Goal: Task Accomplishment & Management: Complete application form

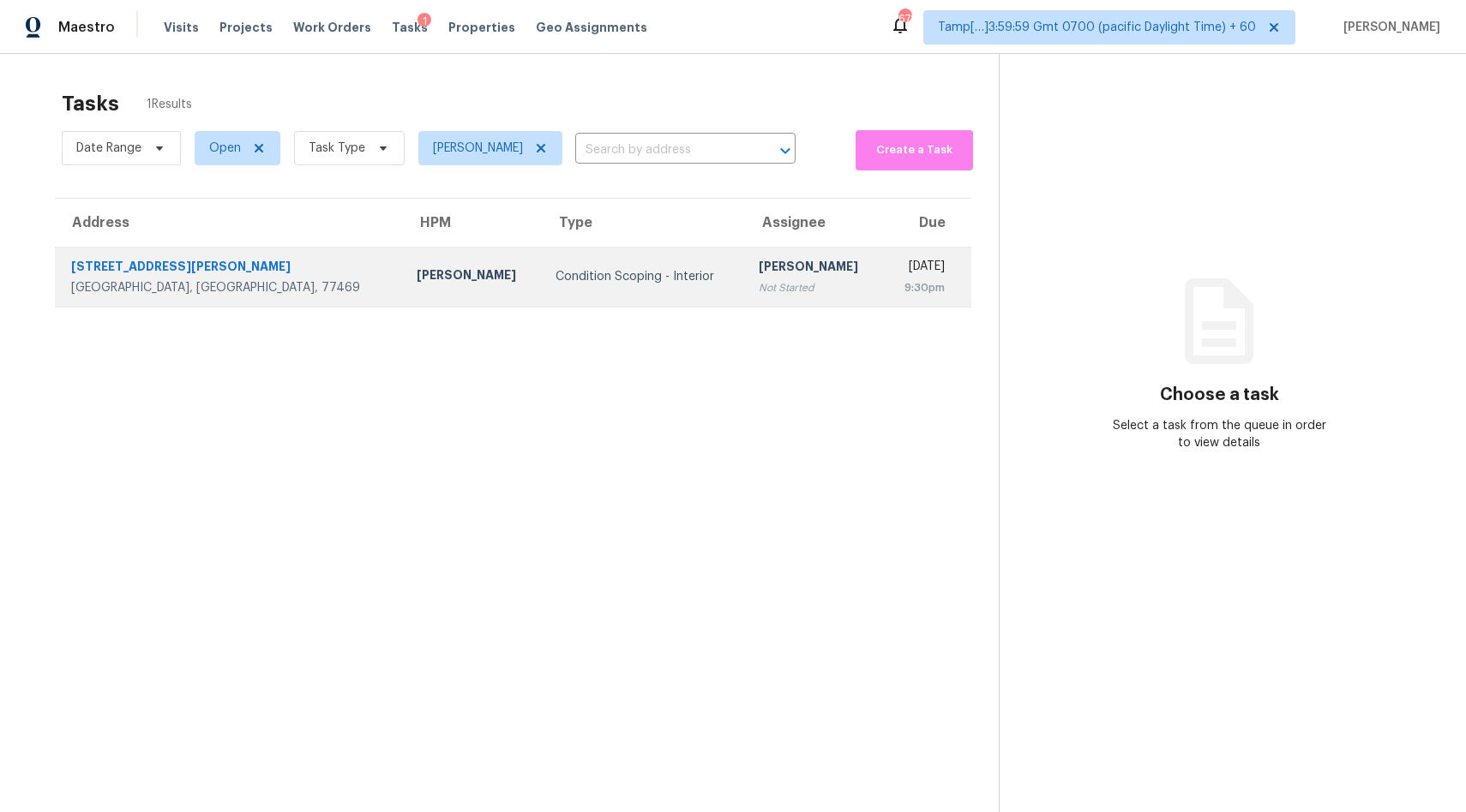
click at [555, 268] on div "Condition Scoping - Interior" at bounding box center [643, 276] width 175 height 17
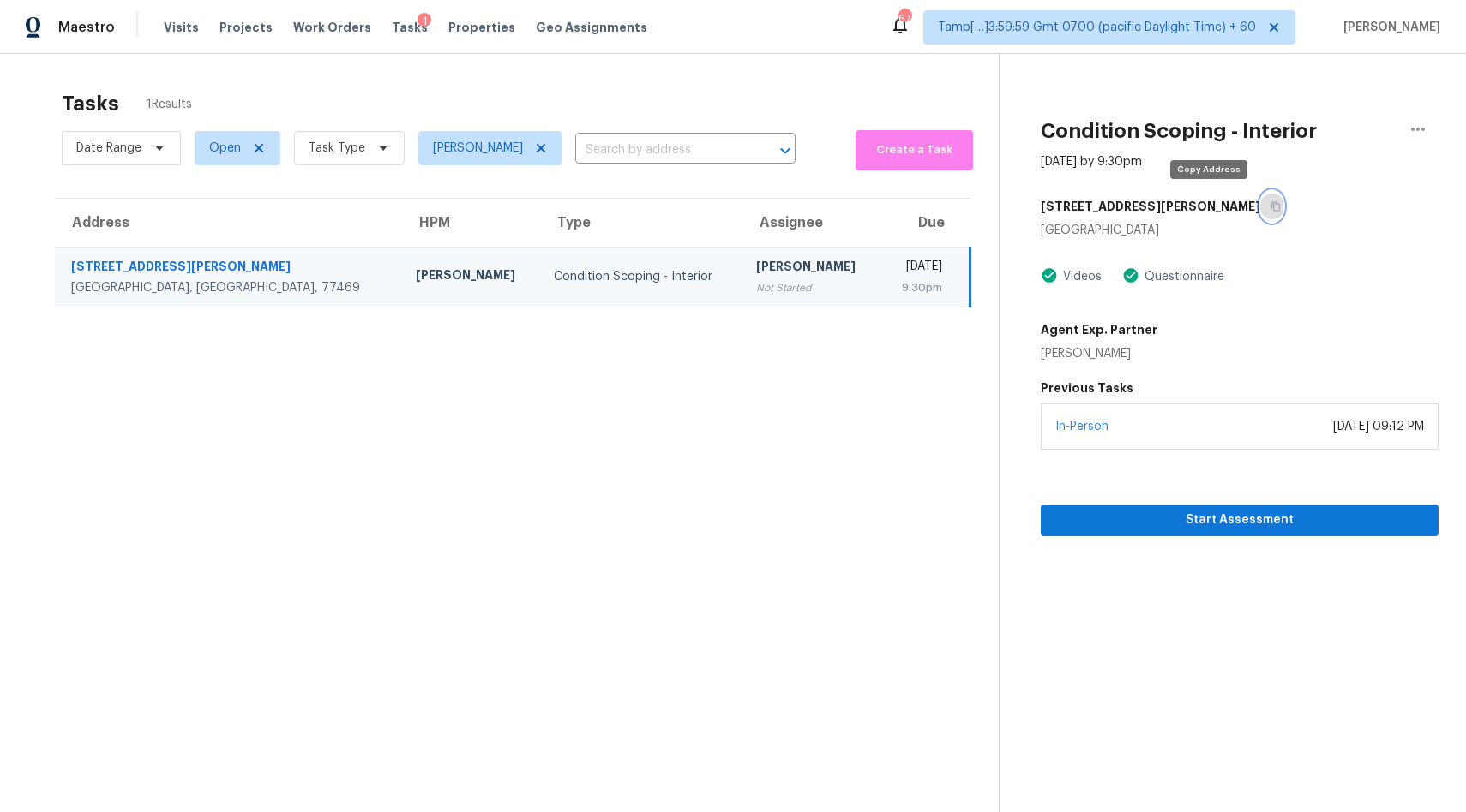
click at [1270, 206] on icon "button" at bounding box center [1275, 207] width 10 height 10
click at [1243, 515] on span "Start Assessment" at bounding box center [1240, 521] width 370 height 22
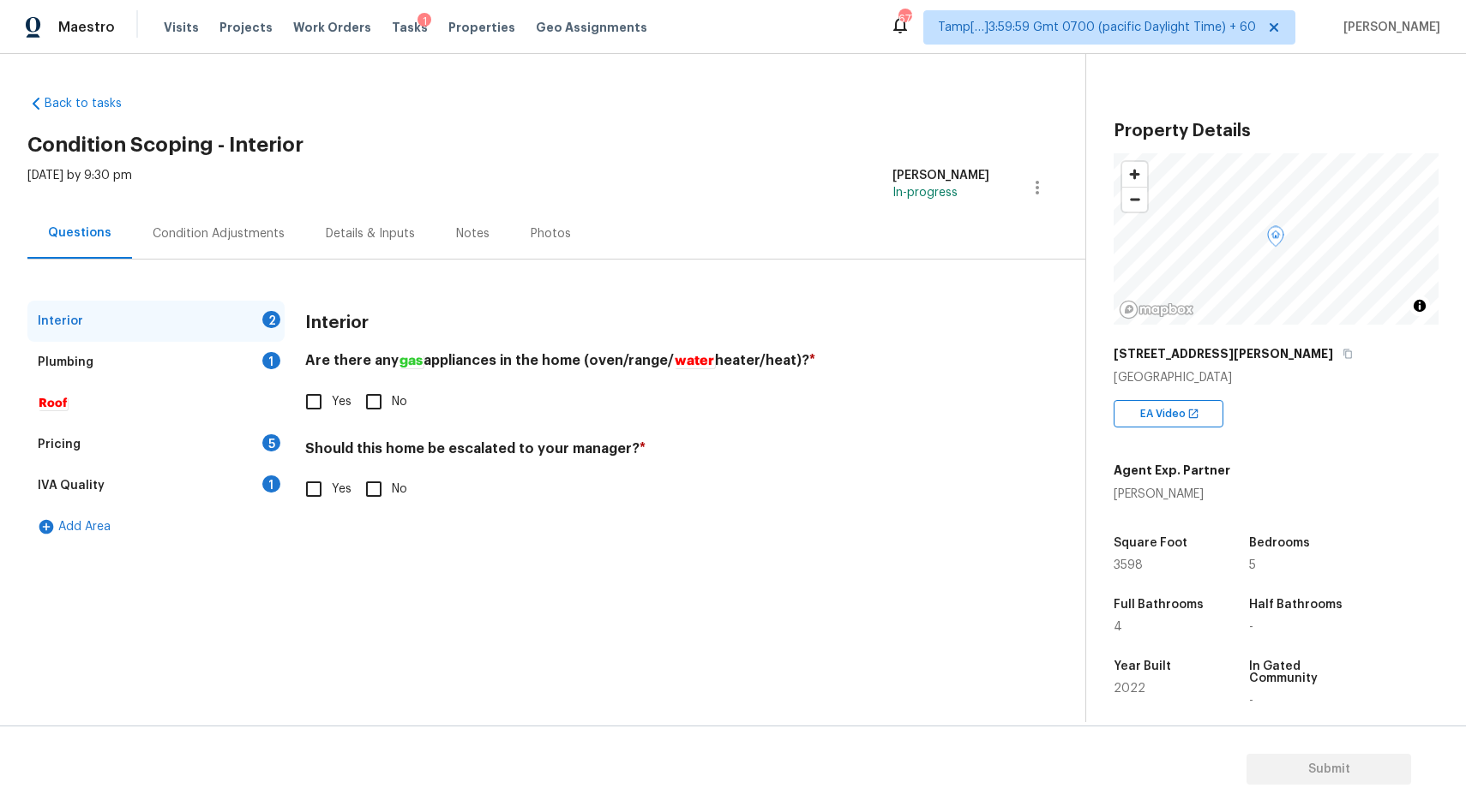
click at [321, 395] on input "Yes" at bounding box center [313, 402] width 36 height 36
checkbox input "true"
click at [380, 489] on input "No" at bounding box center [373, 489] width 36 height 36
checkbox input "true"
click at [129, 376] on div "Plumbing 1" at bounding box center [156, 362] width 257 height 41
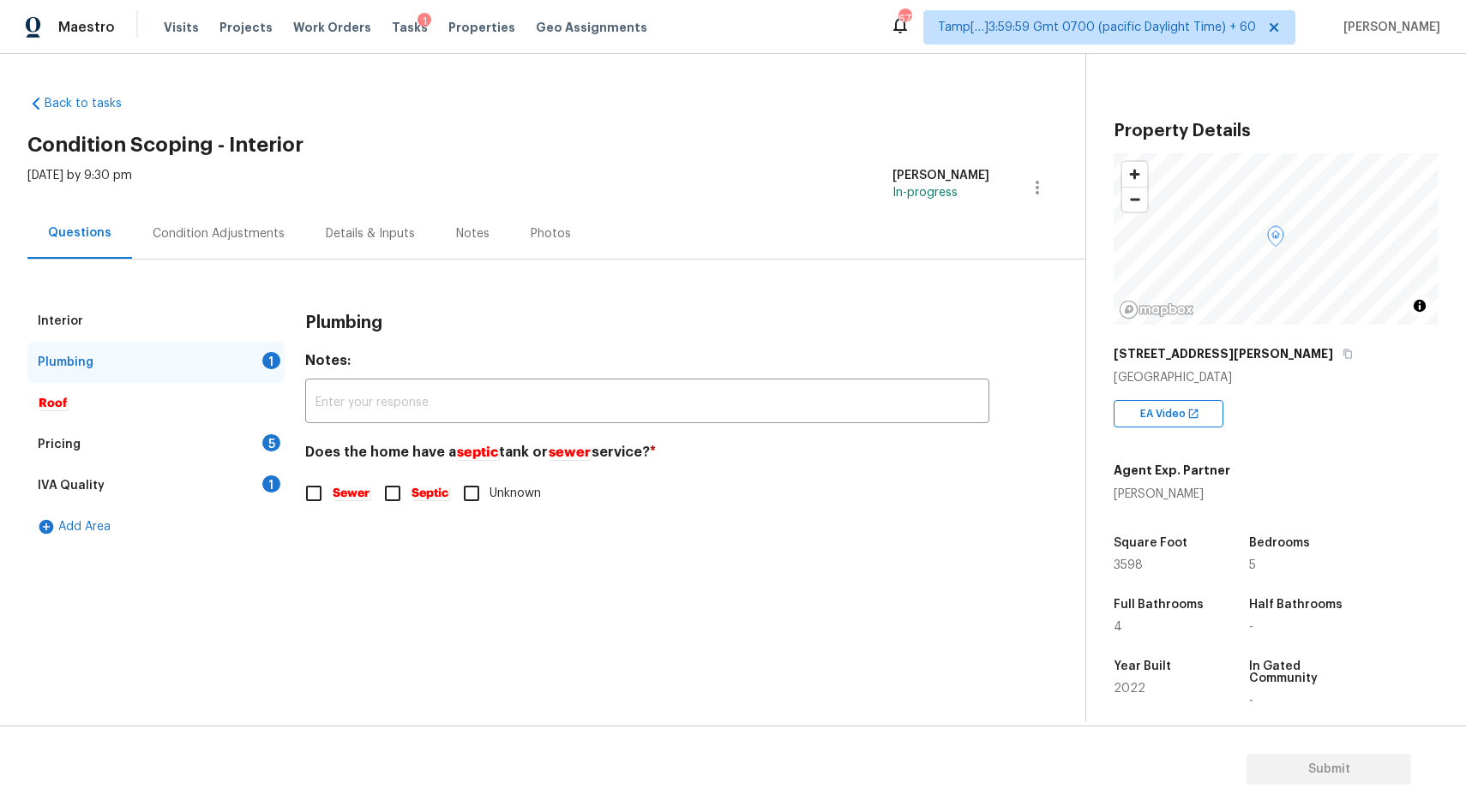
click at [338, 496] on em "Sewer" at bounding box center [351, 493] width 38 height 14
click at [332, 496] on input "Sewer" at bounding box center [313, 493] width 36 height 36
checkbox input "true"
click at [122, 440] on div "Pricing 5" at bounding box center [156, 445] width 257 height 41
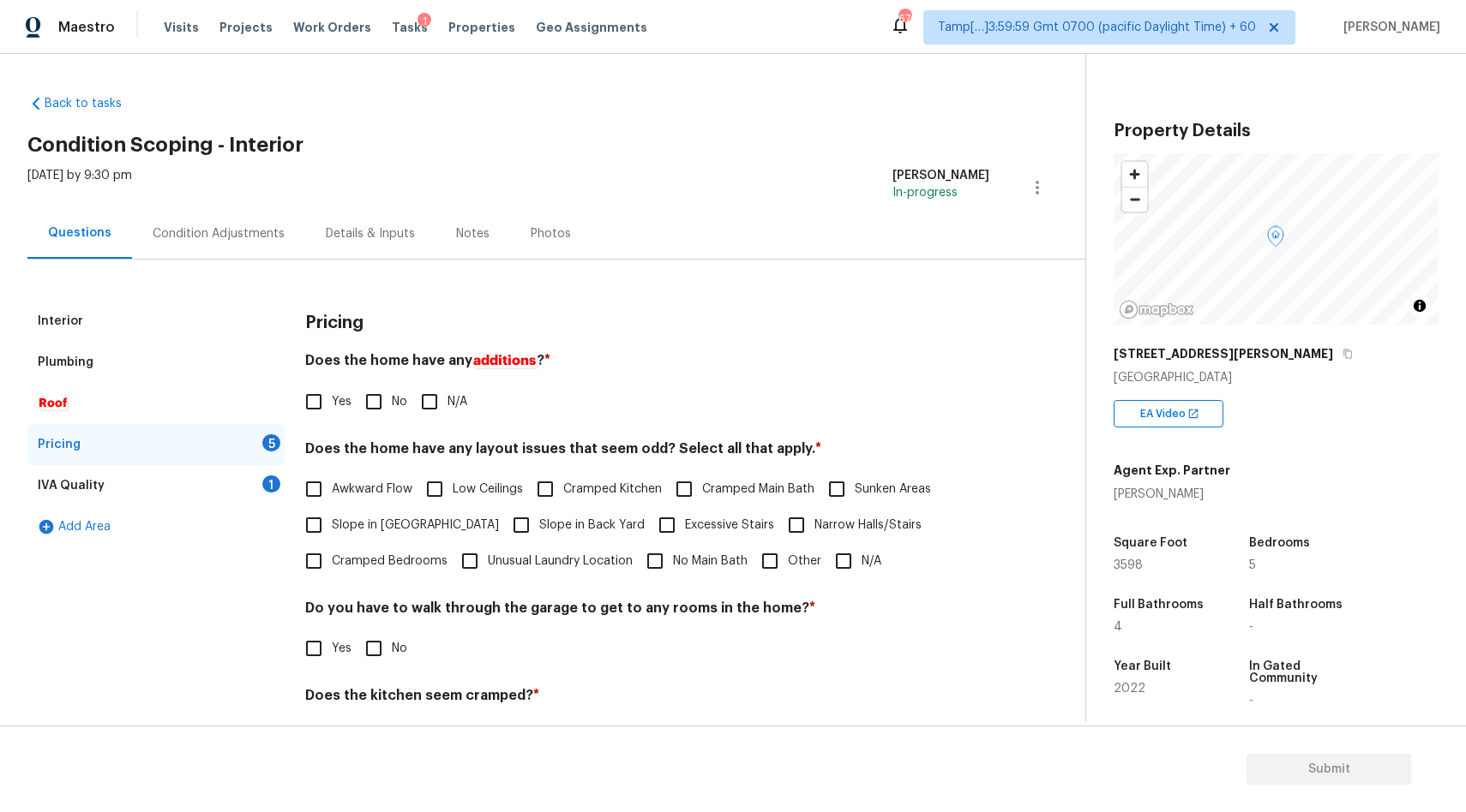
click at [381, 406] on input "No" at bounding box center [373, 402] width 36 height 36
checkbox input "true"
click at [837, 563] on input "N/A" at bounding box center [843, 561] width 36 height 36
checkbox input "true"
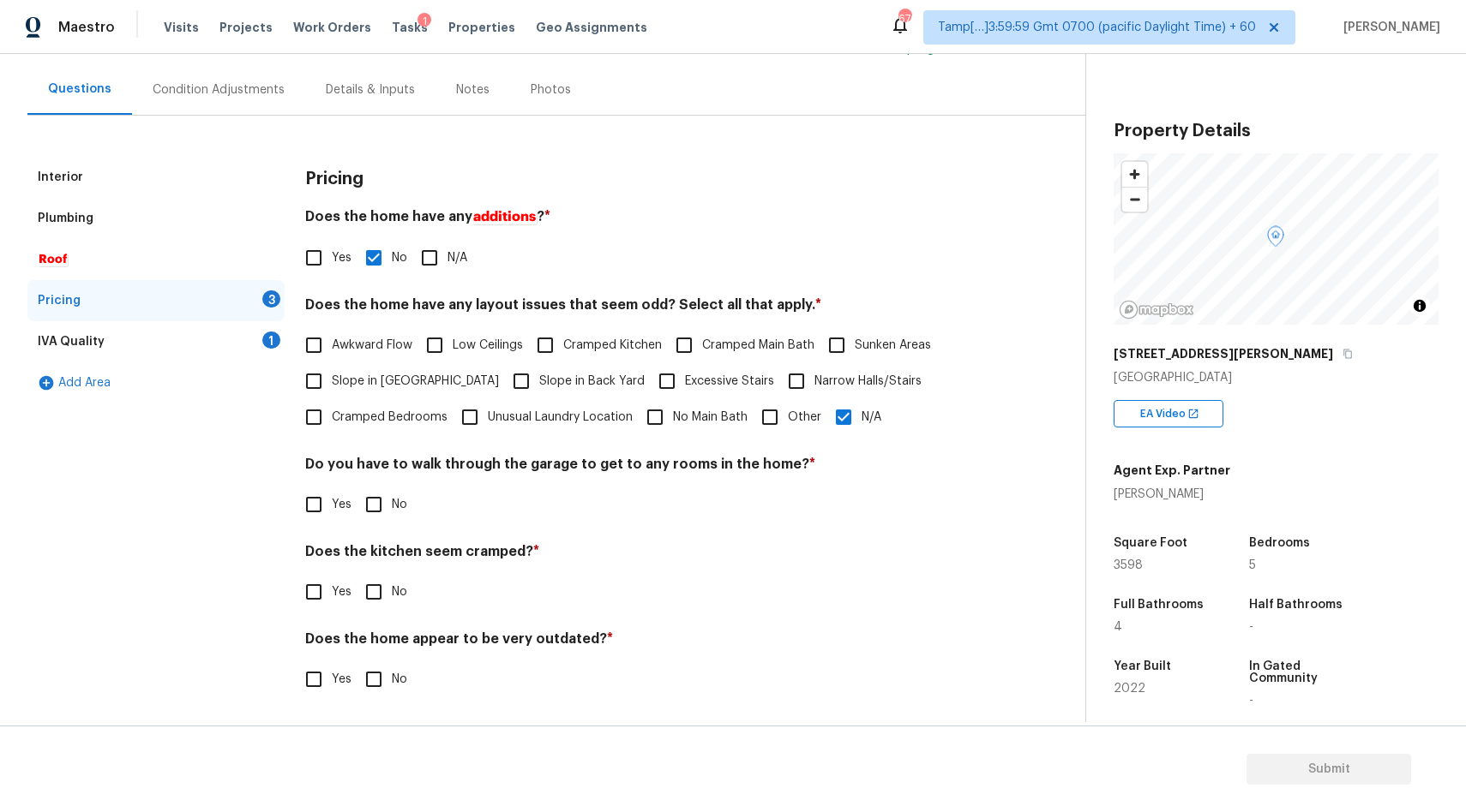
click at [384, 500] on input "No" at bounding box center [373, 504] width 36 height 36
checkbox input "true"
click at [387, 593] on input "No" at bounding box center [373, 592] width 36 height 36
checkbox input "true"
click at [379, 682] on input "No" at bounding box center [373, 679] width 36 height 36
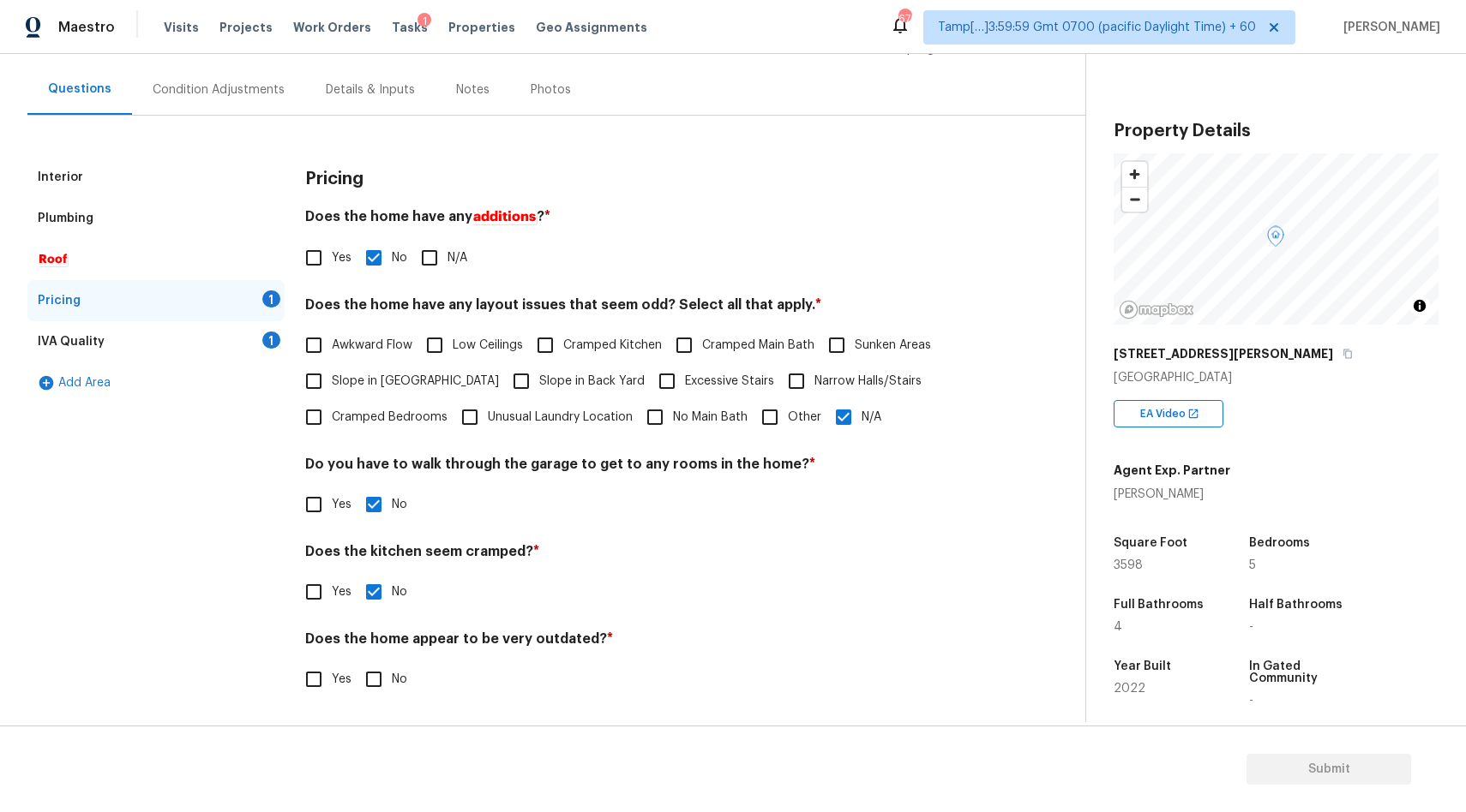
checkbox input "true"
click at [101, 354] on div "IVA Quality 1" at bounding box center [156, 342] width 257 height 41
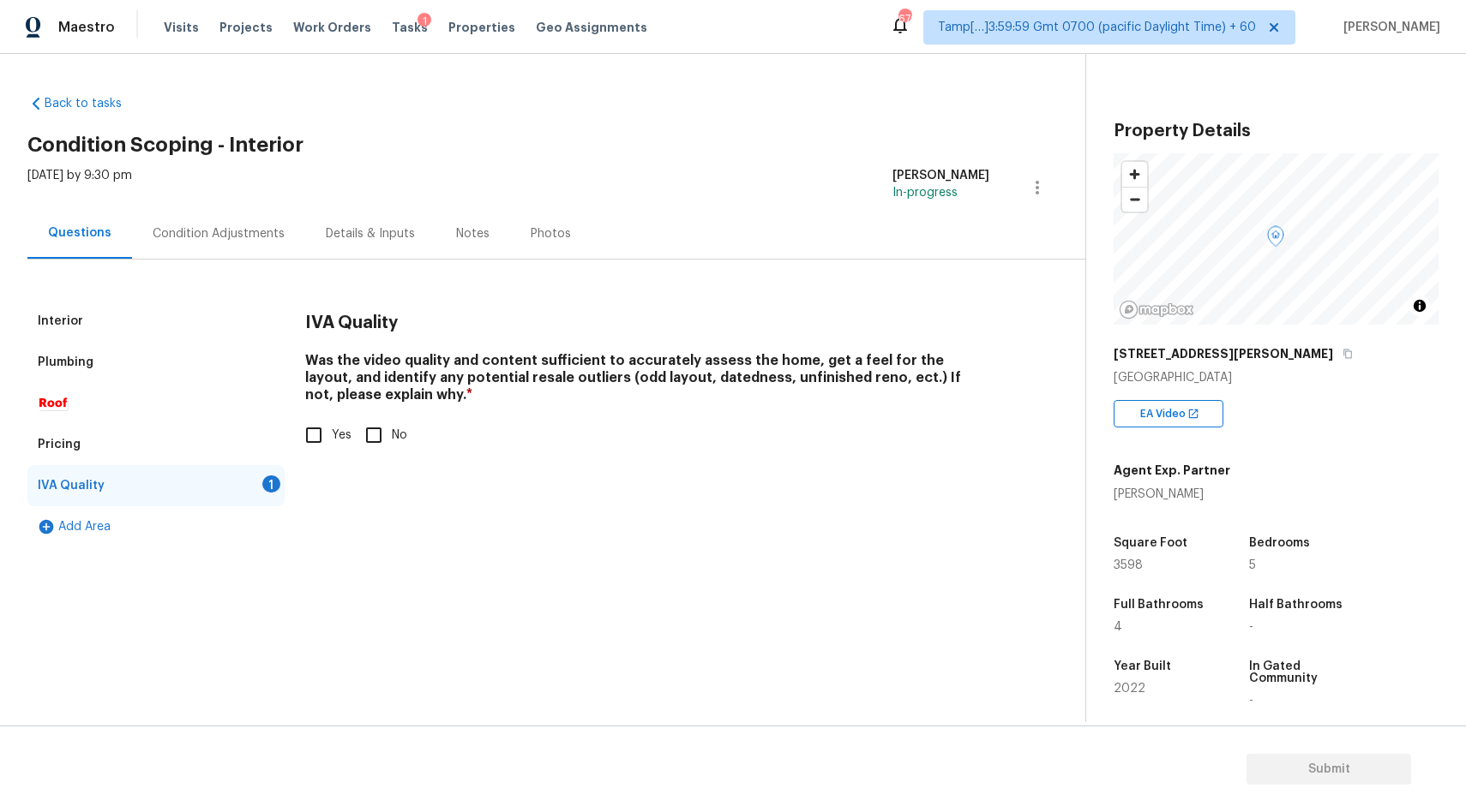
click at [314, 447] on input "Yes" at bounding box center [313, 435] width 36 height 36
checkbox input "true"
click at [195, 238] on div "Condition Adjustments" at bounding box center [219, 233] width 132 height 17
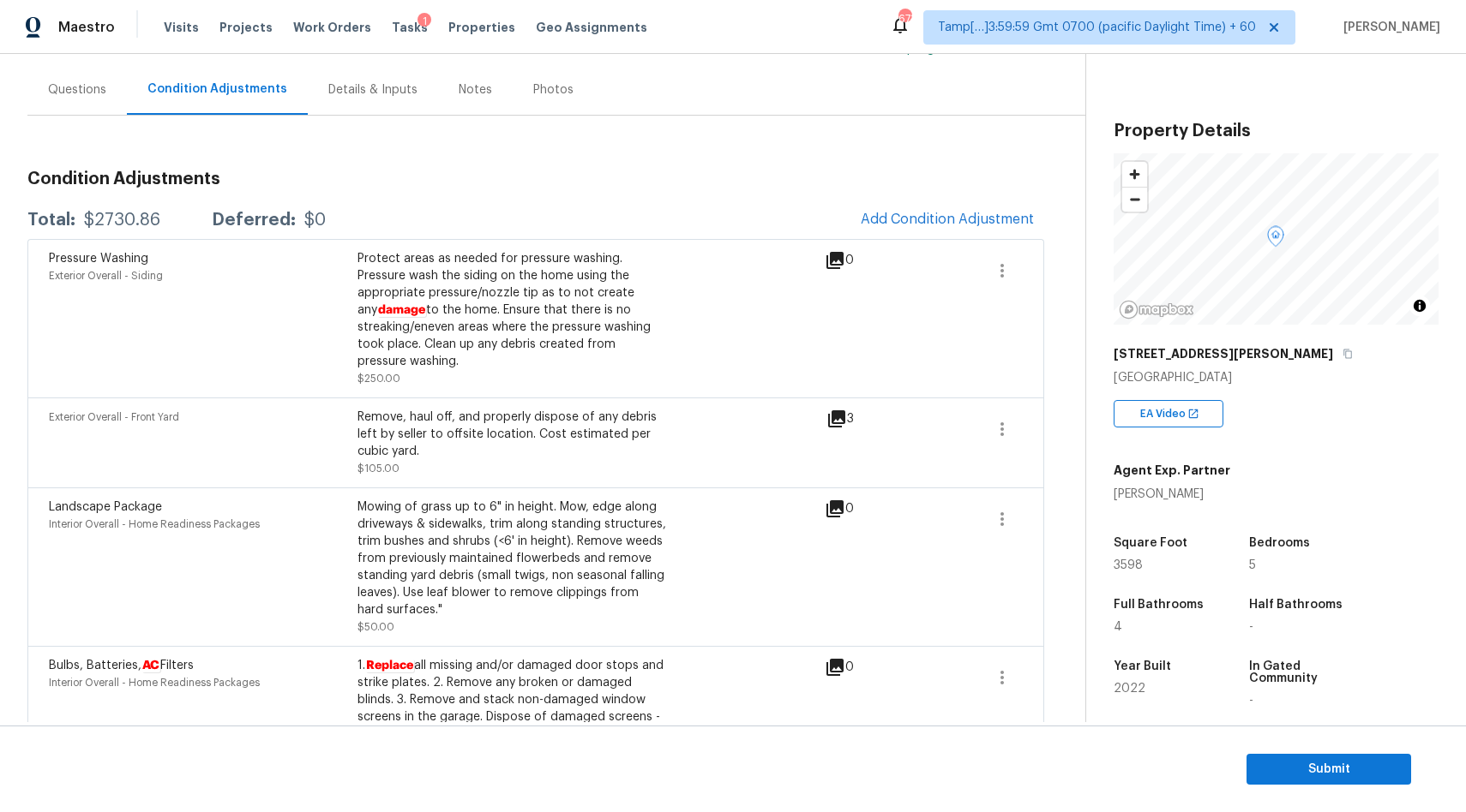
scroll to position [101, 0]
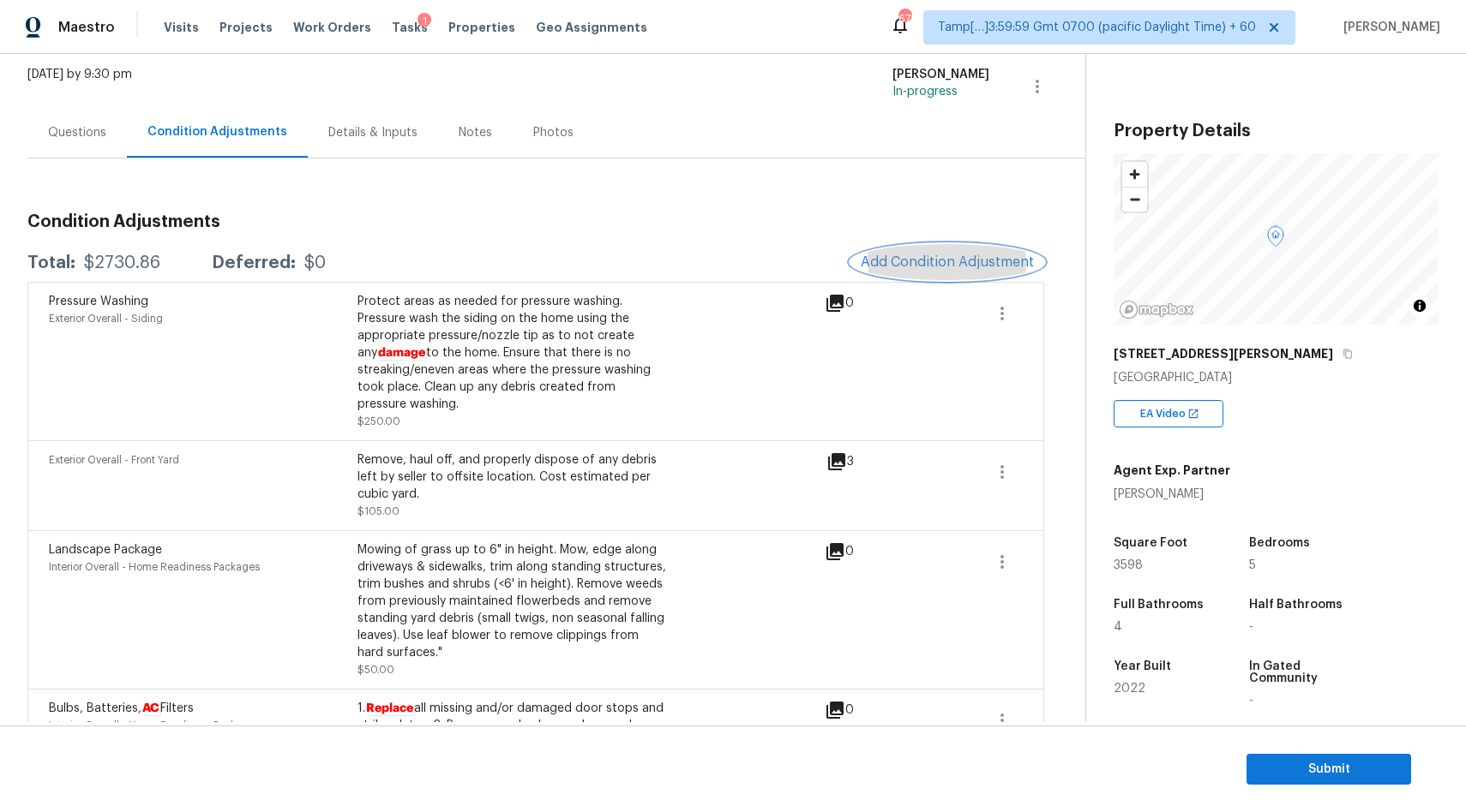
click at [943, 259] on span "Add Condition Adjustment" at bounding box center [947, 263] width 173 height 16
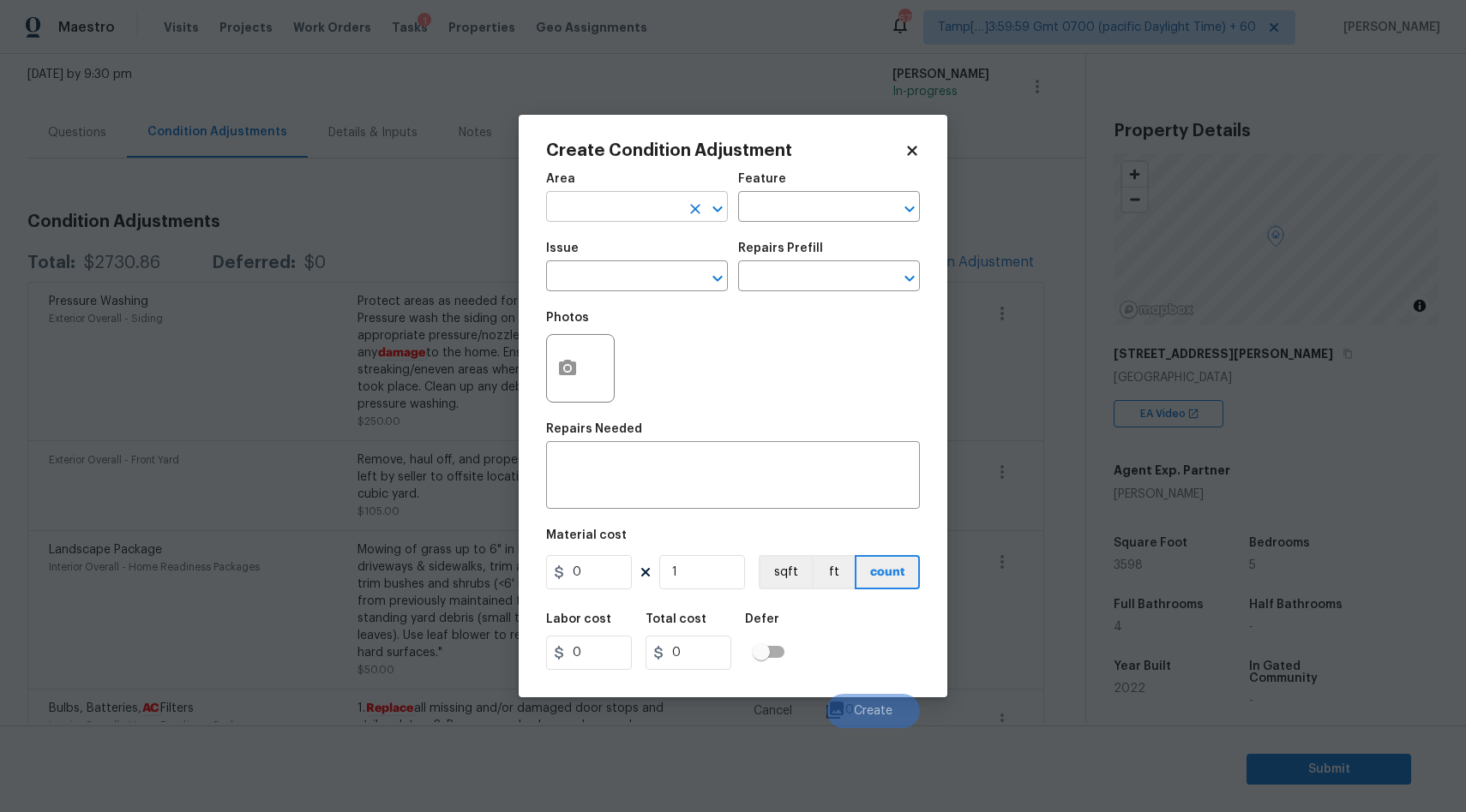
click at [599, 203] on input "text" at bounding box center [612, 208] width 134 height 27
click at [575, 268] on li "Interior Overall" at bounding box center [636, 275] width 182 height 29
type input "Interior Overall"
click at [575, 281] on input "text" at bounding box center [612, 278] width 134 height 27
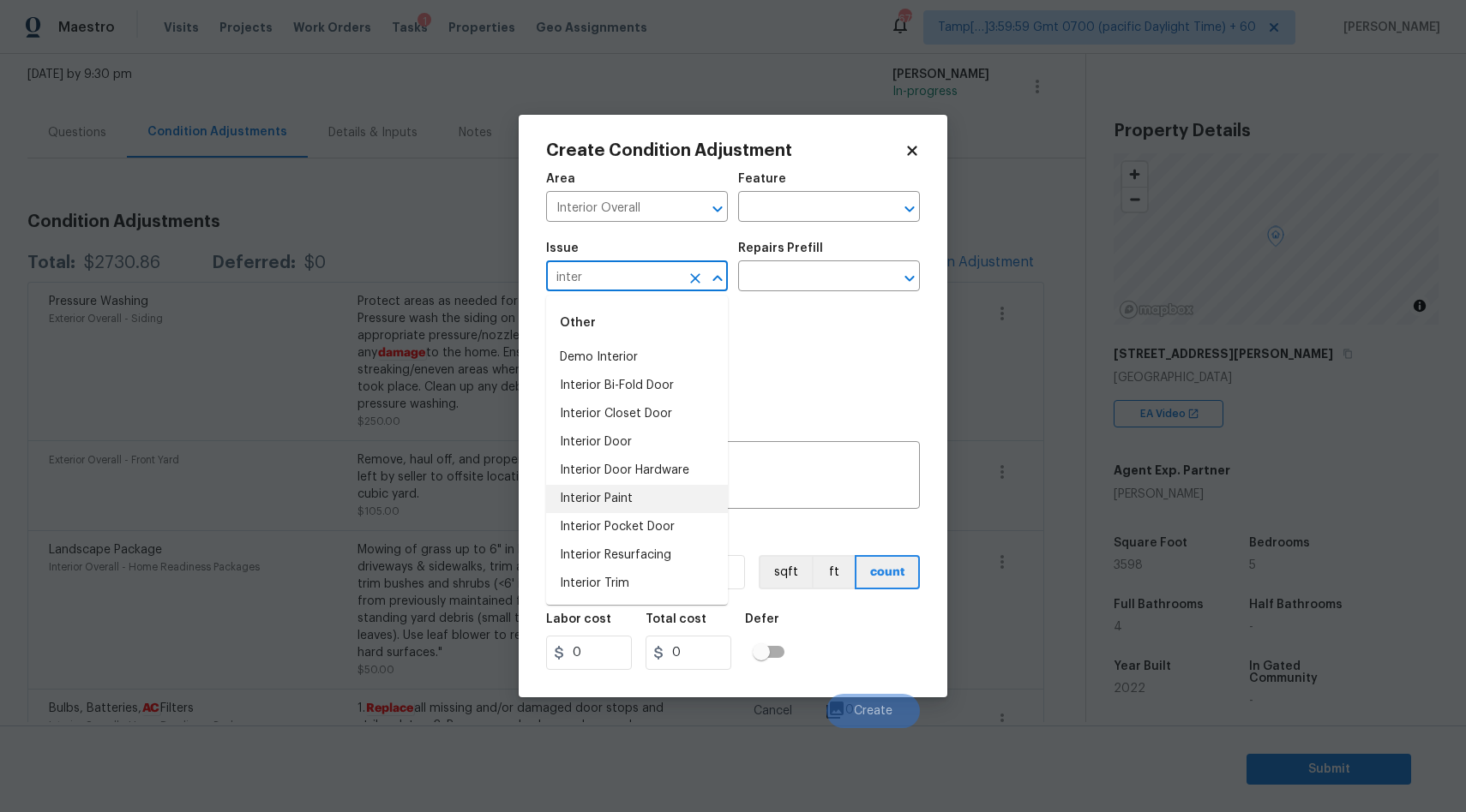
click at [614, 498] on li "Interior Paint" at bounding box center [636, 499] width 182 height 29
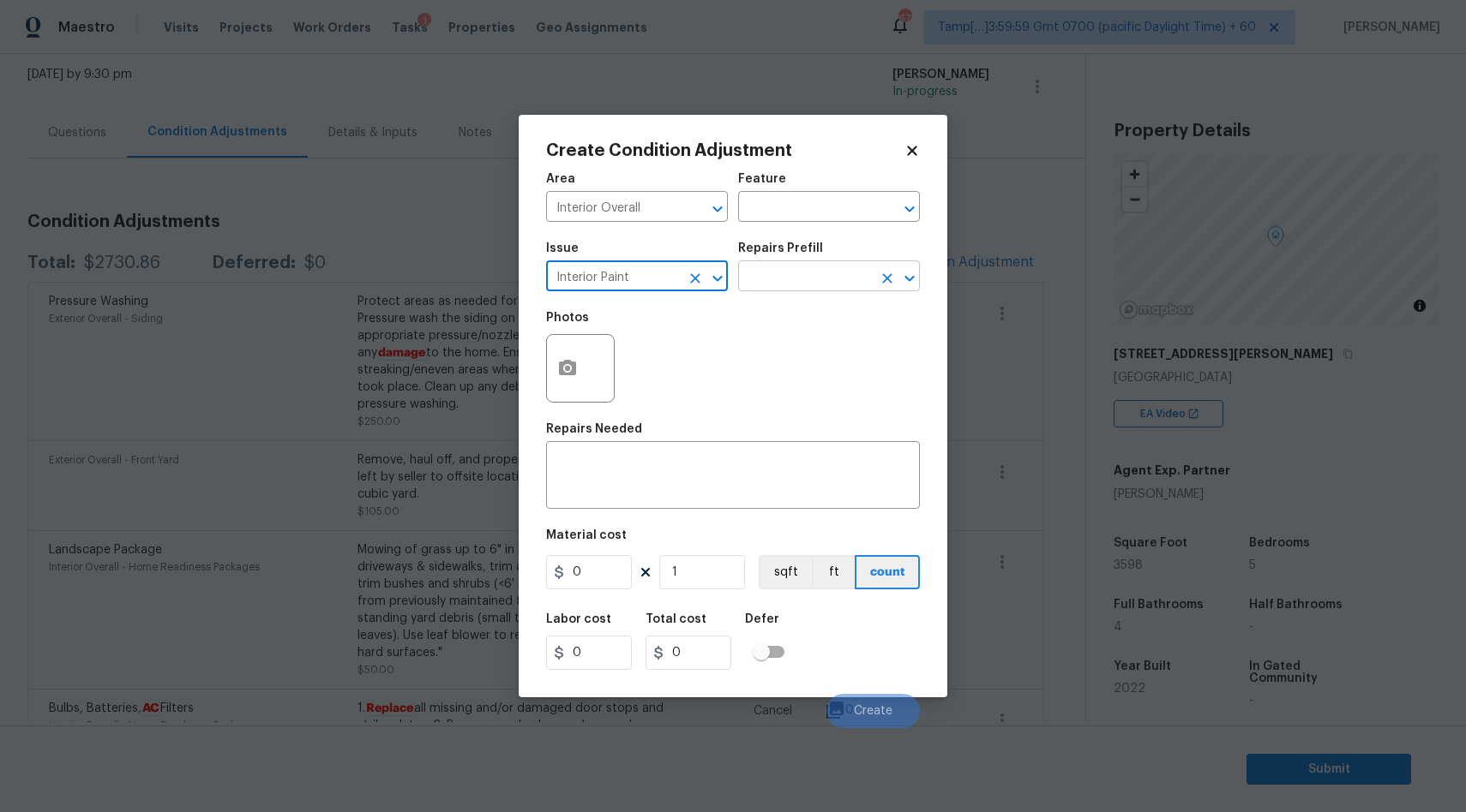
type input "Interior Paint"
click at [795, 270] on input "text" at bounding box center [804, 278] width 134 height 27
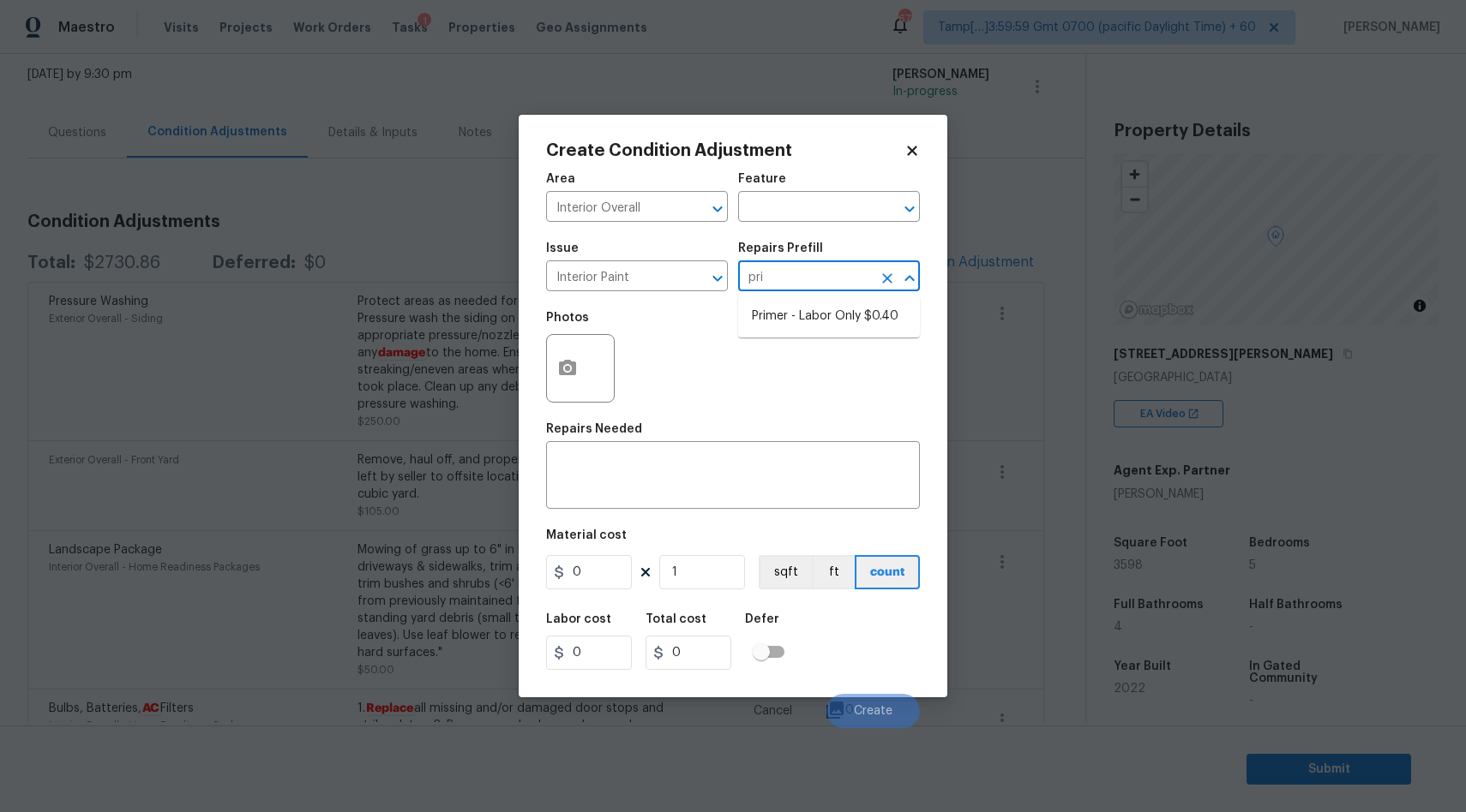
type input "prim"
click at [859, 318] on li "Primer - Labor Only $0.40" at bounding box center [828, 316] width 182 height 29
type input "Overall Paint"
type textarea "Interior primer - PRIMER PROVIDED BY OPENDOOR - All nails, screws, drywall anch…"
type input "0.4"
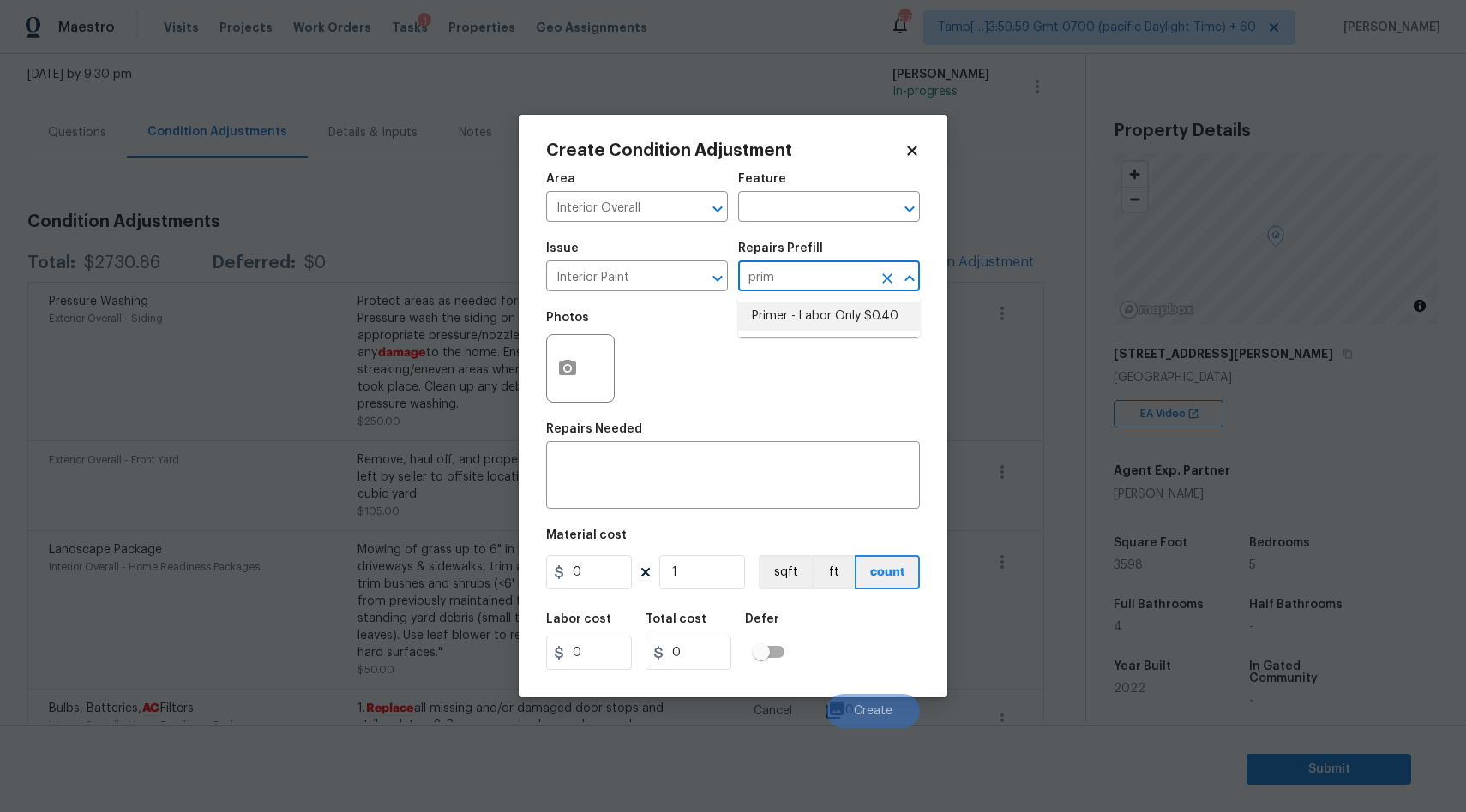
type input "0.4"
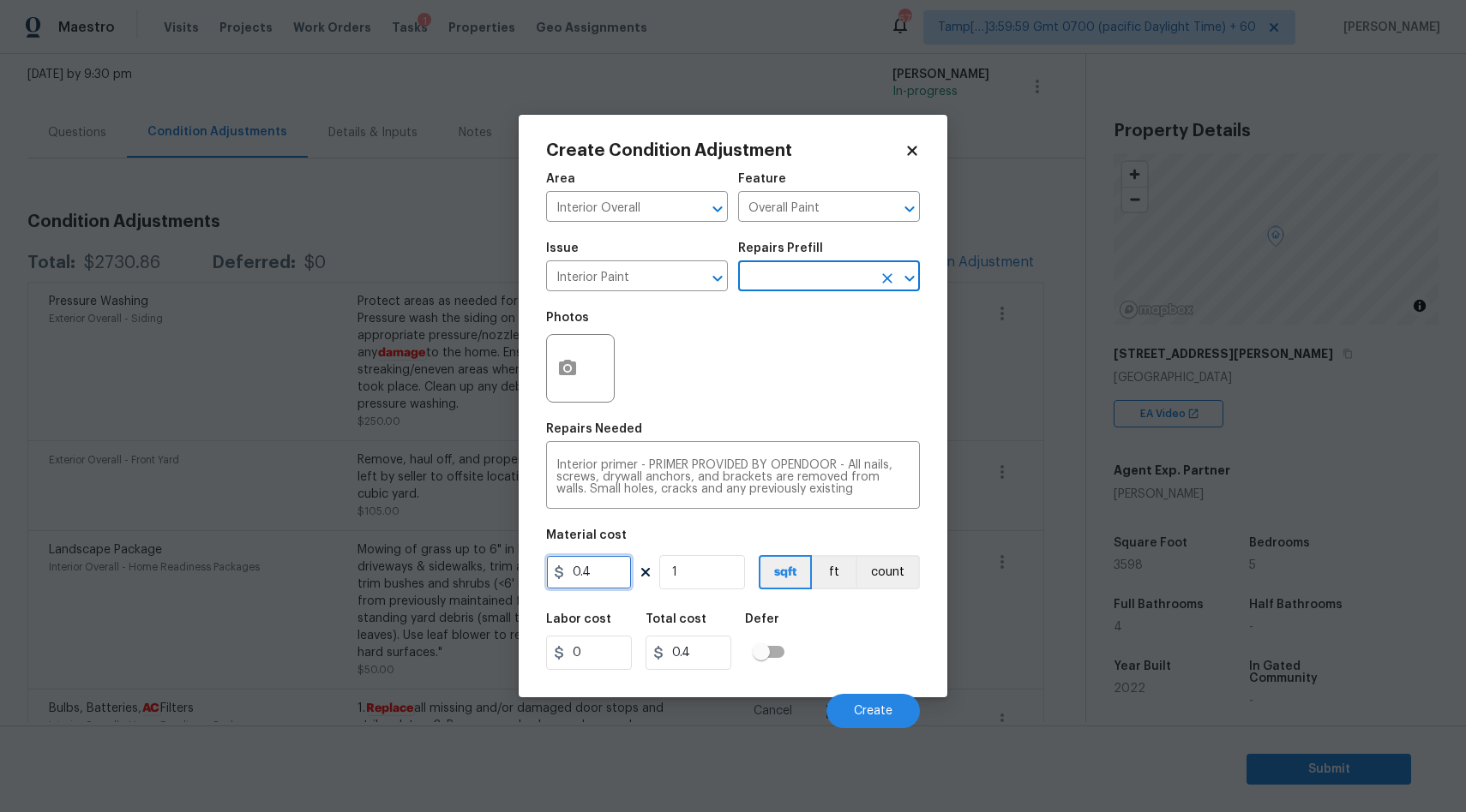
click at [599, 571] on input "0.4" at bounding box center [588, 572] width 86 height 34
type input "0"
click at [578, 375] on button "button" at bounding box center [567, 368] width 41 height 67
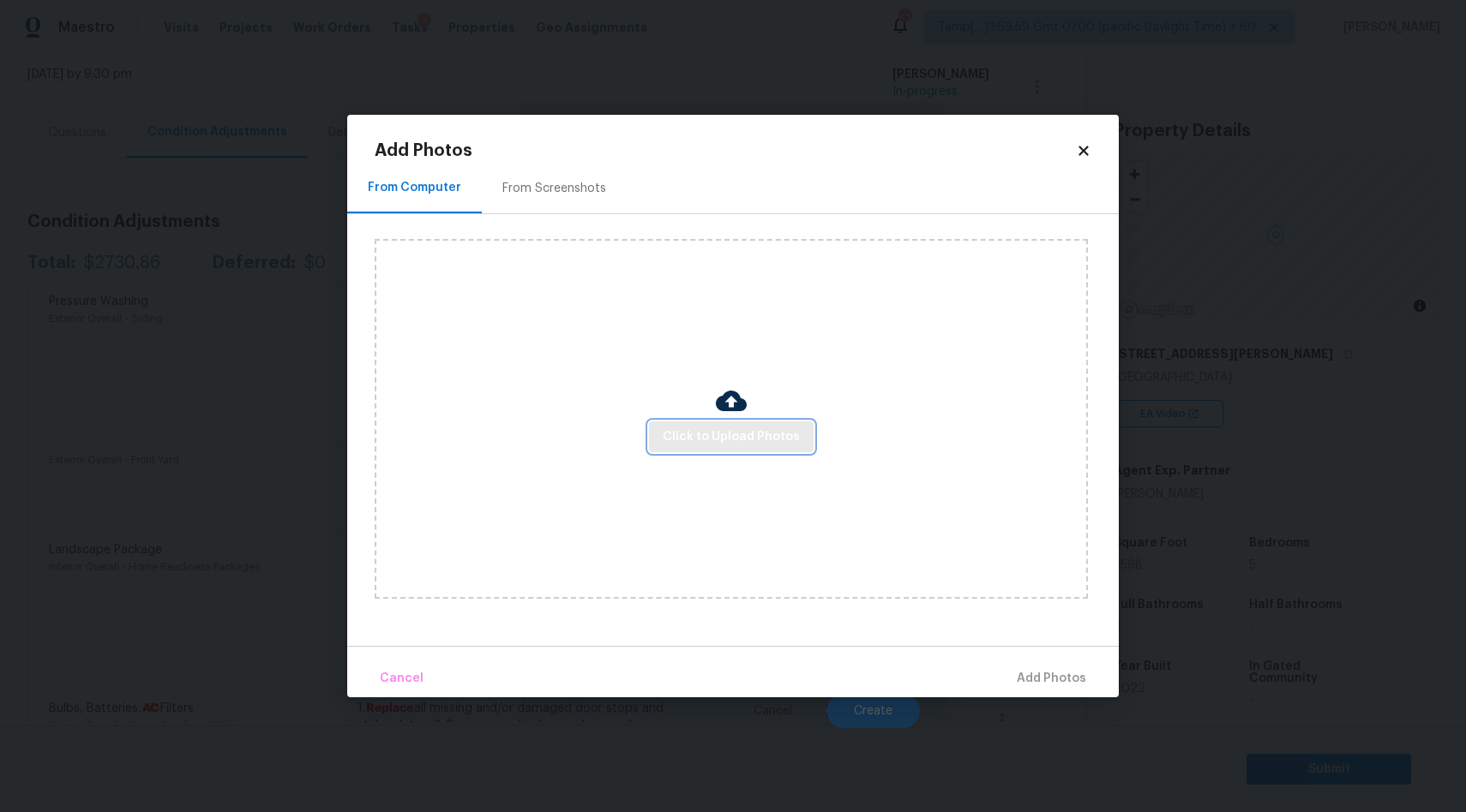
click at [715, 440] on span "Click to Upload Photos" at bounding box center [731, 437] width 137 height 22
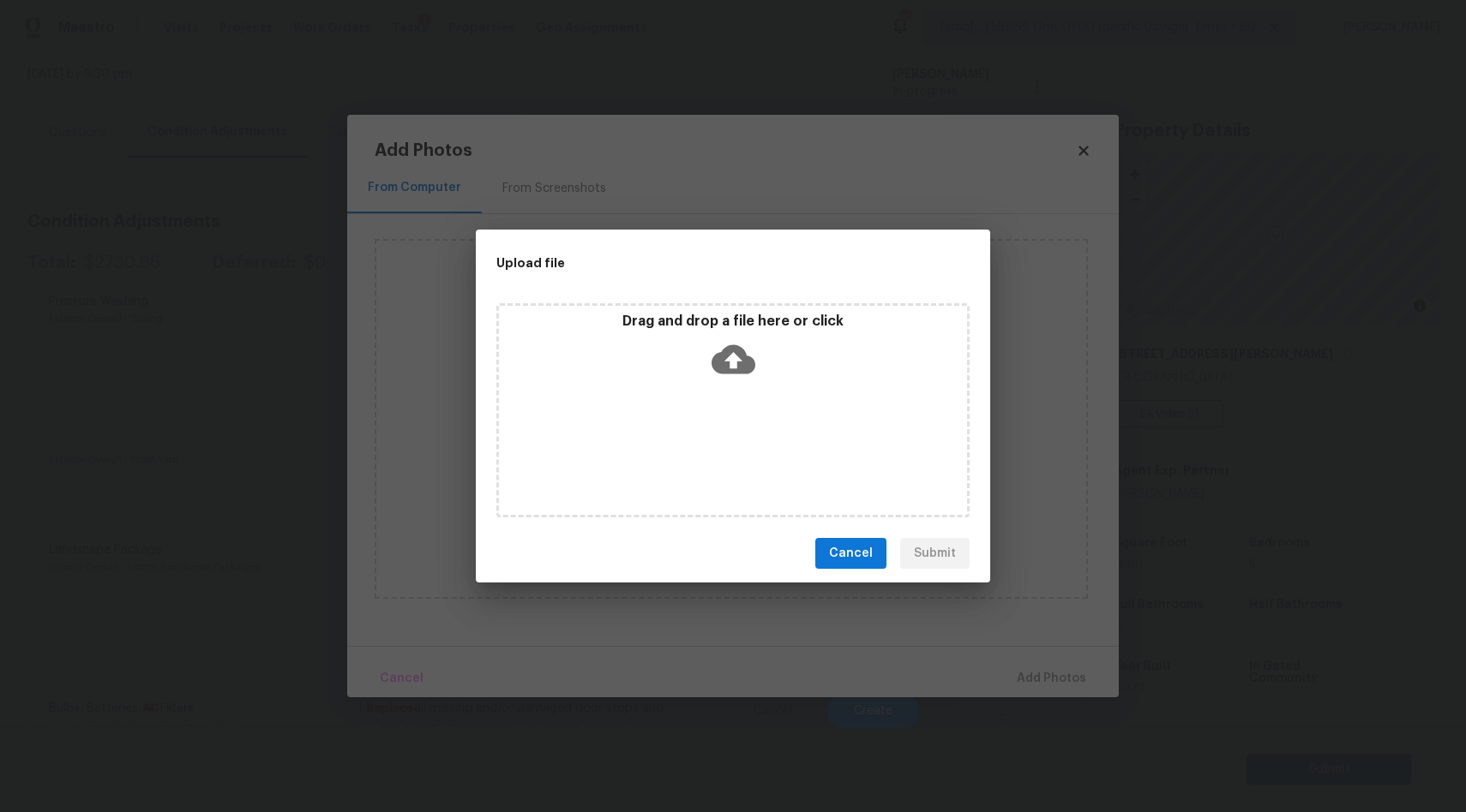
click at [739, 356] on icon at bounding box center [733, 360] width 43 height 30
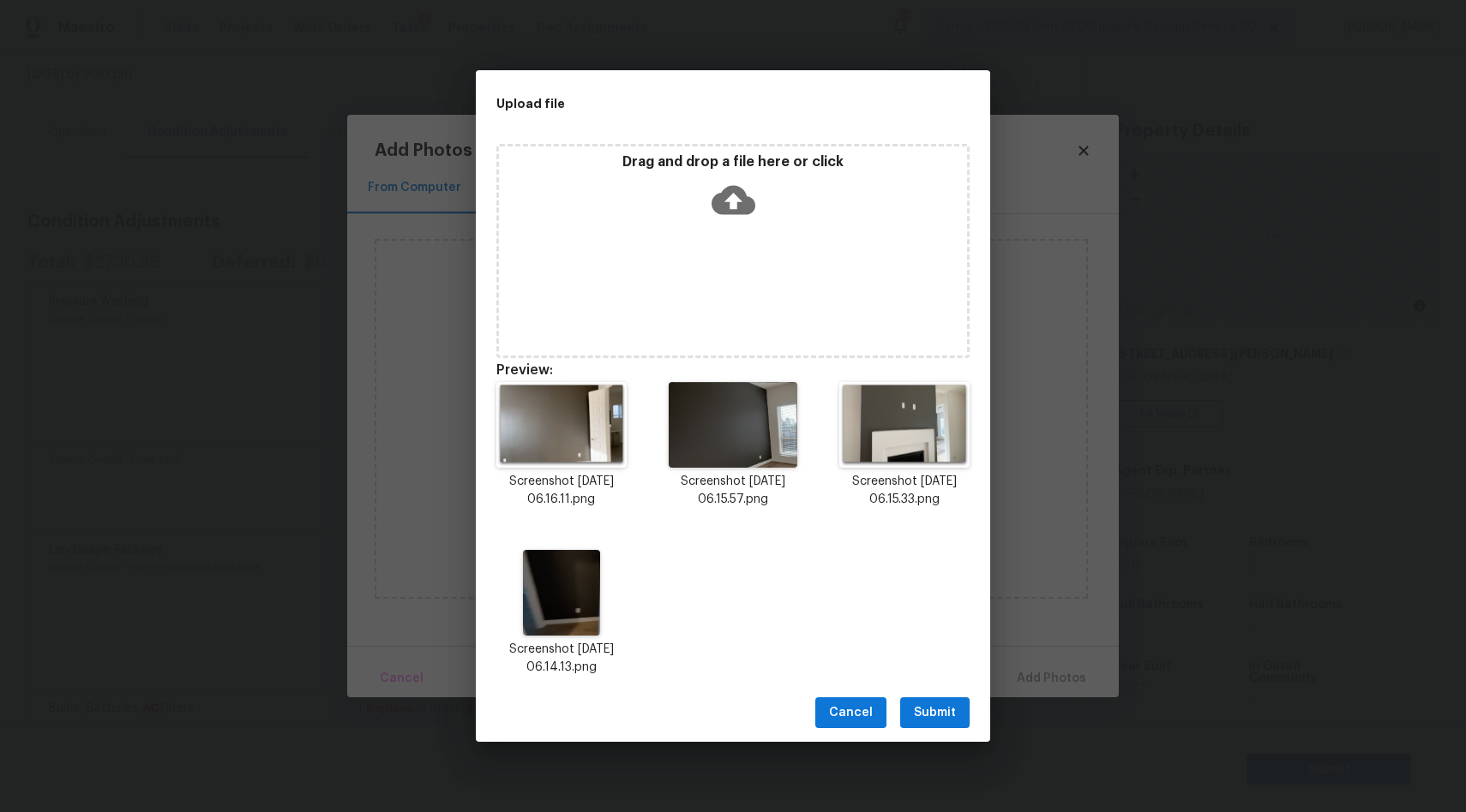
click at [928, 712] on span "Submit" at bounding box center [934, 714] width 42 height 22
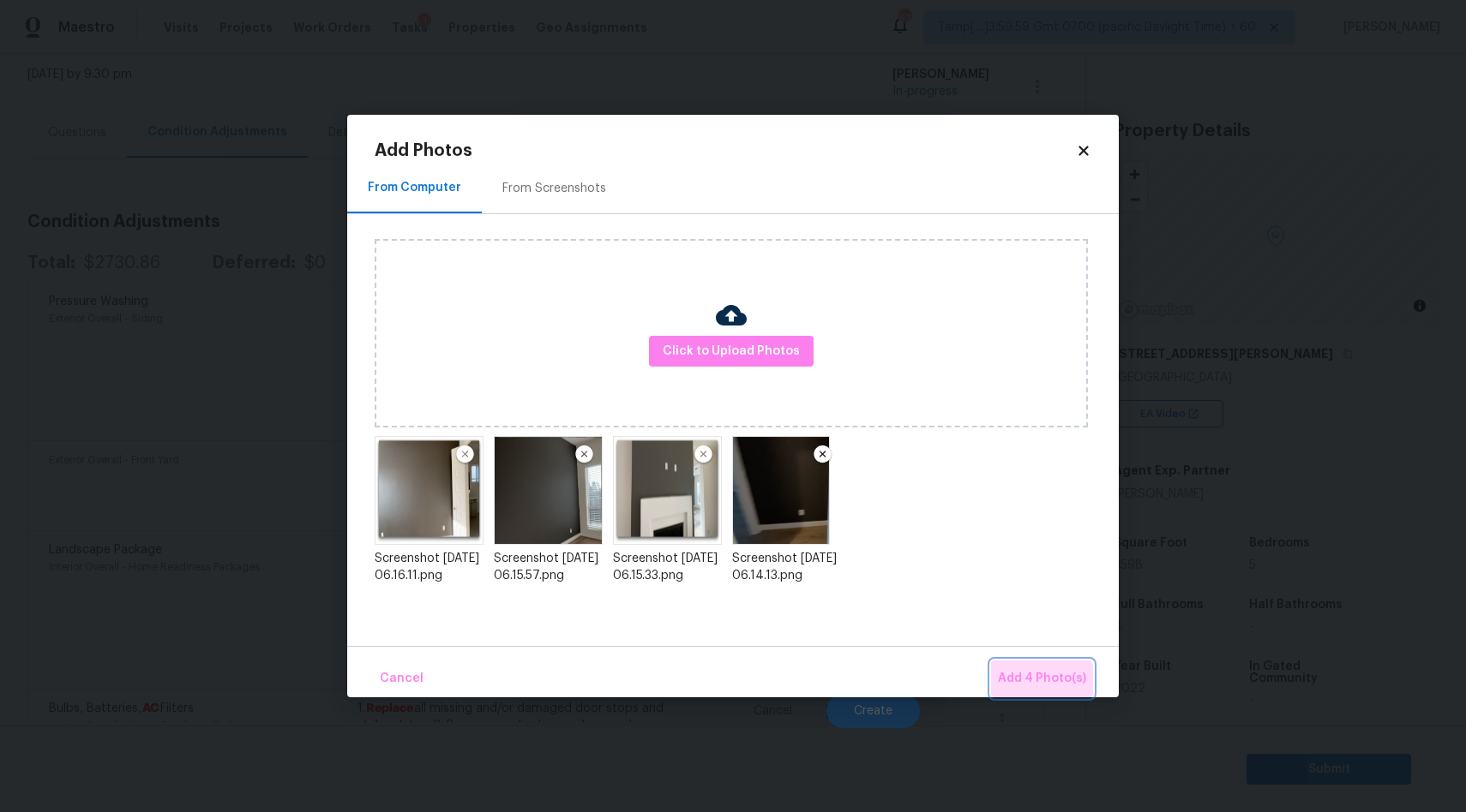
click at [1034, 694] on button "Add 4 Photo(s)" at bounding box center [1042, 678] width 102 height 36
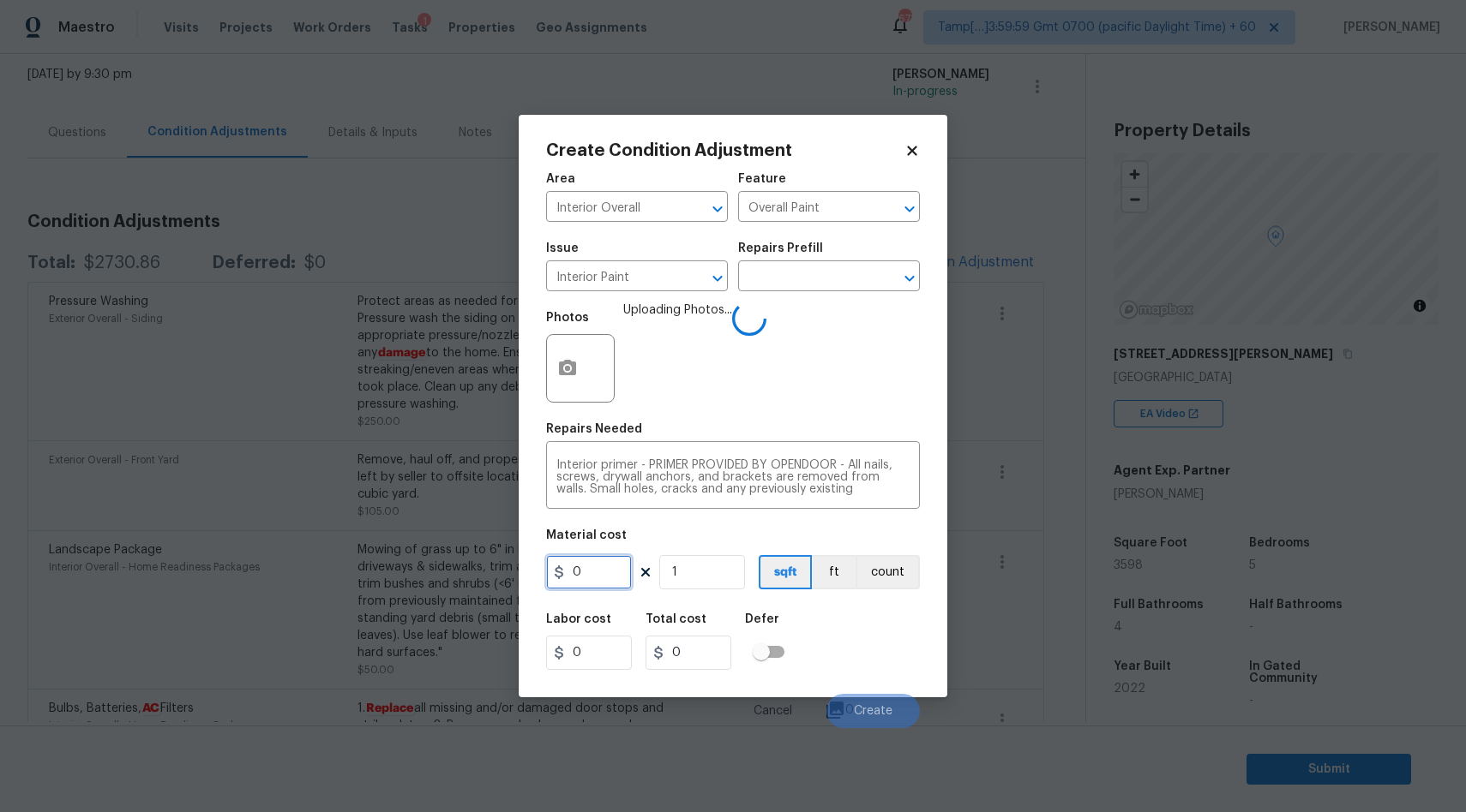
click at [595, 566] on input "0" at bounding box center [588, 572] width 86 height 34
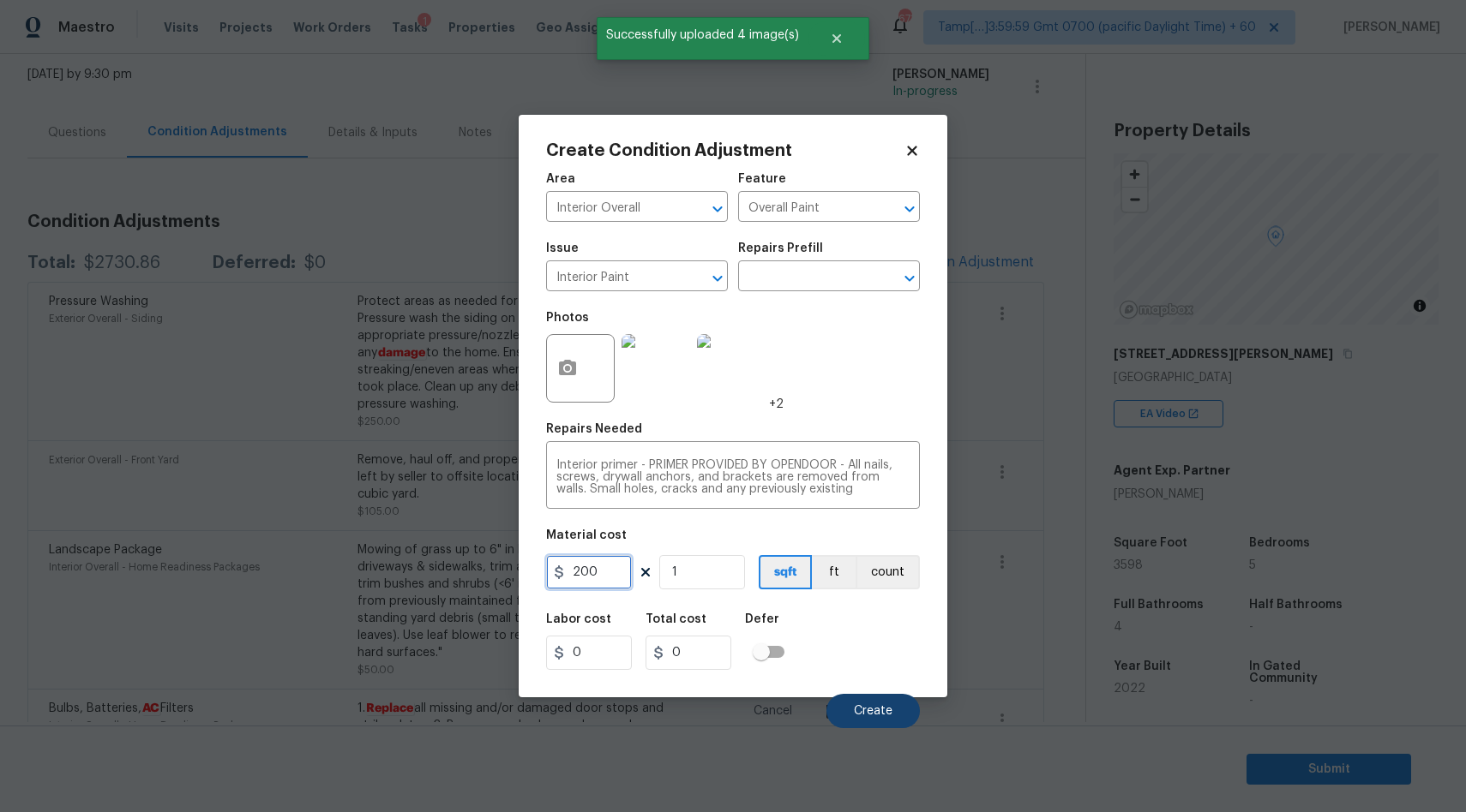
type input "200"
click at [864, 715] on span "Create" at bounding box center [872, 711] width 38 height 13
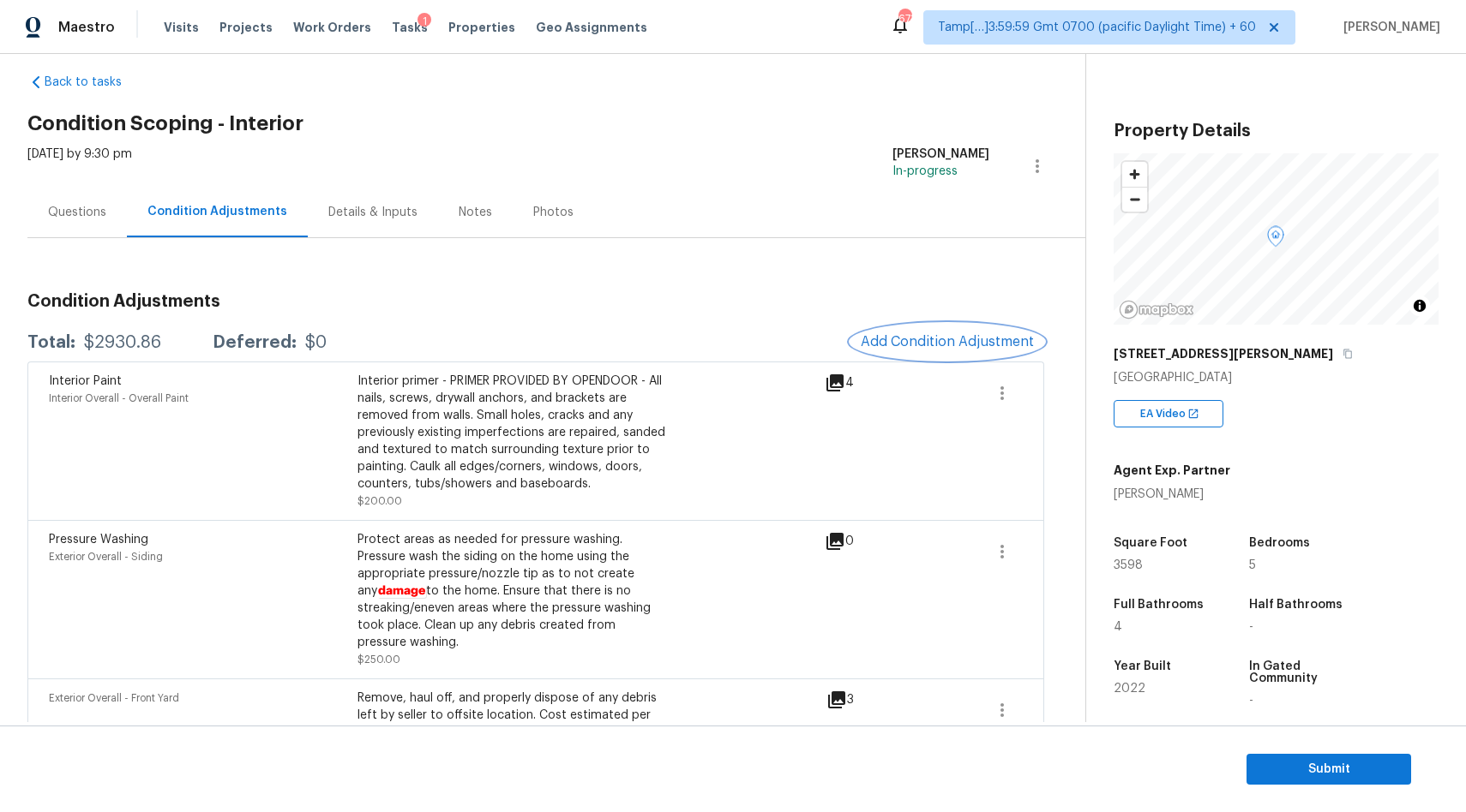
scroll to position [0, 0]
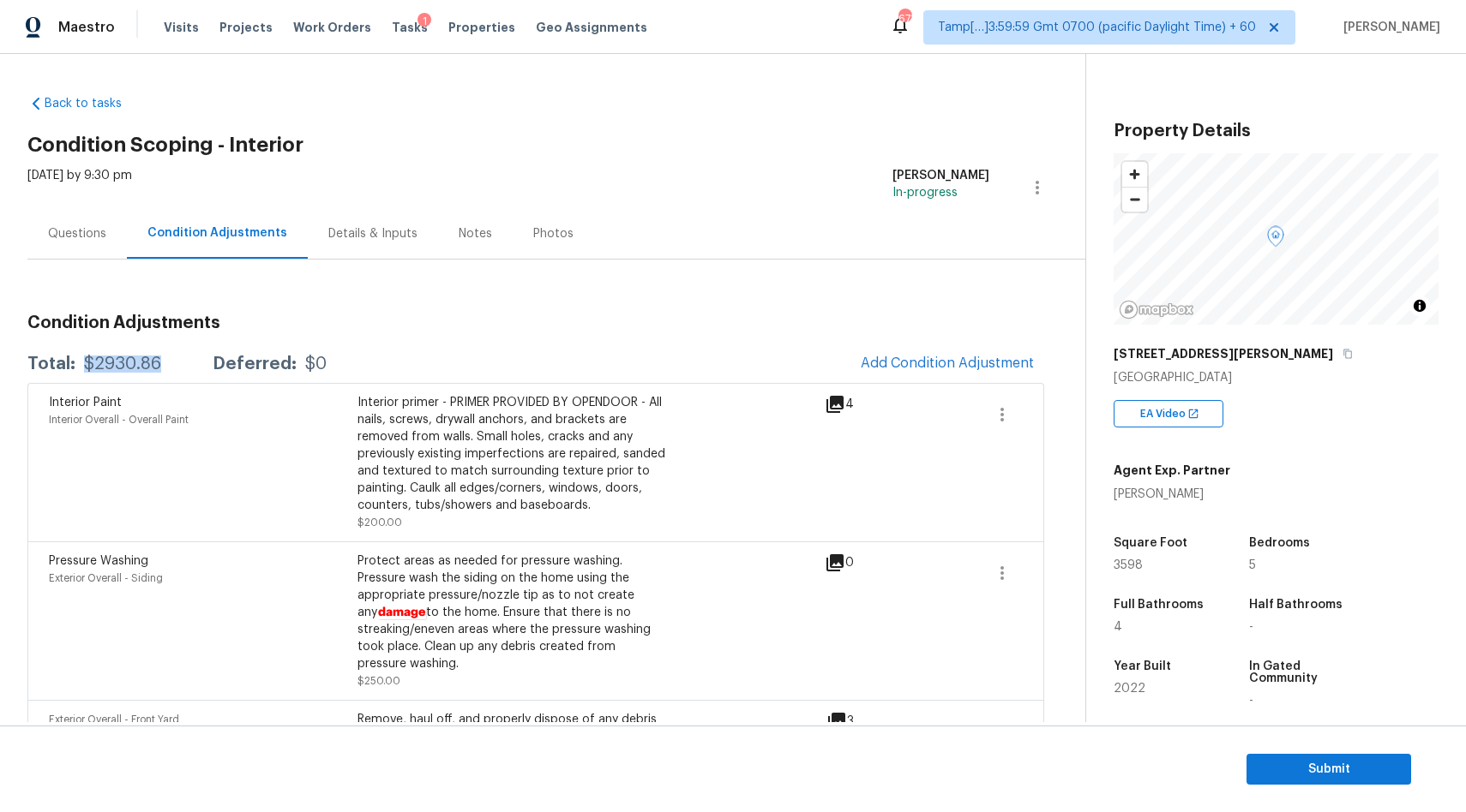
drag, startPoint x: 82, startPoint y: 357, endPoint x: 165, endPoint y: 358, distance: 83.0
click at [165, 358] on div "Total: $2930.86 Deferred: $0" at bounding box center [177, 363] width 299 height 17
copy div "$2930.86"
click at [89, 240] on div "Questions" at bounding box center [77, 233] width 58 height 17
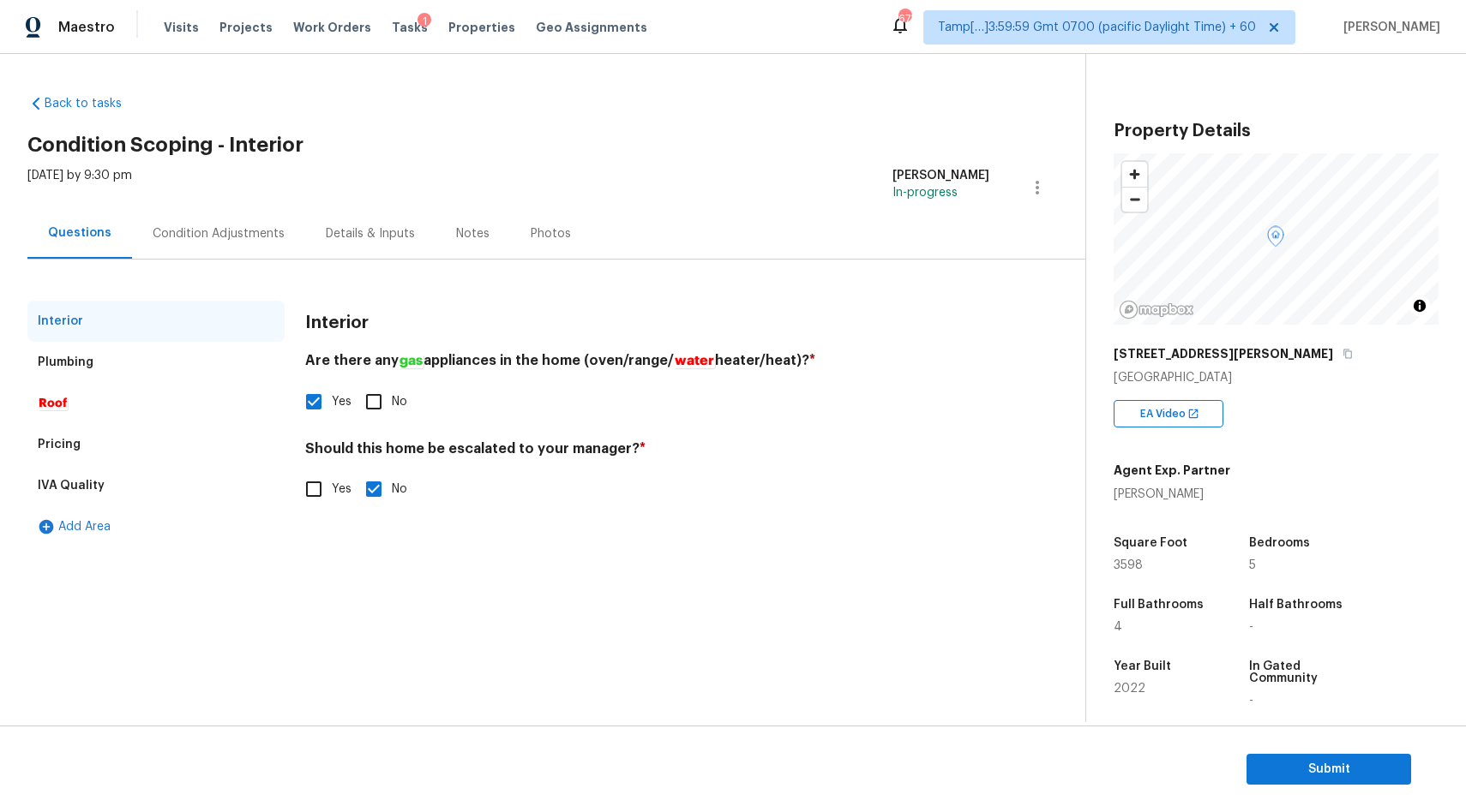
click at [63, 375] on div "Plumbing" at bounding box center [156, 362] width 257 height 41
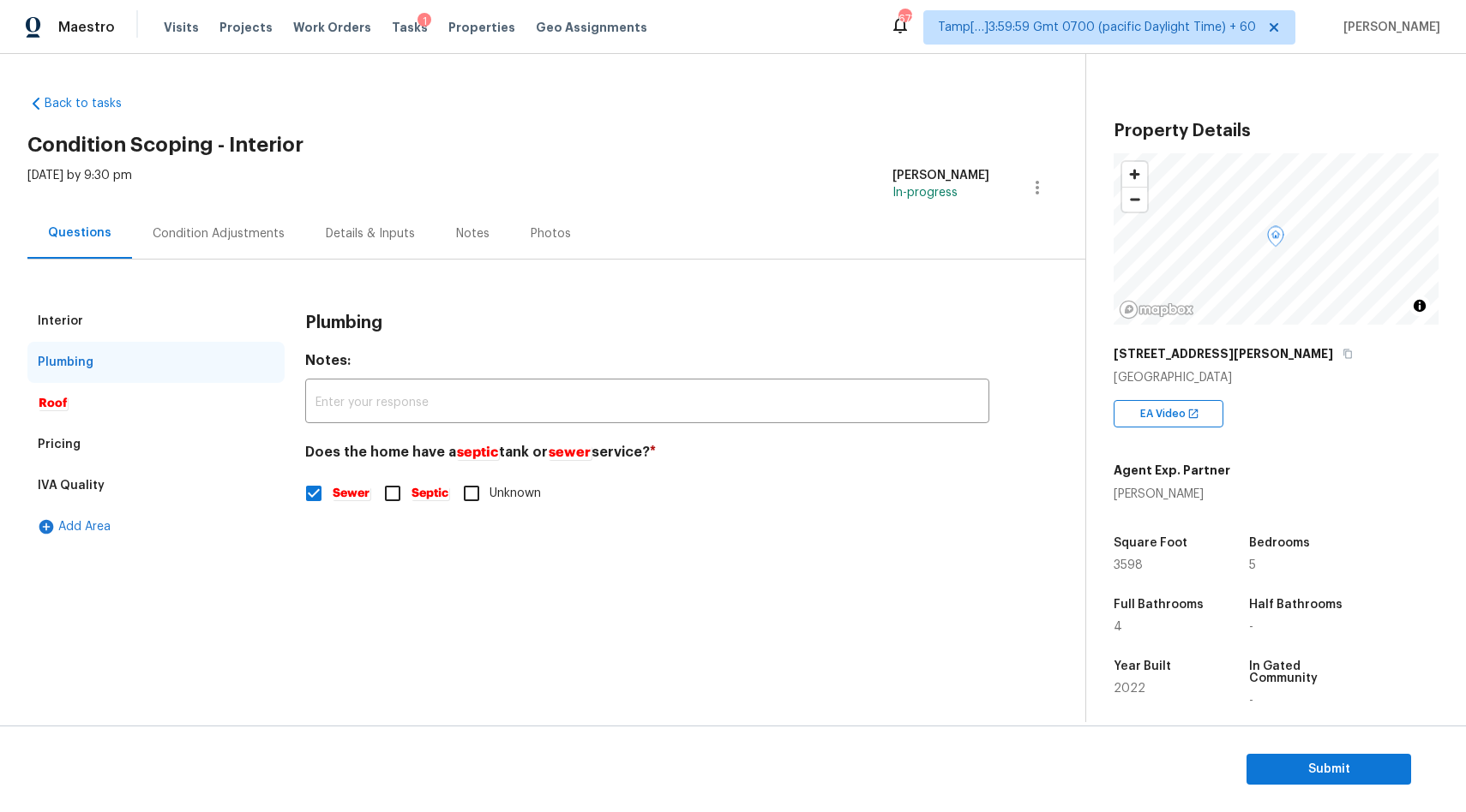
click at [73, 452] on div "Pricing" at bounding box center [59, 444] width 43 height 17
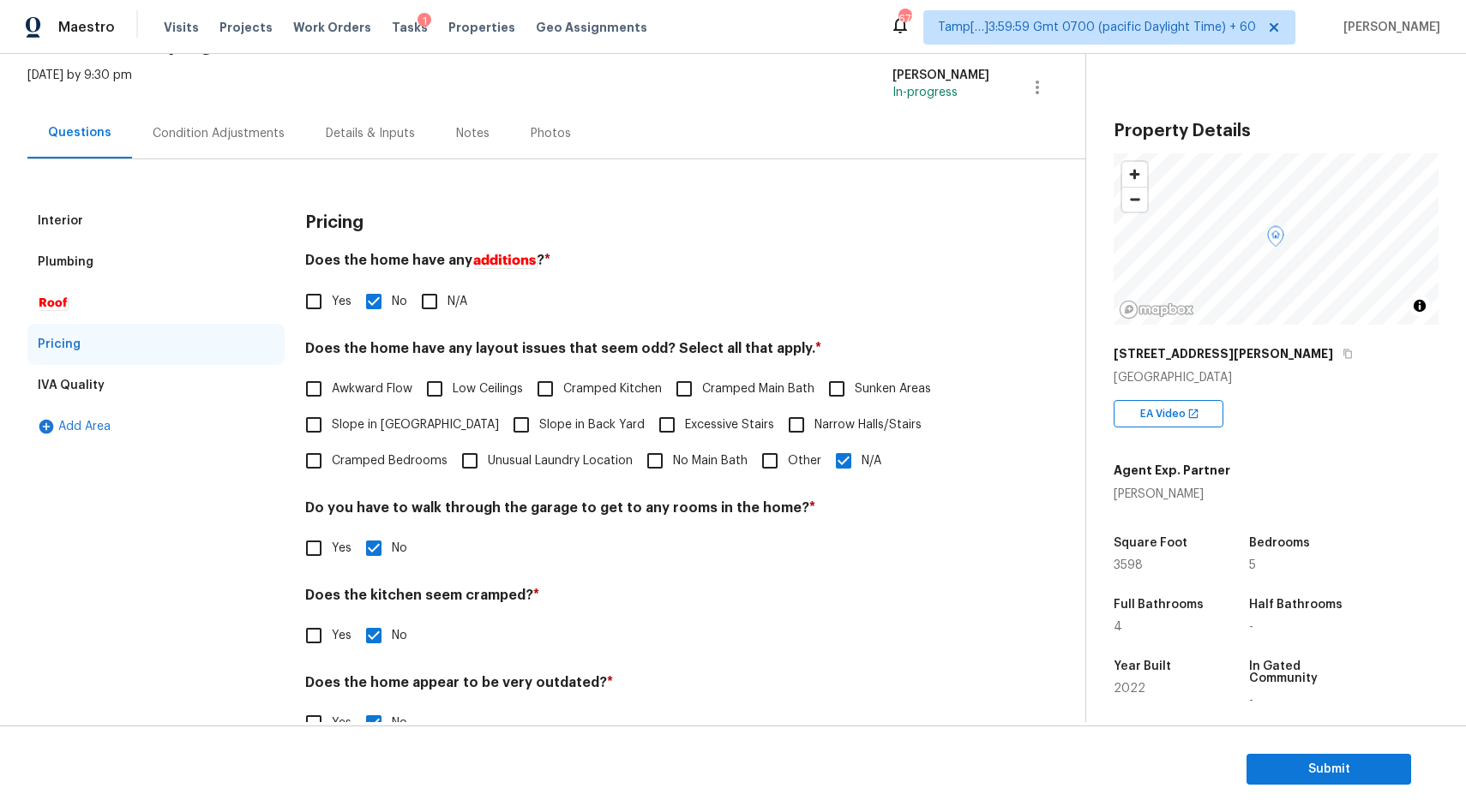
scroll to position [144, 0]
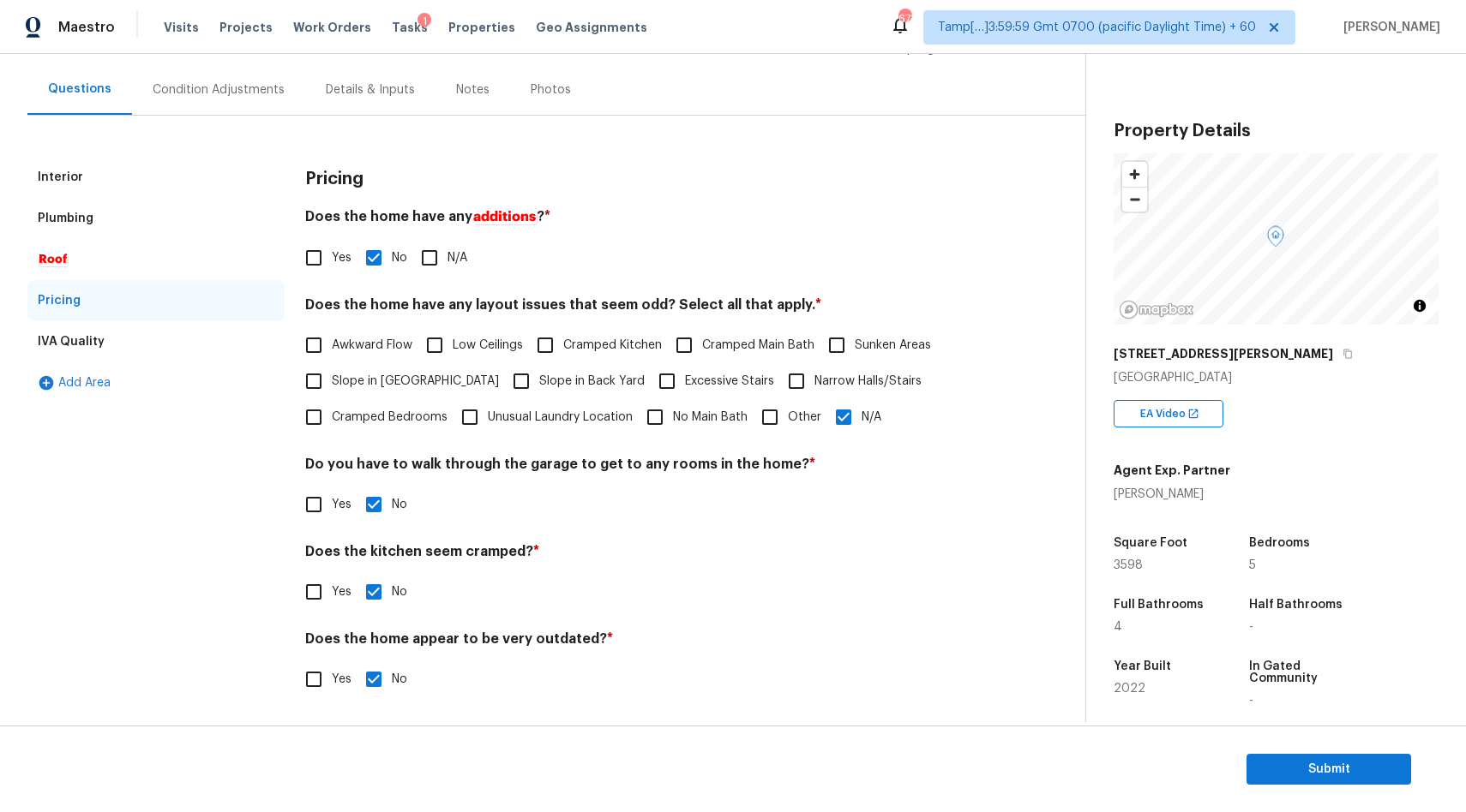
click at [52, 338] on div "IVA Quality" at bounding box center [71, 342] width 67 height 17
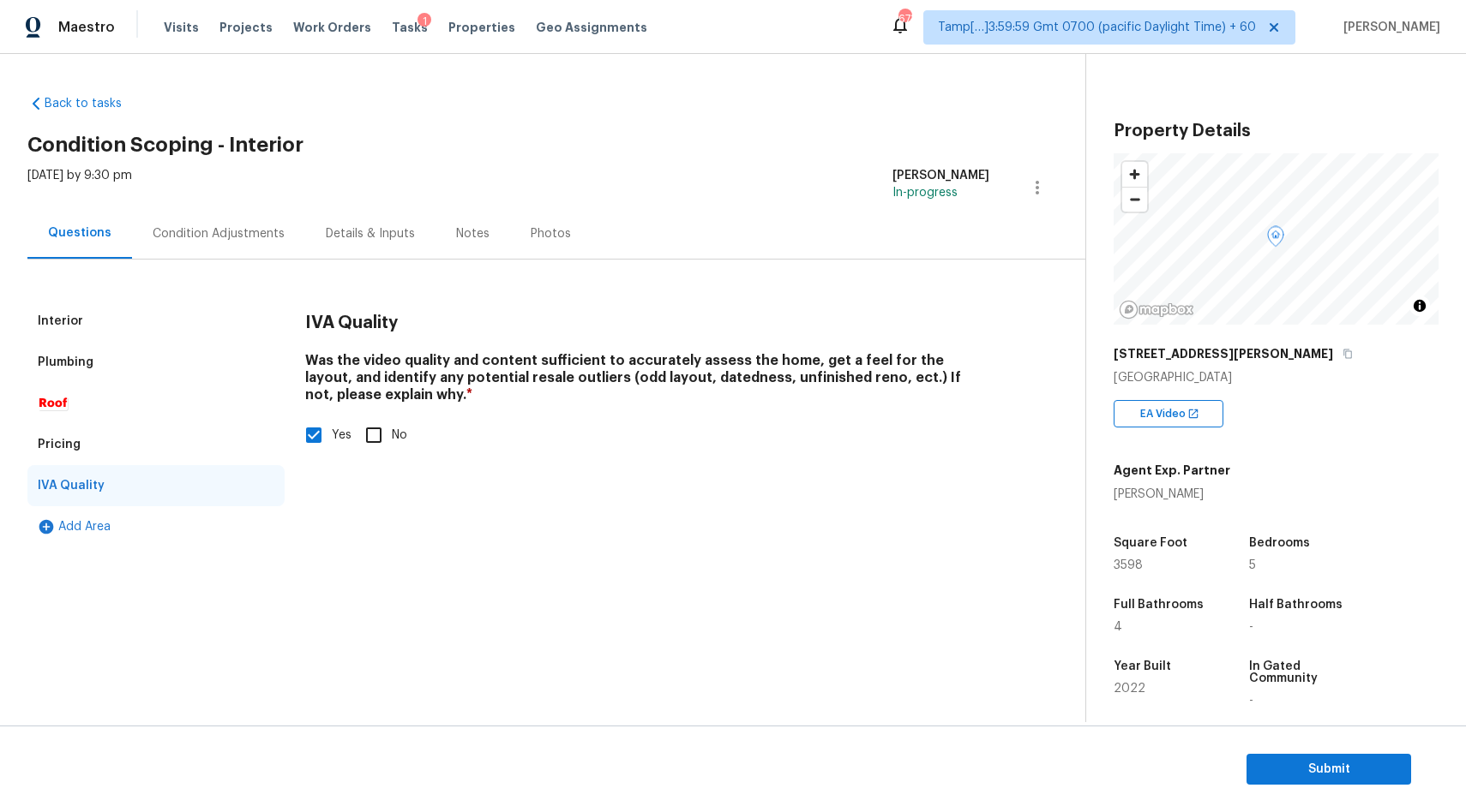
click at [61, 334] on div "Interior" at bounding box center [156, 322] width 257 height 41
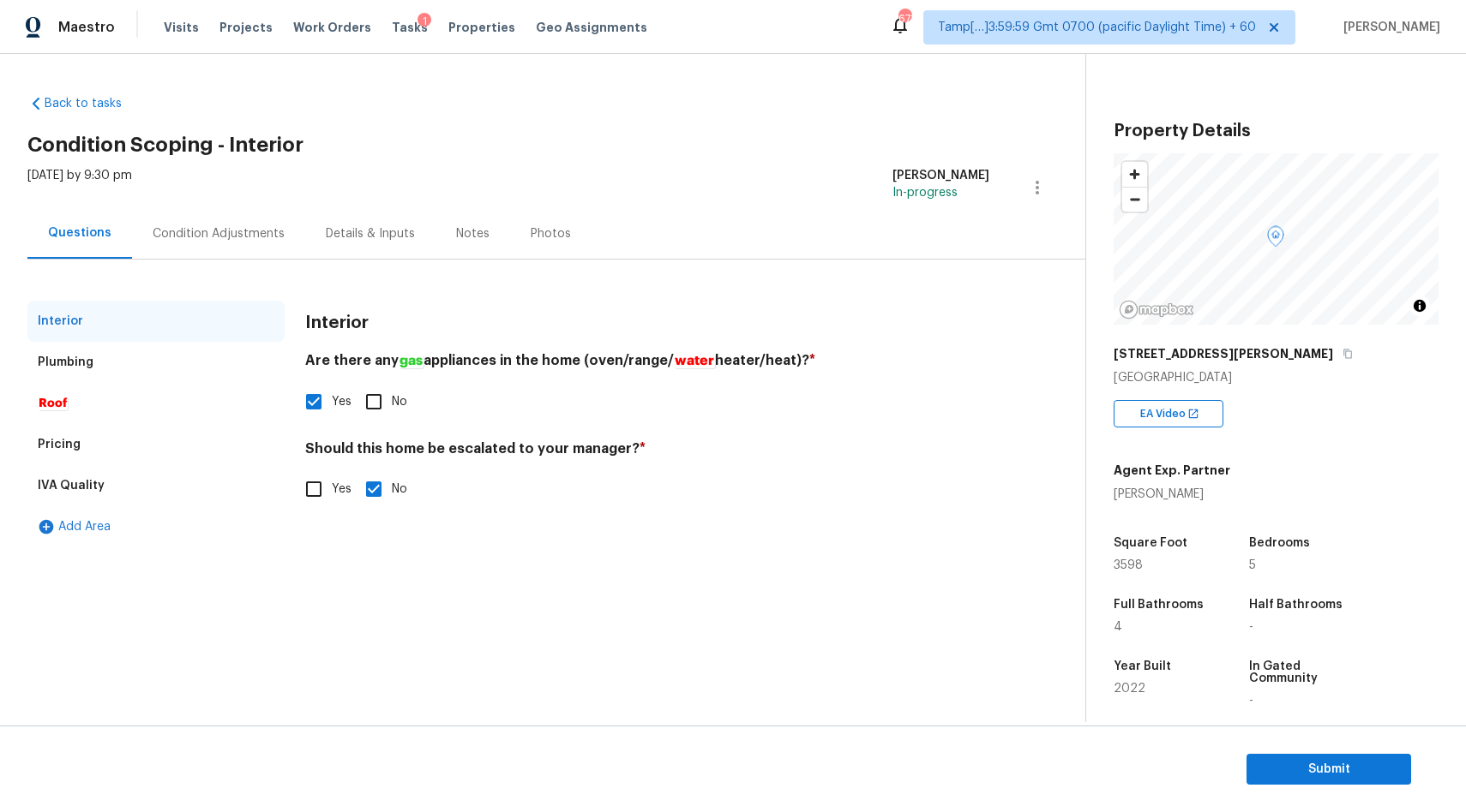
click at [195, 223] on div "Condition Adjustments" at bounding box center [219, 233] width 173 height 50
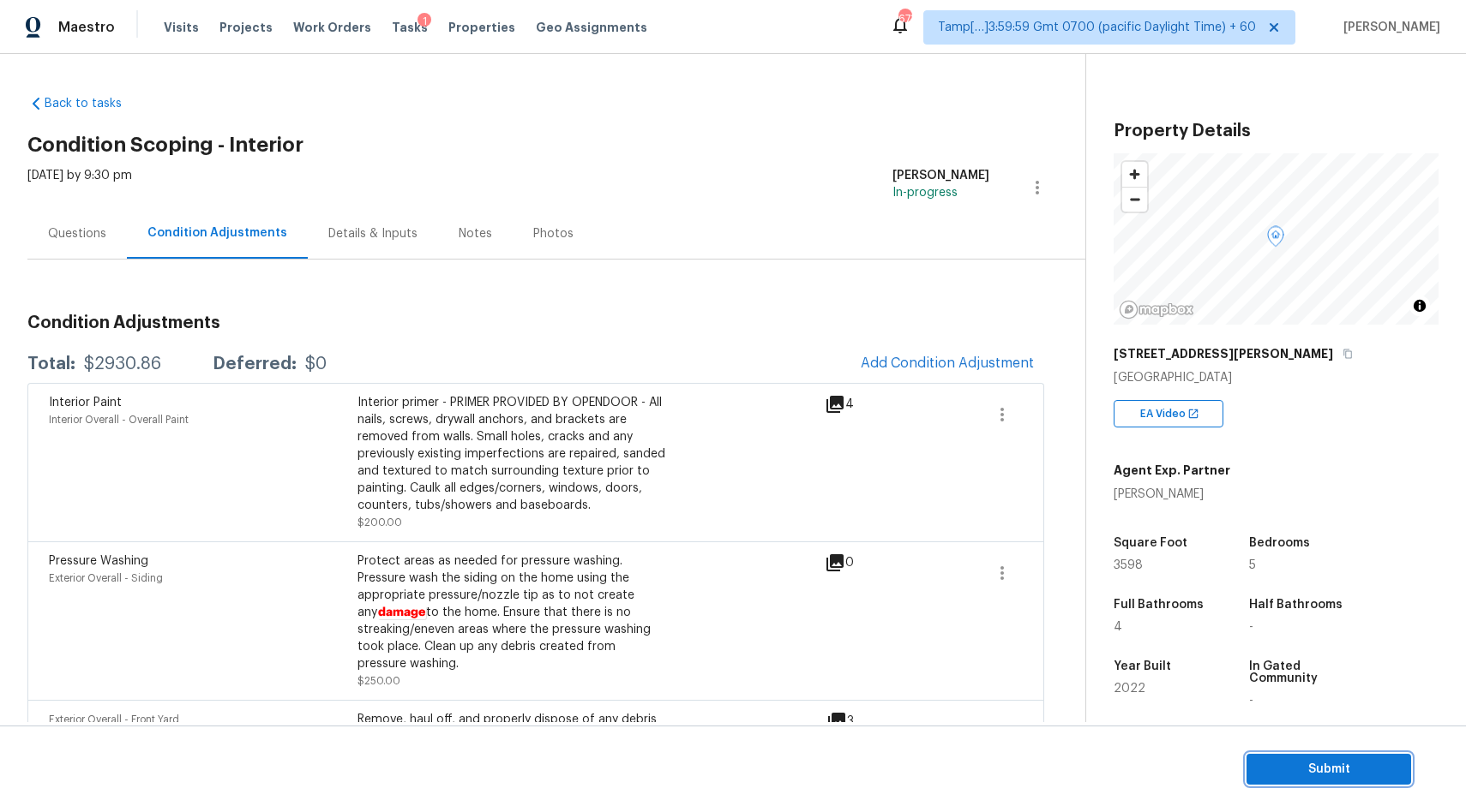
click at [1304, 770] on span "Submit" at bounding box center [1328, 770] width 137 height 22
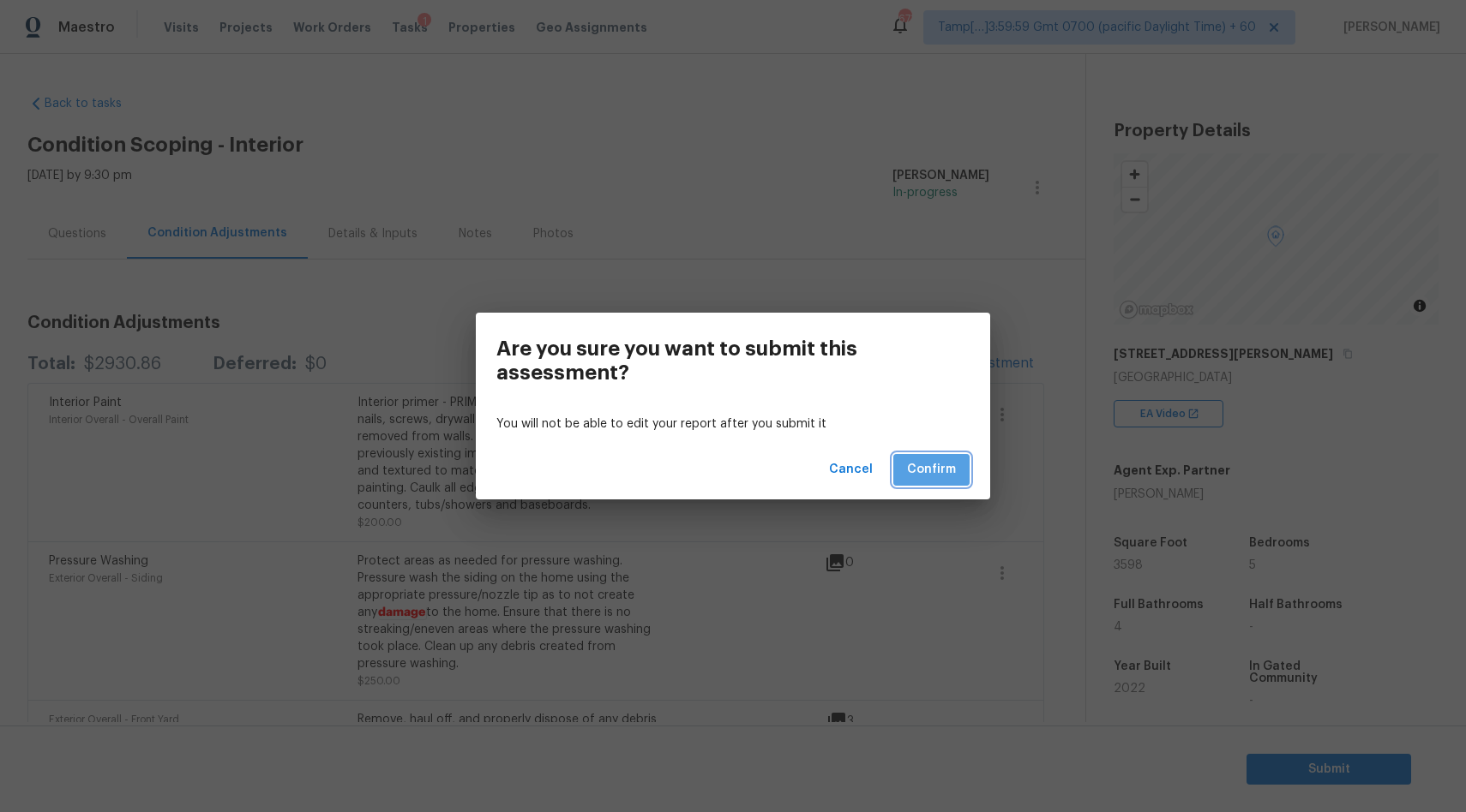
click at [936, 476] on span "Confirm" at bounding box center [931, 470] width 49 height 22
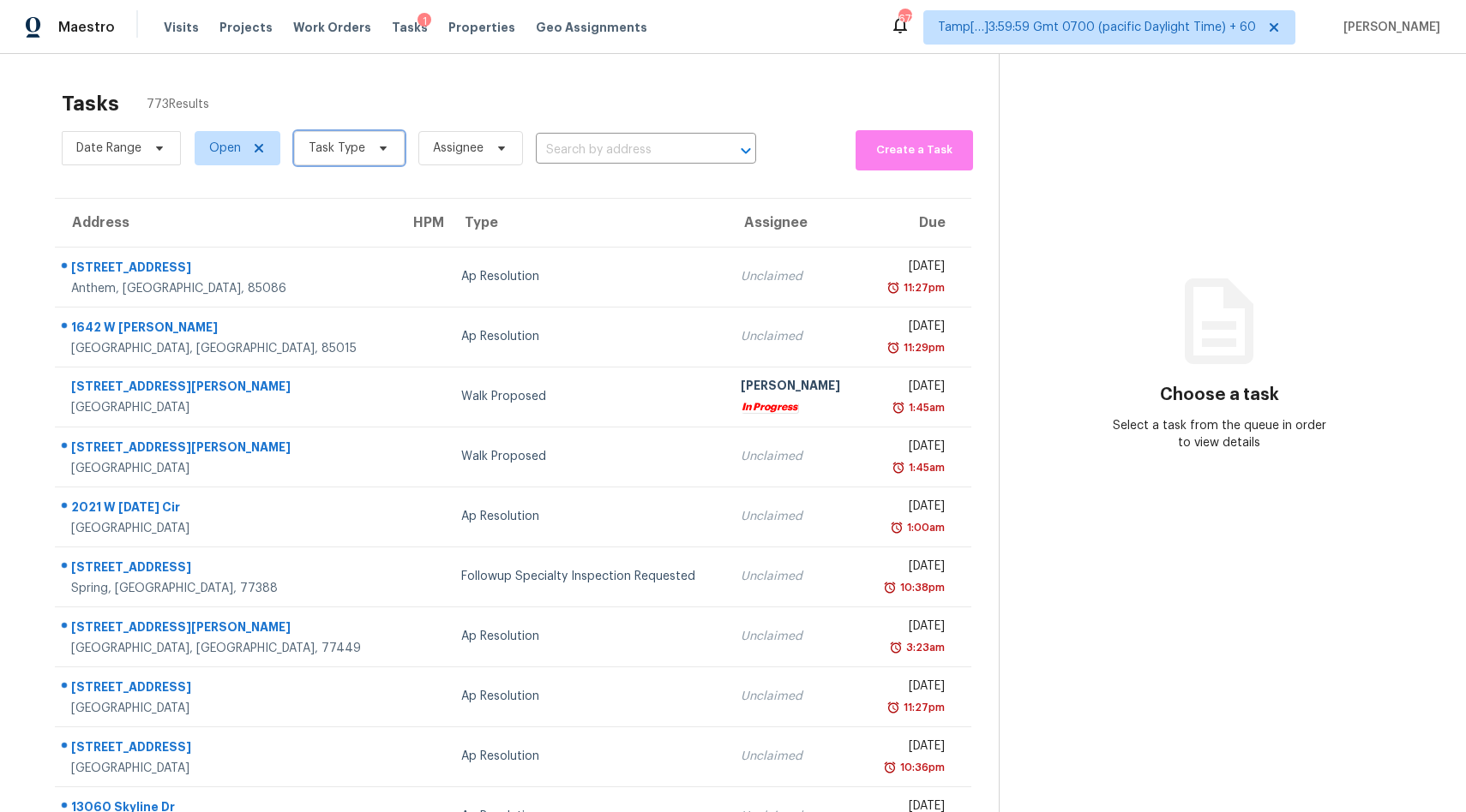
click at [353, 142] on span "Task Type" at bounding box center [336, 148] width 56 height 17
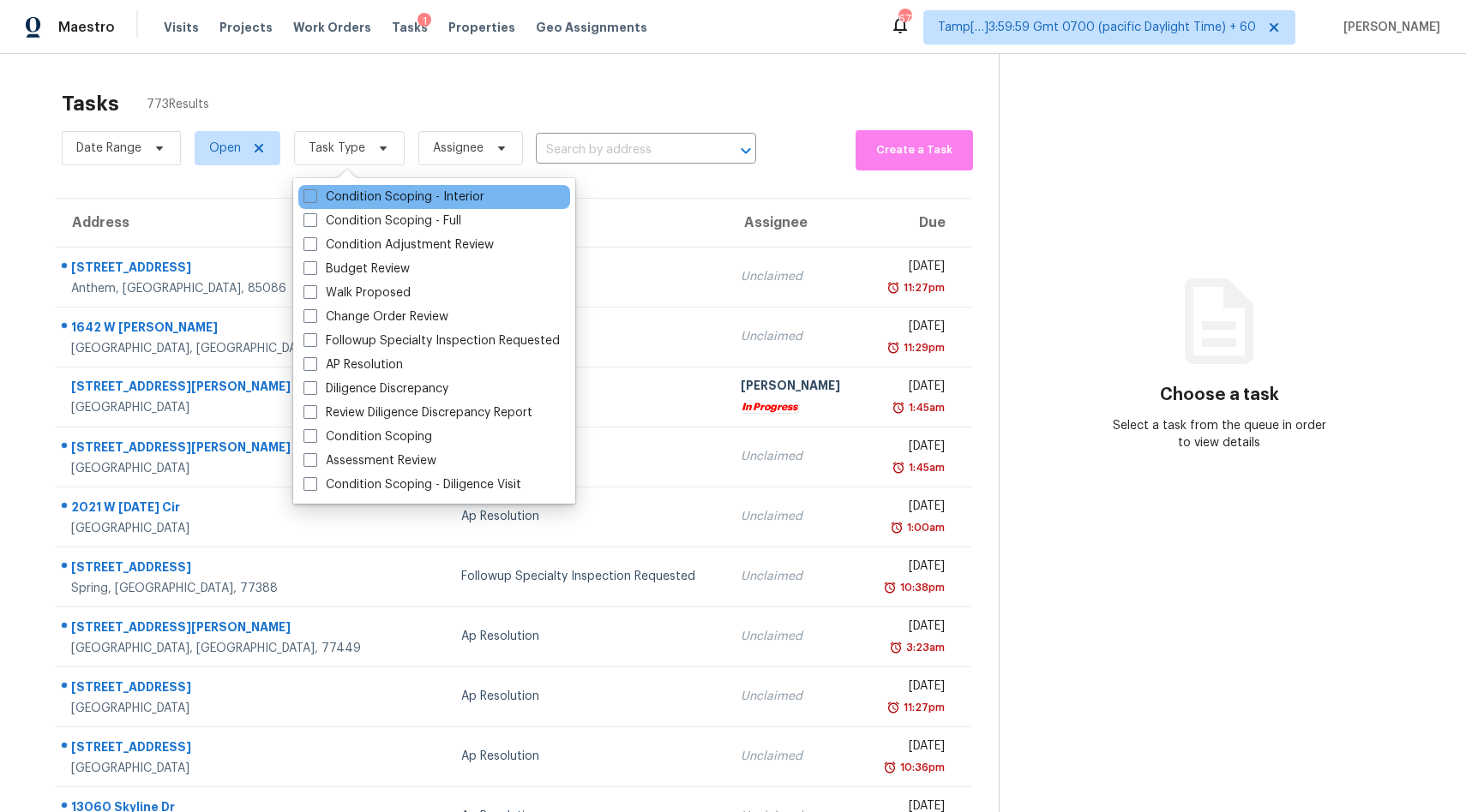
click at [376, 206] on div "Condition Scoping - Interior" at bounding box center [434, 197] width 272 height 24
click at [314, 201] on span at bounding box center [310, 196] width 14 height 14
click at [314, 200] on input "Condition Scoping - Interior" at bounding box center [308, 194] width 11 height 11
checkbox input "true"
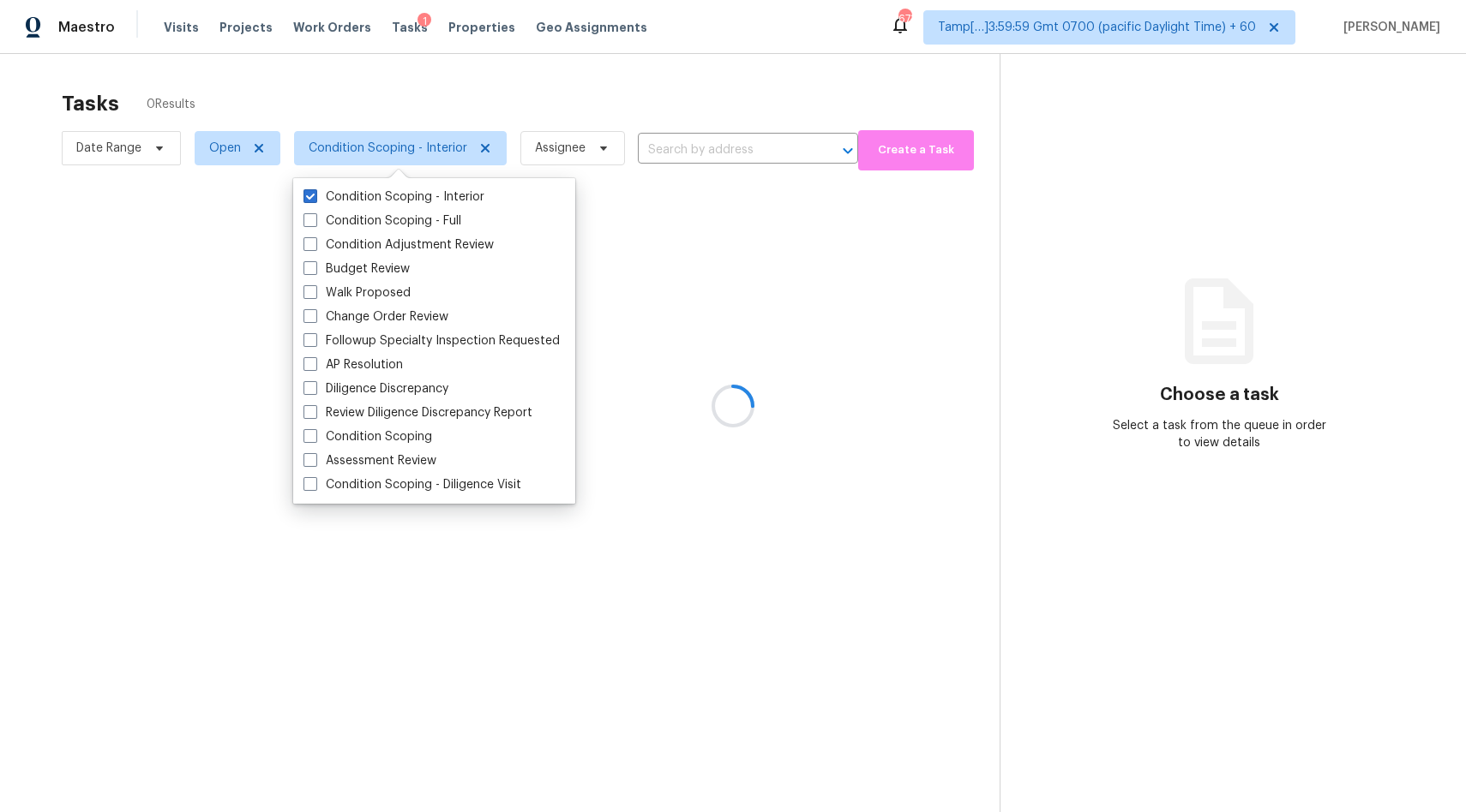
click at [374, 102] on div at bounding box center [733, 406] width 1466 height 812
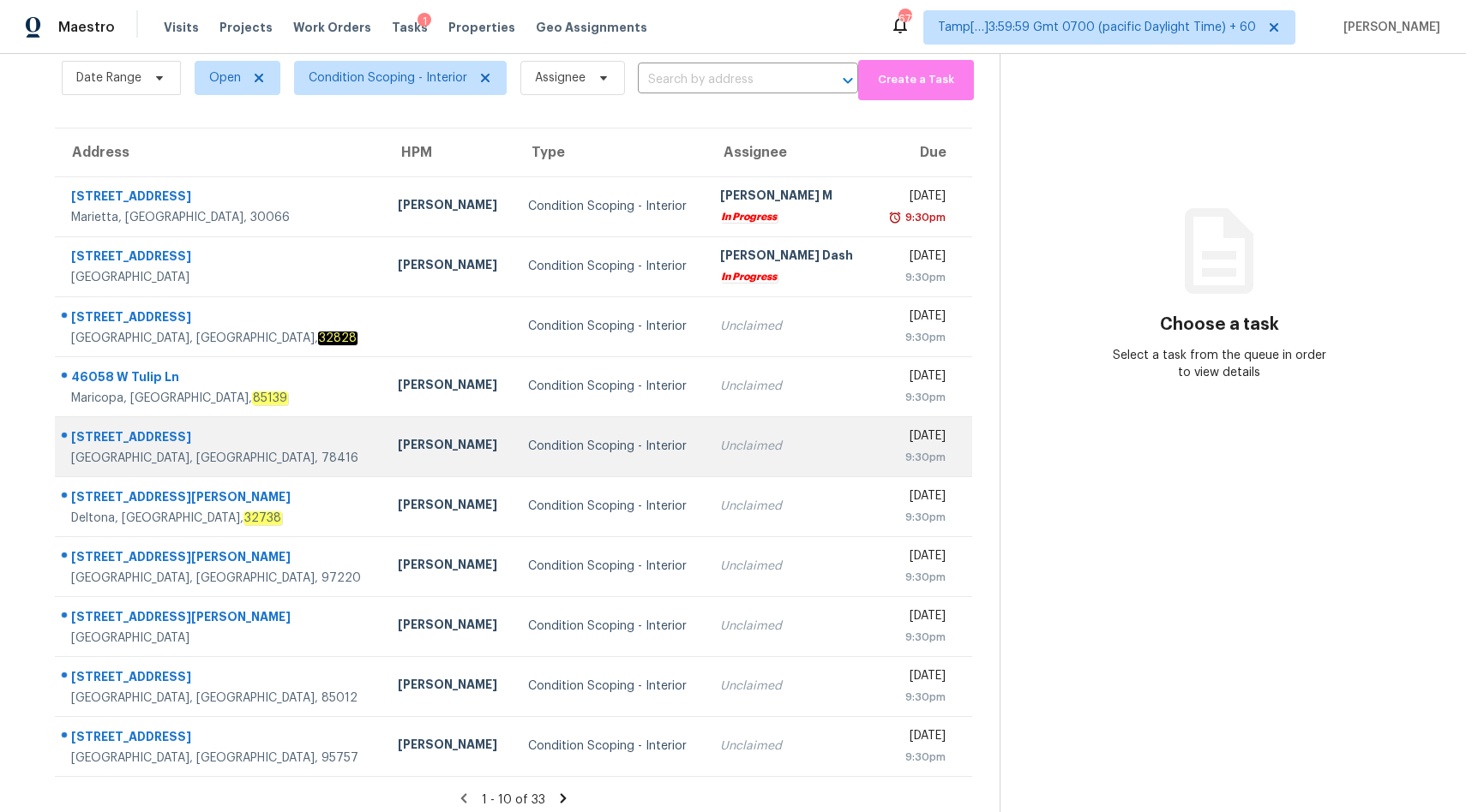
scroll to position [81, 0]
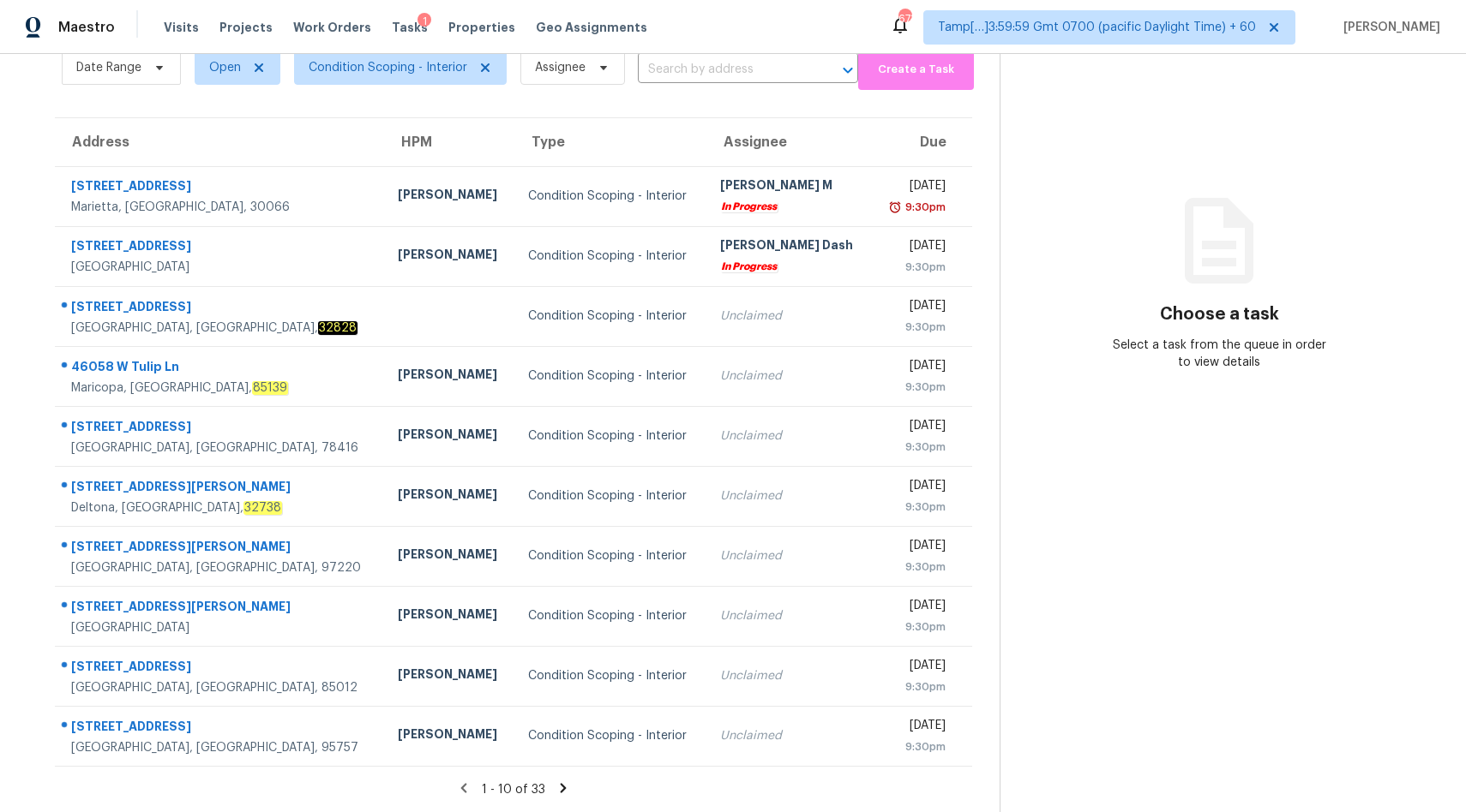
click at [562, 790] on icon at bounding box center [562, 788] width 6 height 10
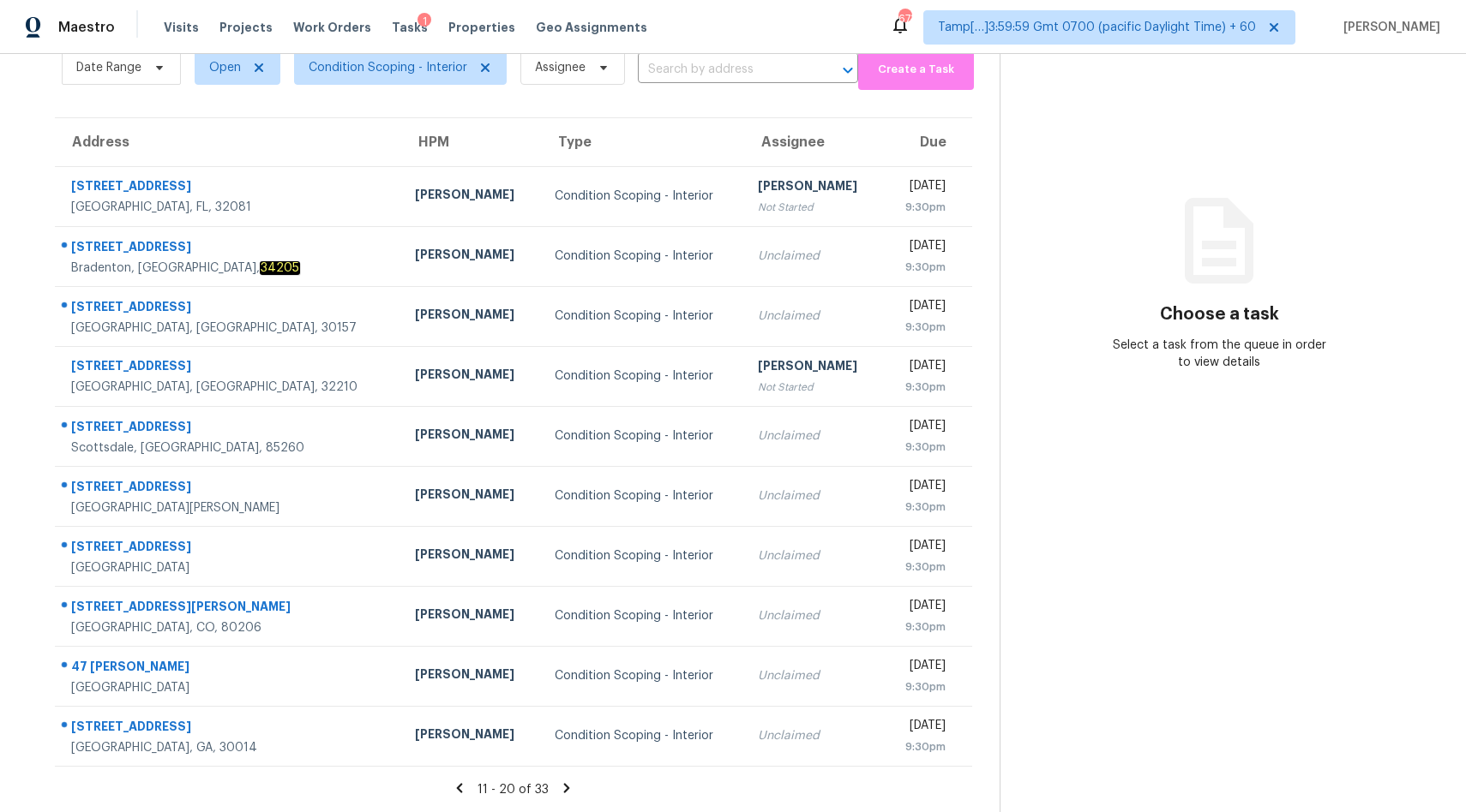
click at [466, 783] on icon at bounding box center [460, 788] width 16 height 16
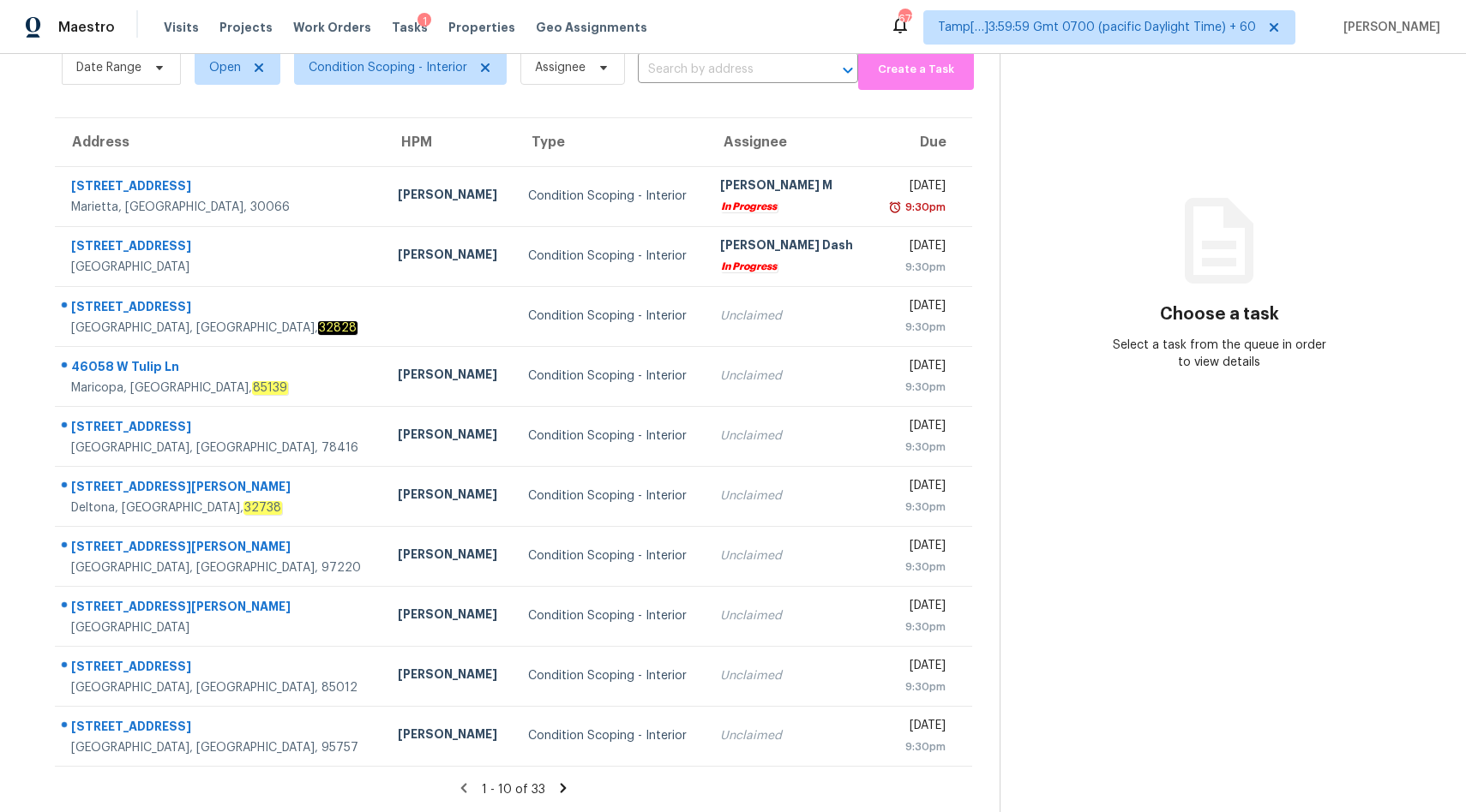
click at [562, 784] on icon at bounding box center [563, 788] width 16 height 16
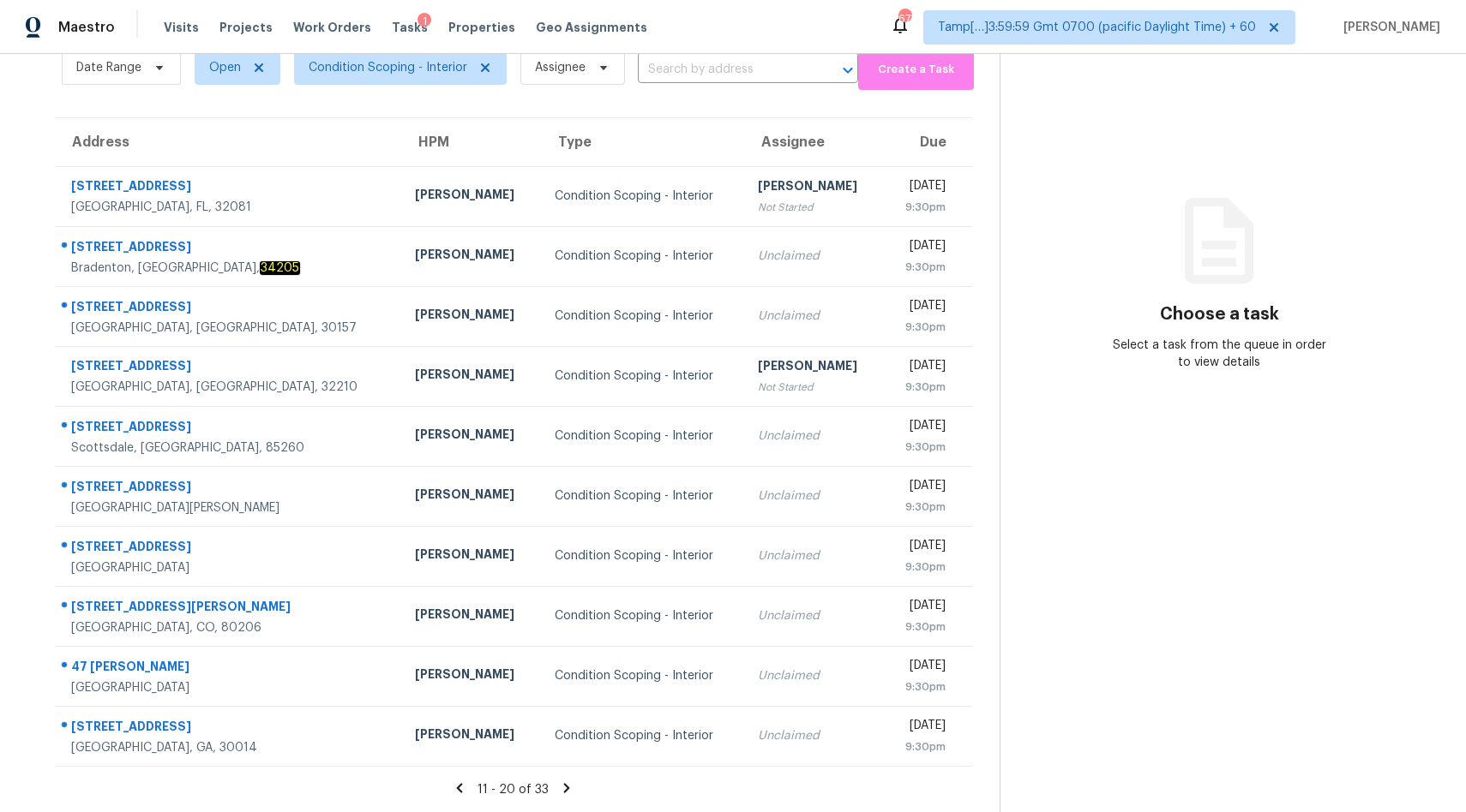
click at [564, 784] on icon at bounding box center [567, 788] width 6 height 10
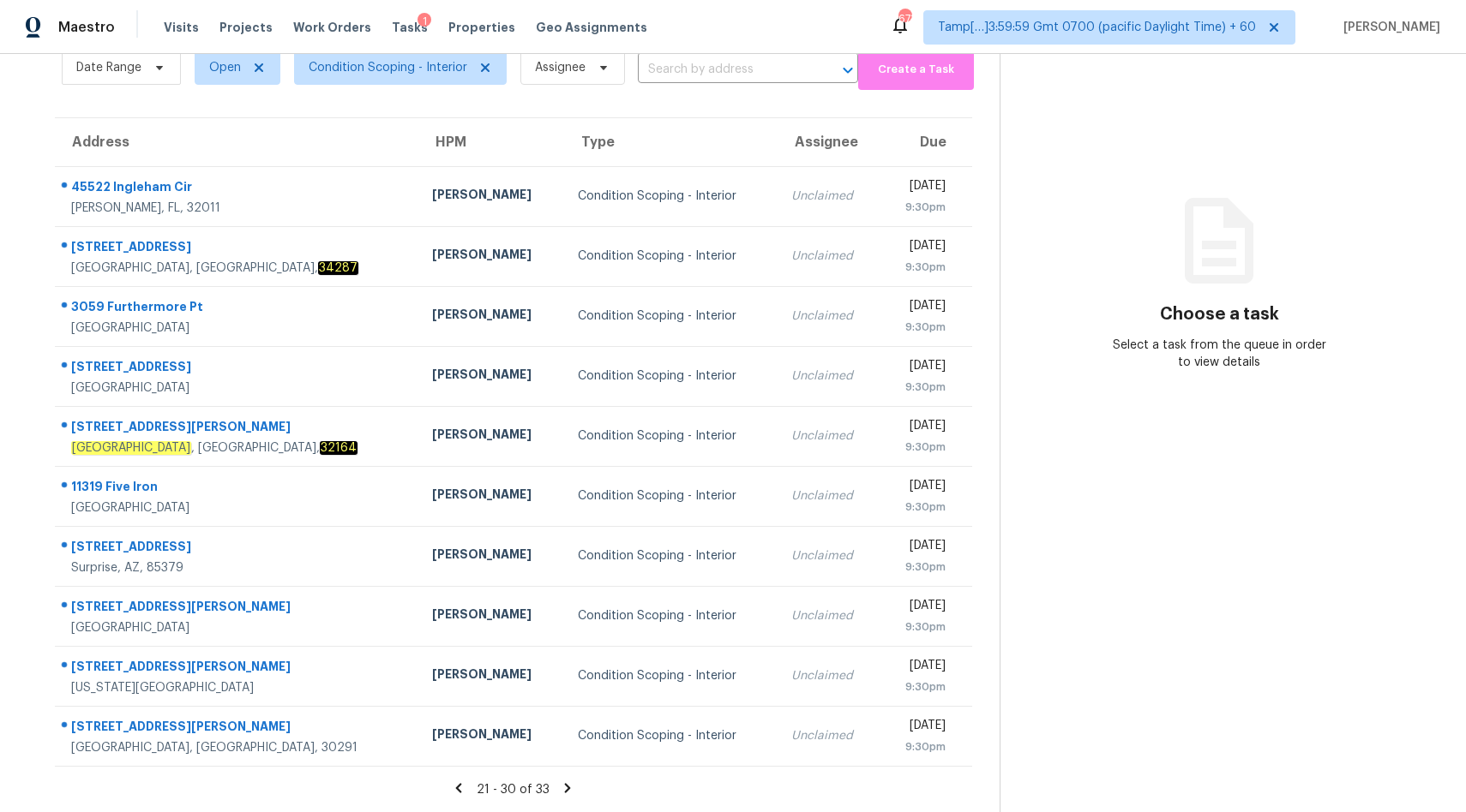
click at [462, 787] on icon at bounding box center [459, 788] width 16 height 16
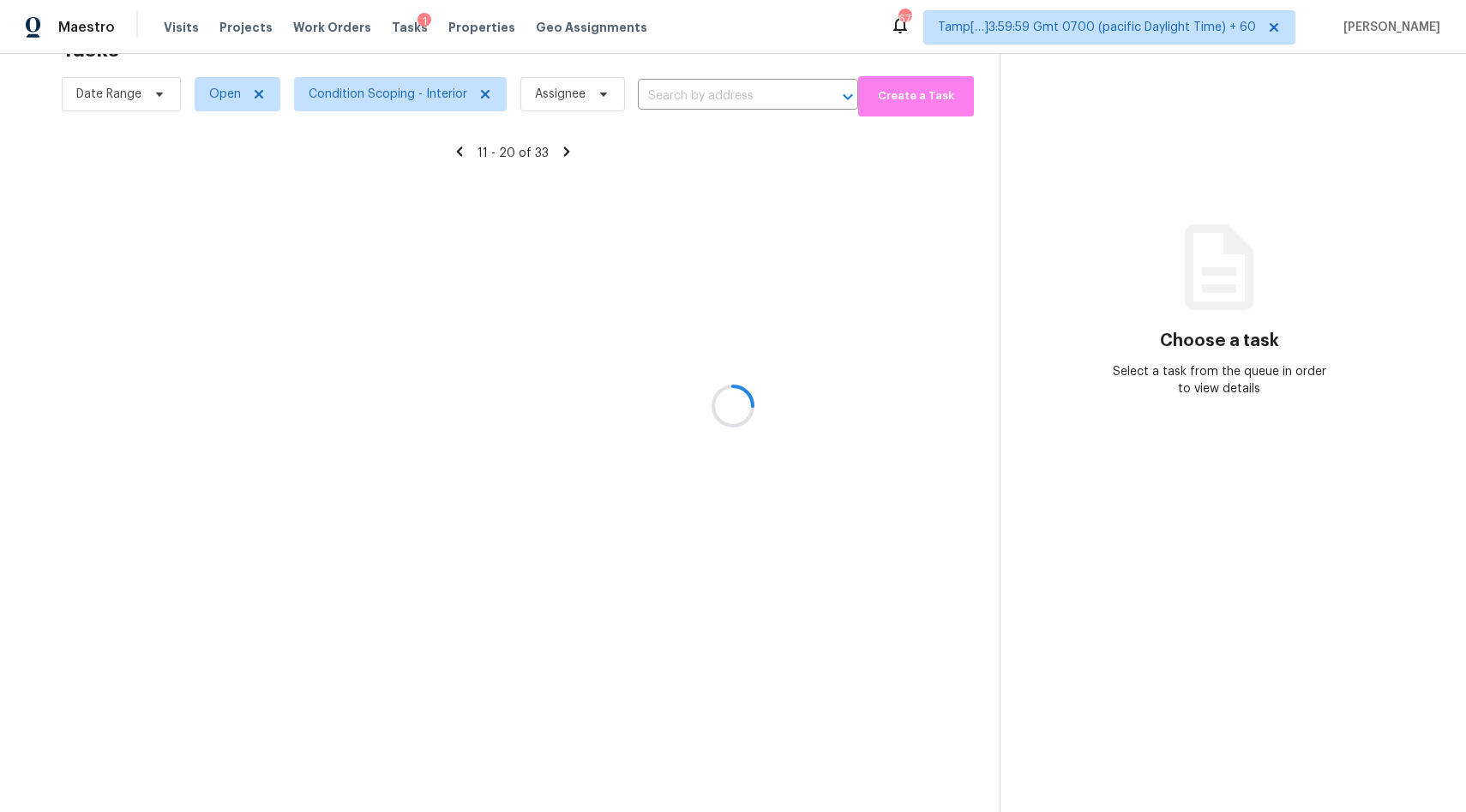
scroll to position [54, 0]
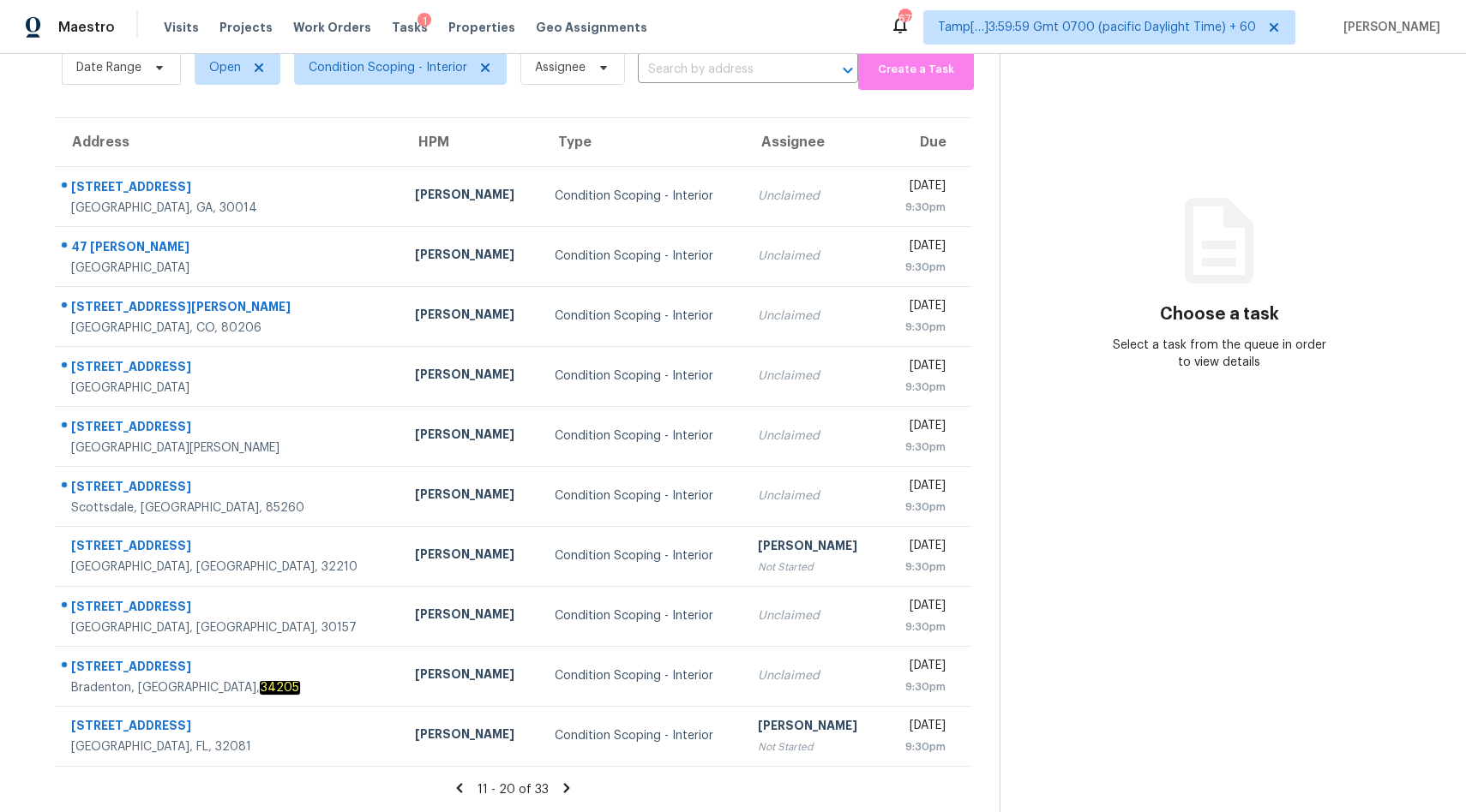
click at [462, 787] on icon at bounding box center [460, 788] width 16 height 16
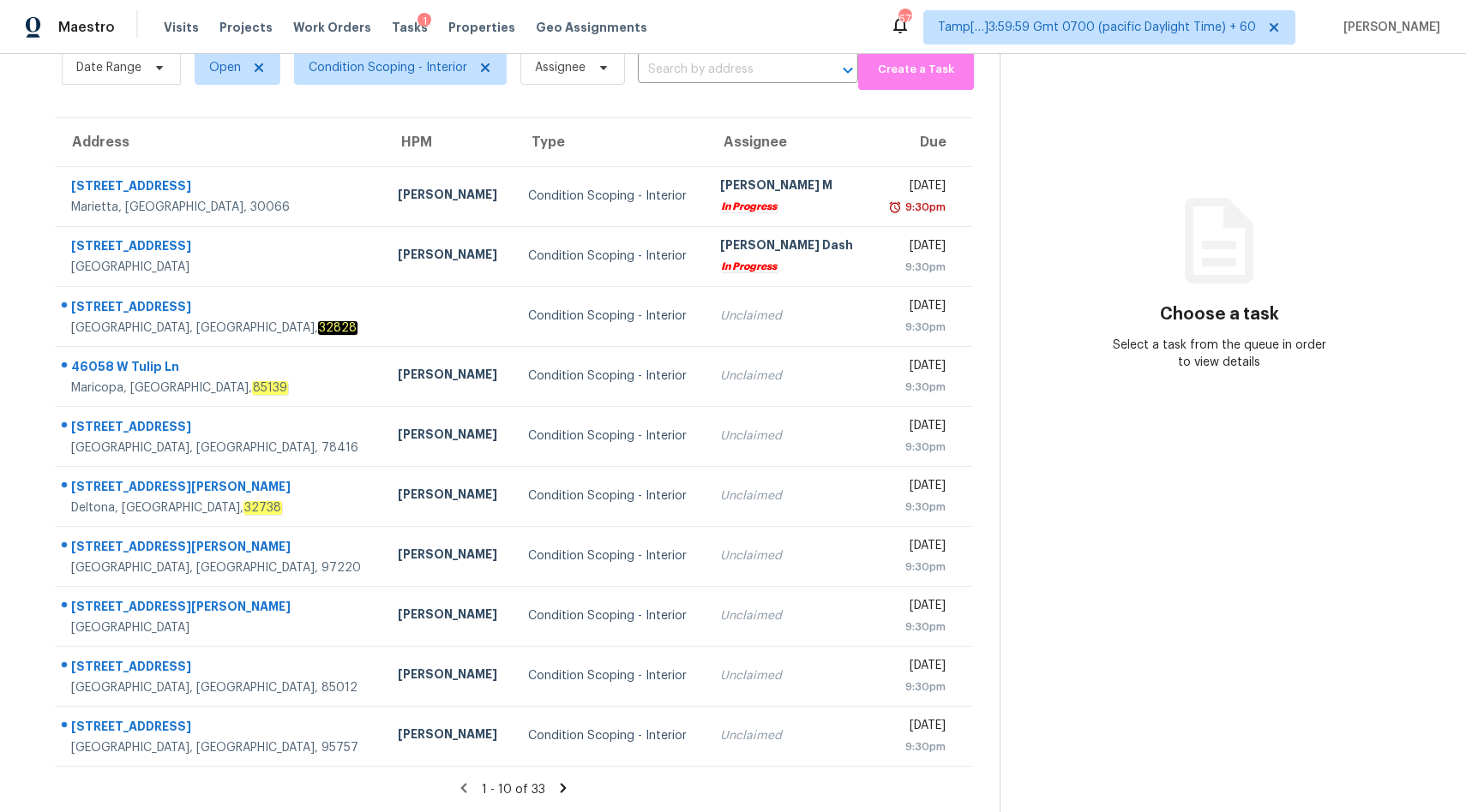
scroll to position [0, 0]
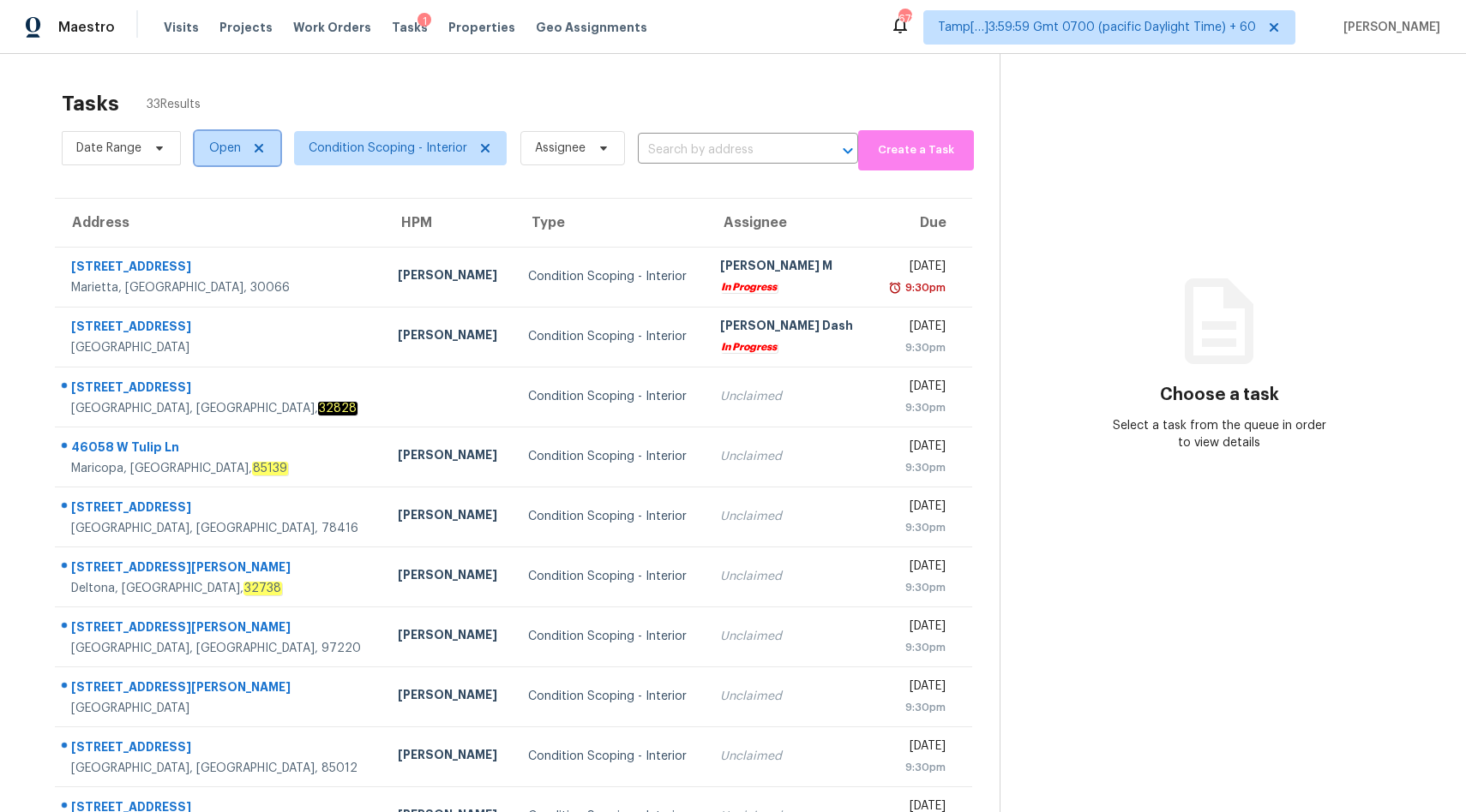
click at [234, 154] on span "Open" at bounding box center [224, 148] width 32 height 17
click at [247, 213] on label "Closed" at bounding box center [234, 220] width 62 height 17
click at [215, 213] on input "Closed" at bounding box center [209, 218] width 11 height 11
checkbox input "true"
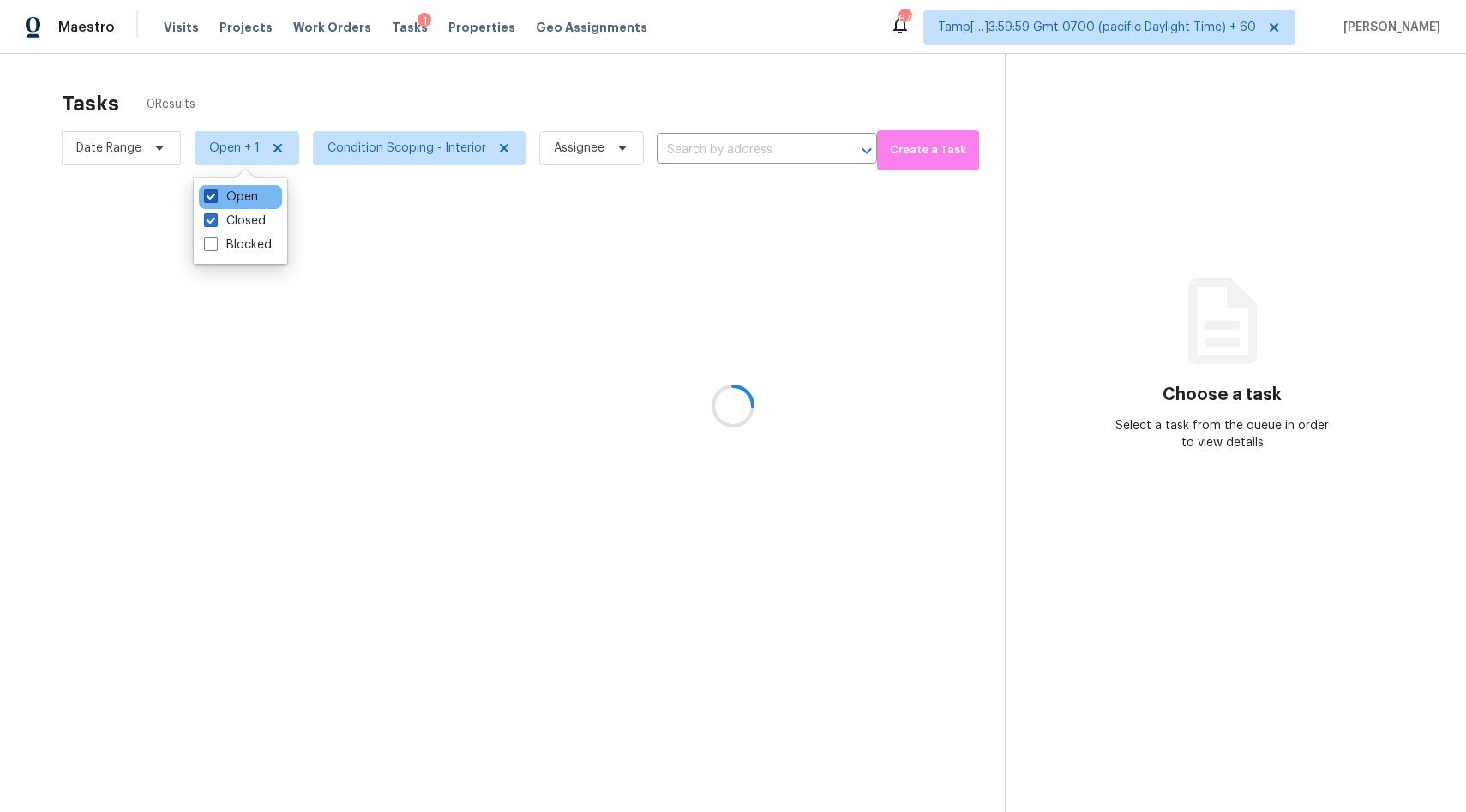
click at [239, 199] on label "Open" at bounding box center [230, 197] width 54 height 17
click at [215, 199] on input "Open" at bounding box center [209, 194] width 11 height 11
checkbox input "false"
click at [565, 149] on div at bounding box center [733, 406] width 1466 height 812
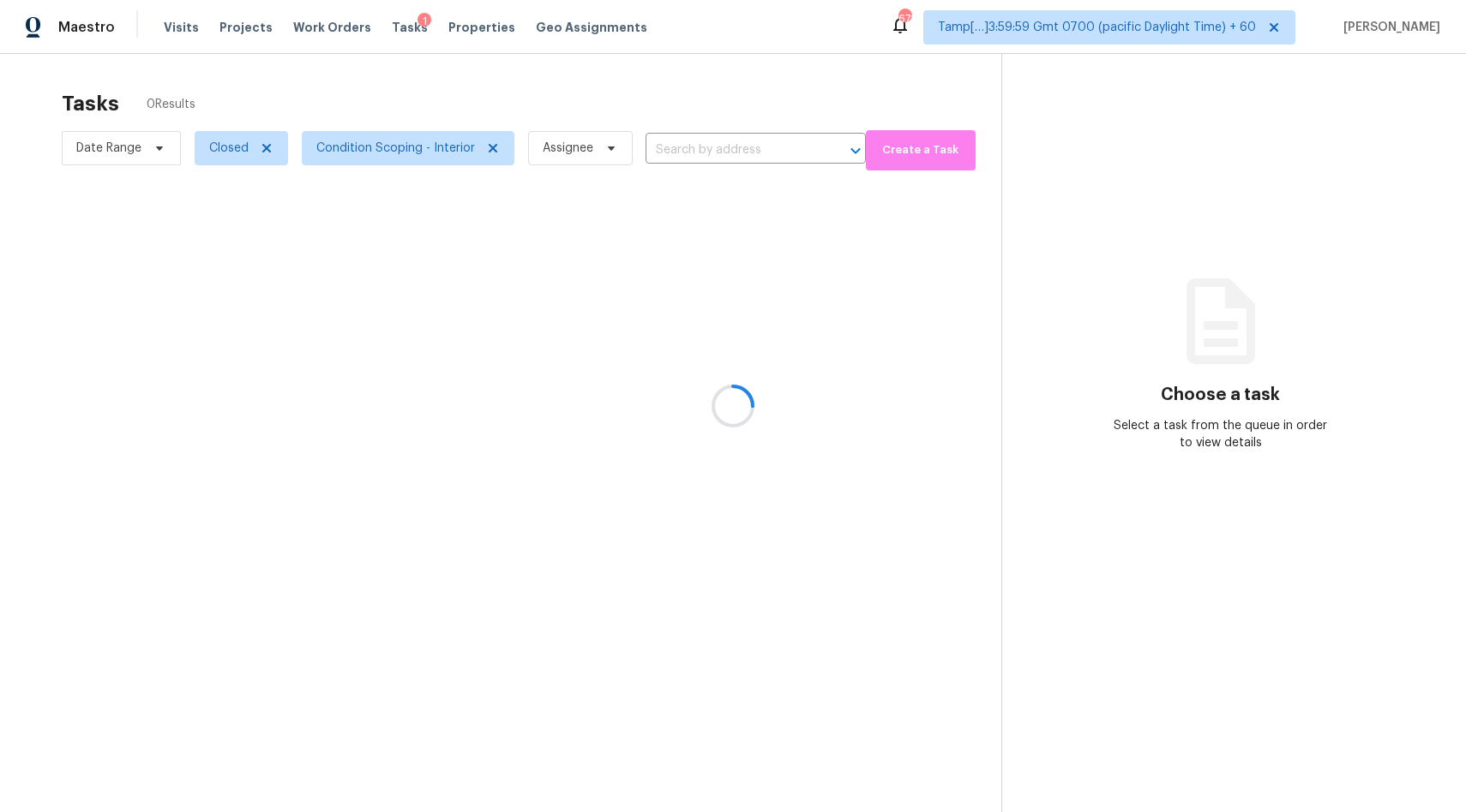
click at [565, 149] on div at bounding box center [733, 406] width 1466 height 812
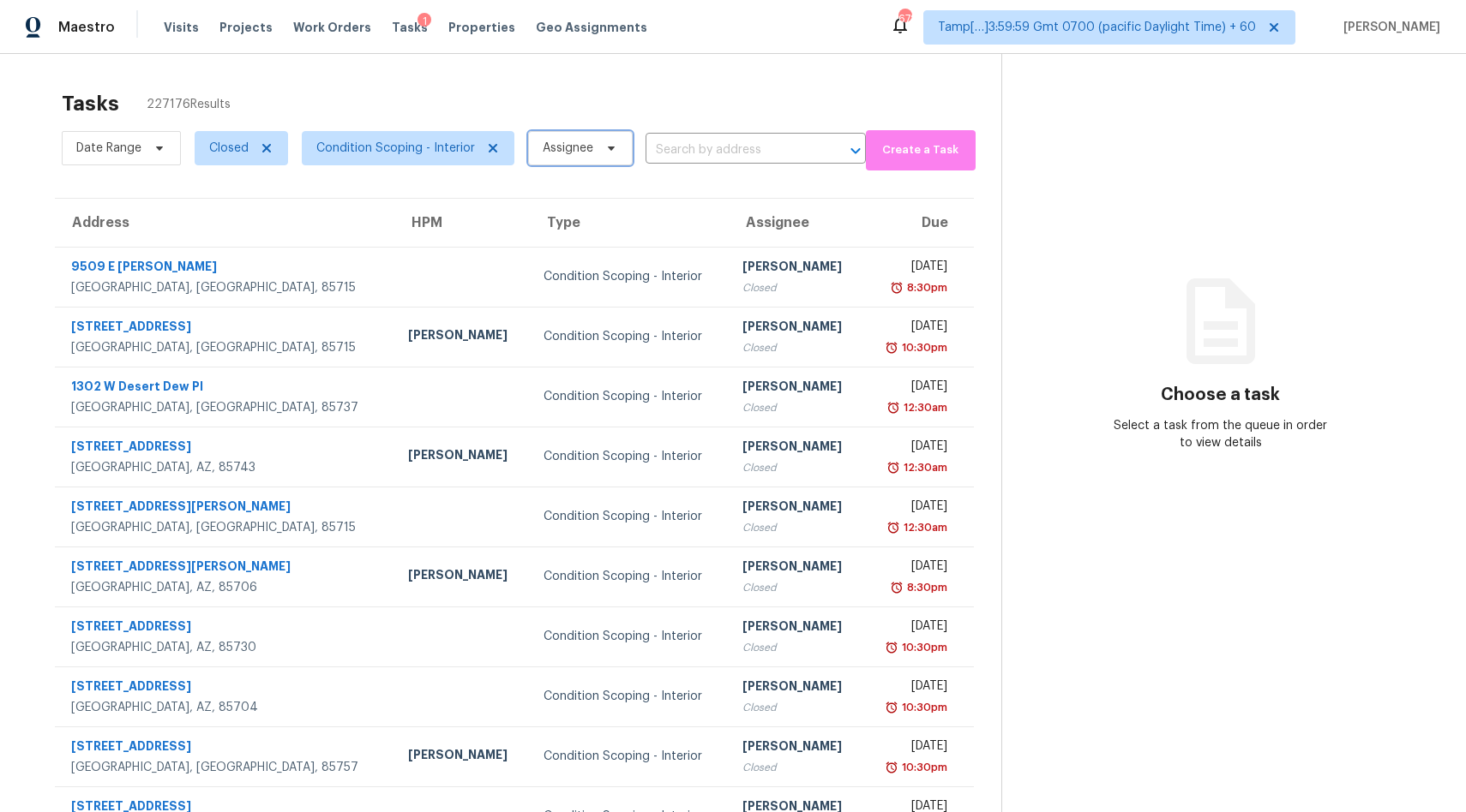
click at [565, 149] on span "Assignee" at bounding box center [567, 148] width 50 height 17
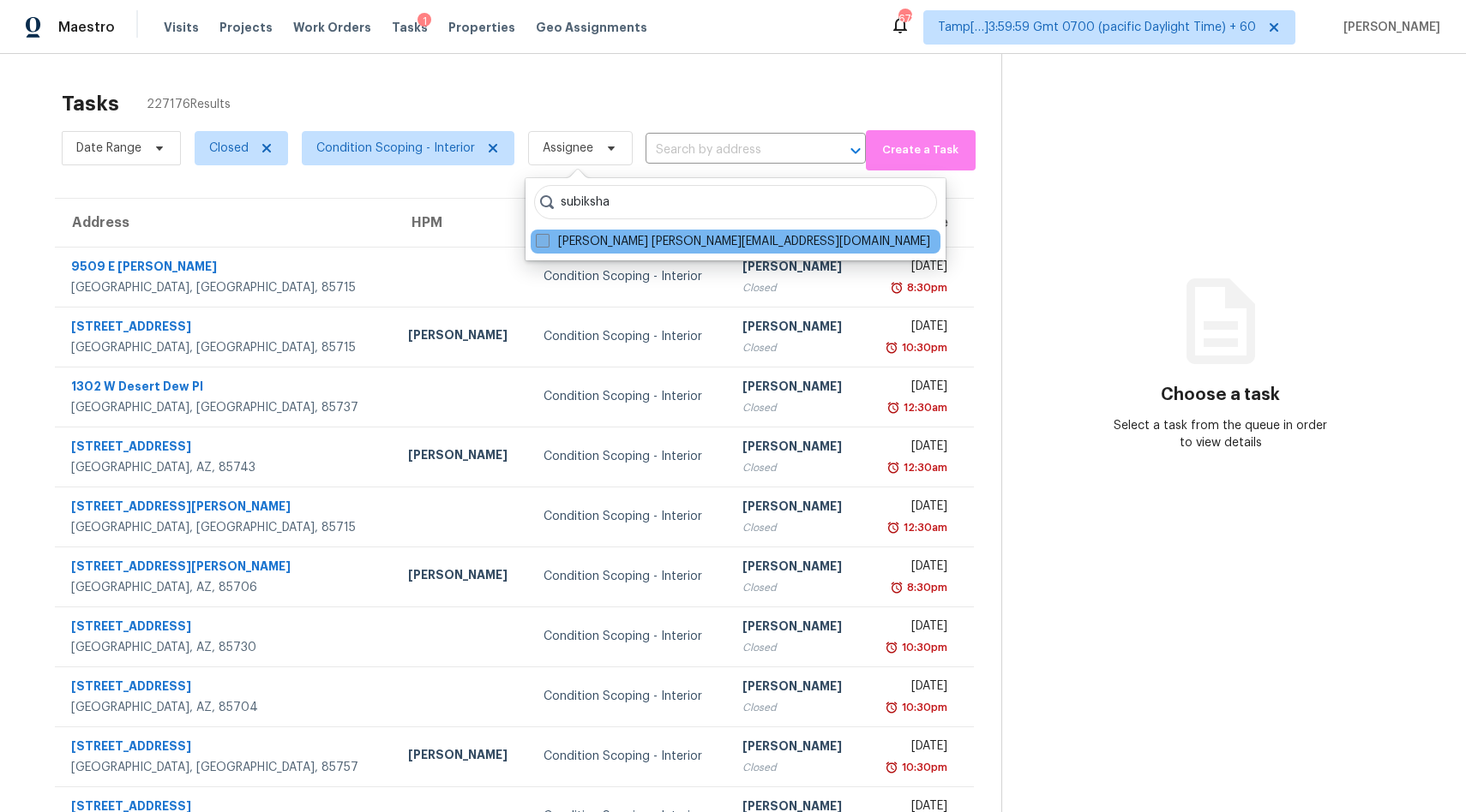
type input "subiksha"
click at [594, 241] on label "[PERSON_NAME] [PERSON_NAME][EMAIL_ADDRESS][DOMAIN_NAME]" at bounding box center [733, 241] width 394 height 17
click at [546, 241] on input "[PERSON_NAME] [PERSON_NAME][EMAIL_ADDRESS][DOMAIN_NAME]" at bounding box center [541, 238] width 11 height 11
checkbox input "true"
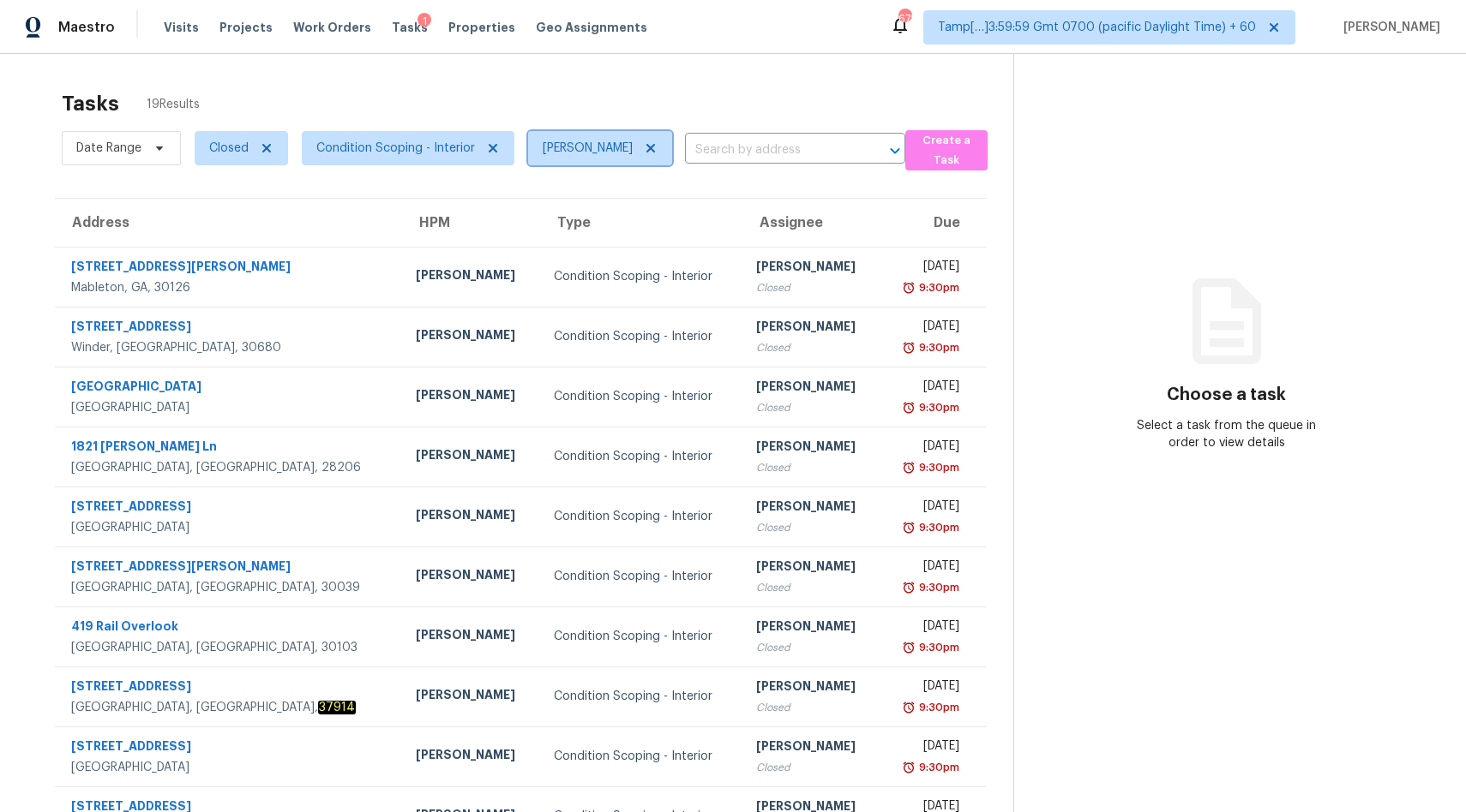
click at [655, 149] on icon at bounding box center [650, 148] width 9 height 9
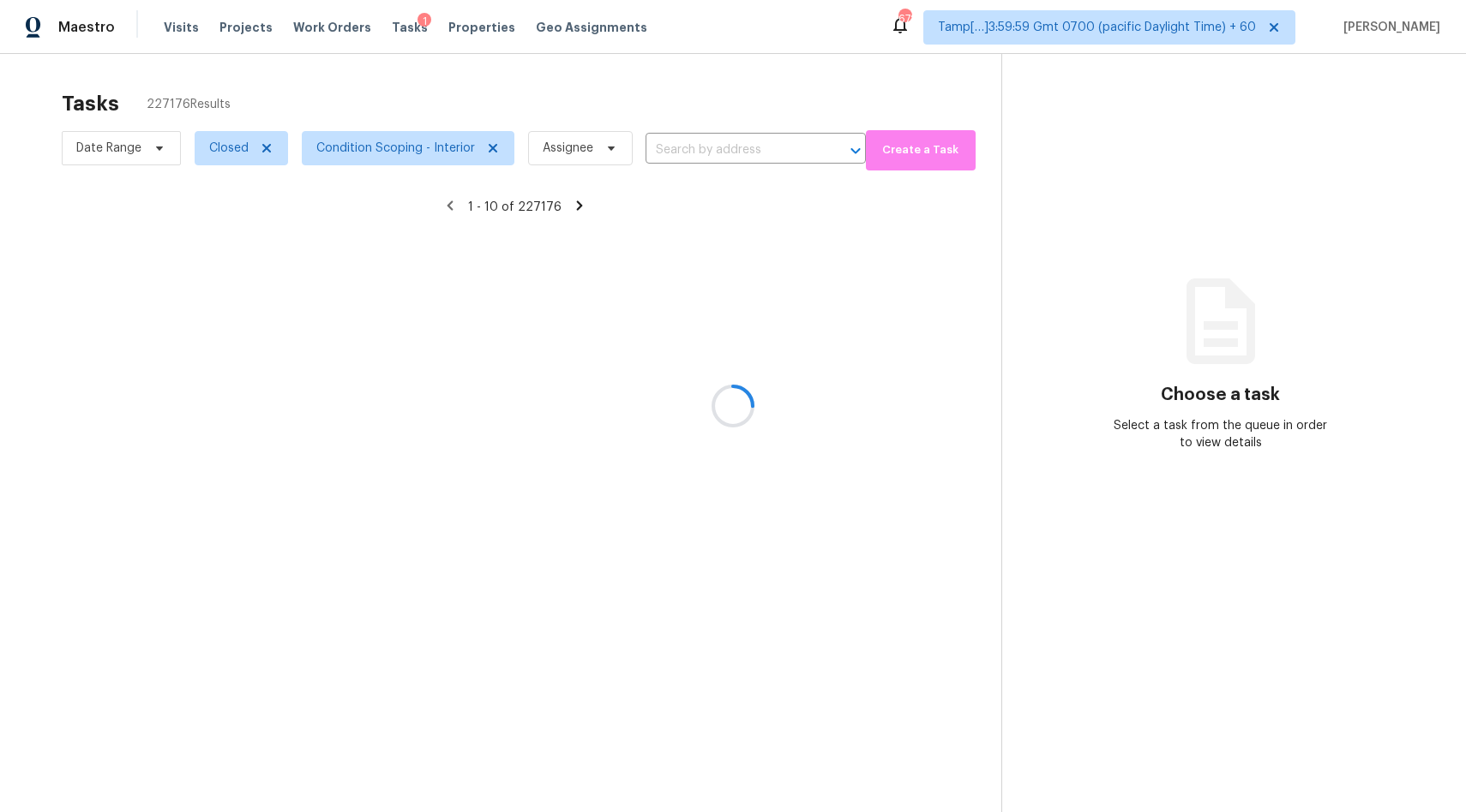
click at [263, 144] on div at bounding box center [733, 406] width 1466 height 812
click at [487, 152] on div at bounding box center [733, 406] width 1466 height 812
click at [235, 154] on div at bounding box center [733, 406] width 1466 height 812
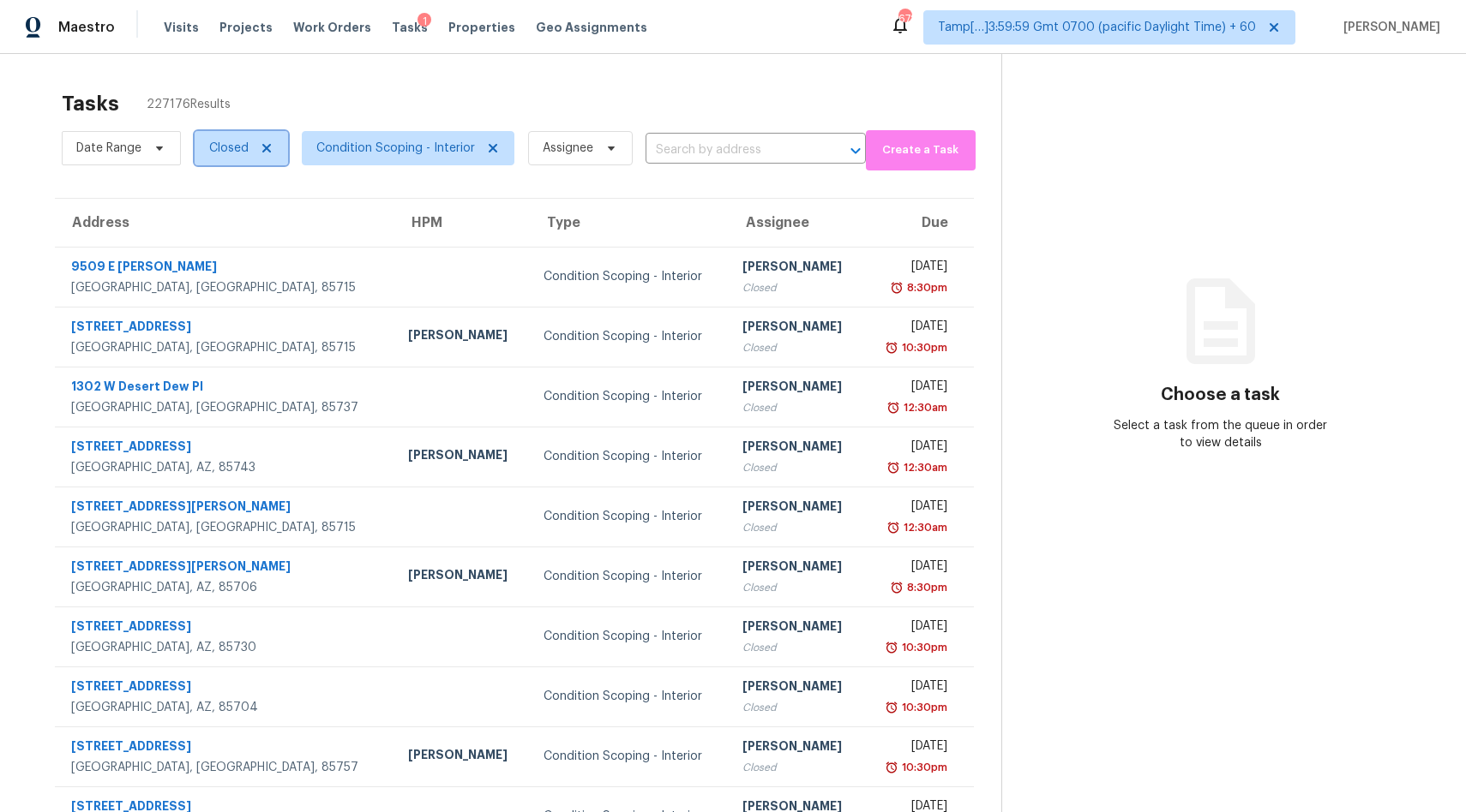
click at [244, 151] on span "Closed" at bounding box center [228, 148] width 39 height 17
click at [238, 215] on label "Open" at bounding box center [230, 220] width 54 height 17
click at [215, 215] on input "Open" at bounding box center [209, 218] width 11 height 11
checkbox input "true"
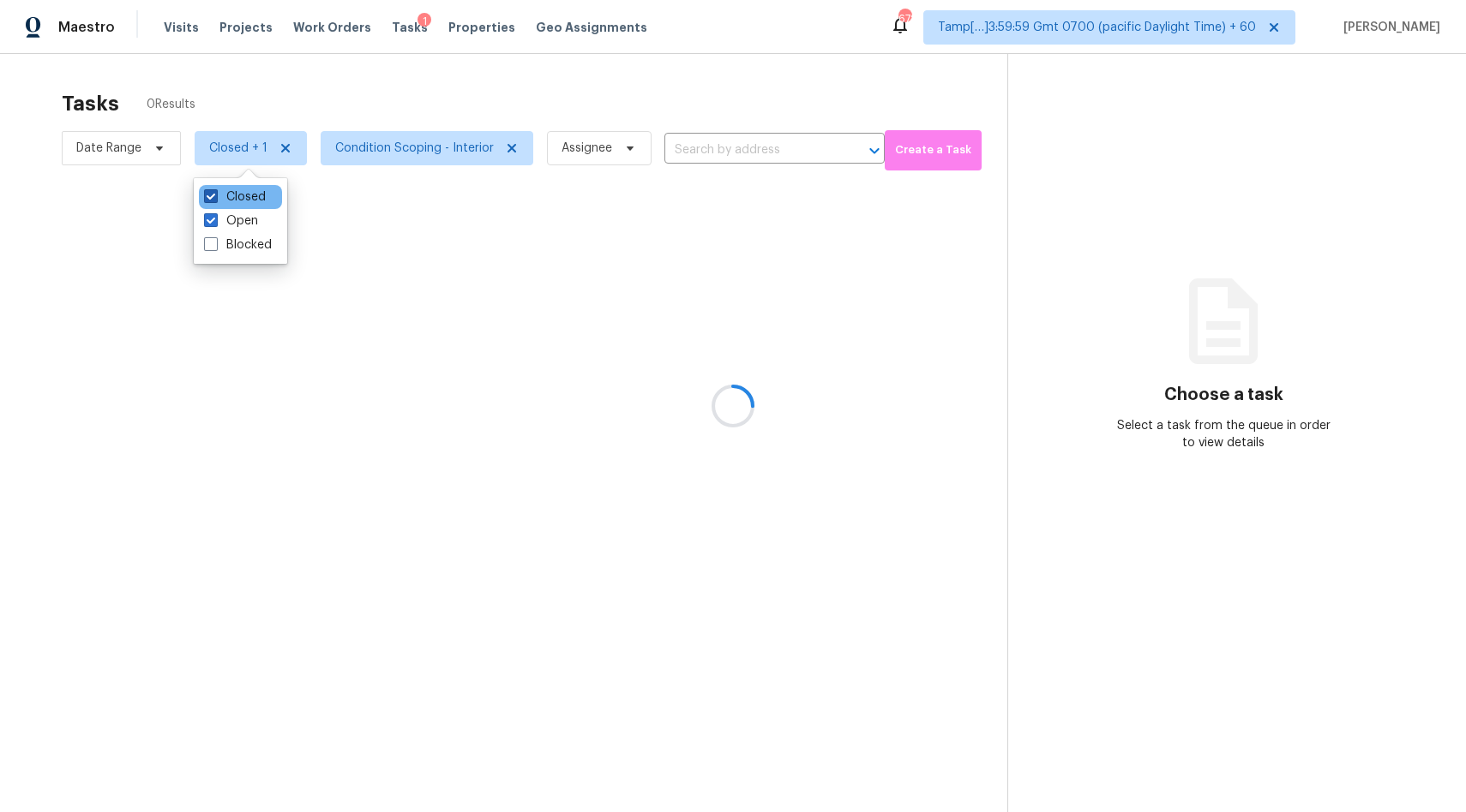
click at [229, 193] on label "Closed" at bounding box center [234, 197] width 62 height 17
click at [215, 193] on input "Closed" at bounding box center [209, 194] width 11 height 11
checkbox input "false"
click at [418, 77] on div at bounding box center [733, 406] width 1466 height 812
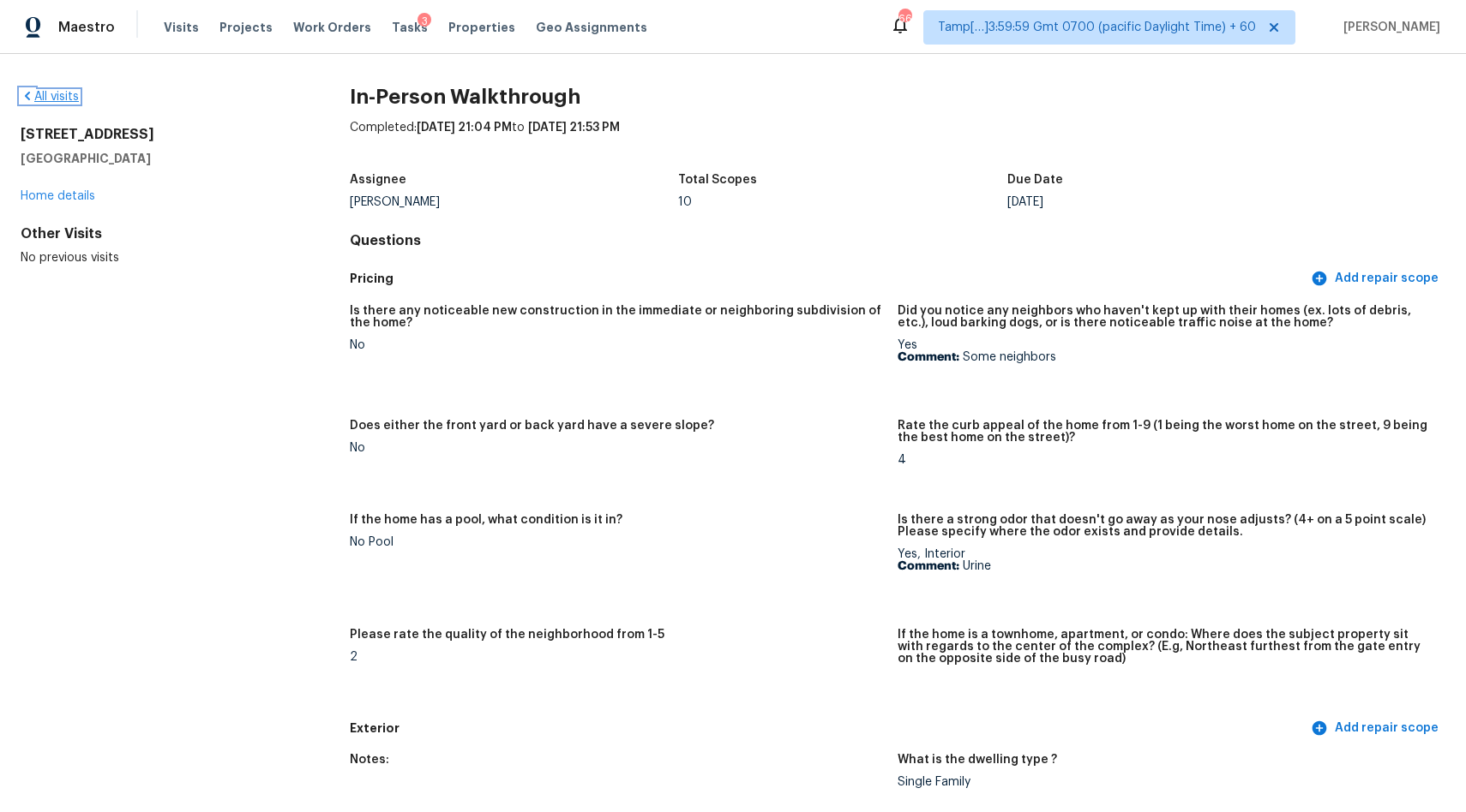
click at [44, 94] on link "All visits" at bounding box center [49, 96] width 58 height 12
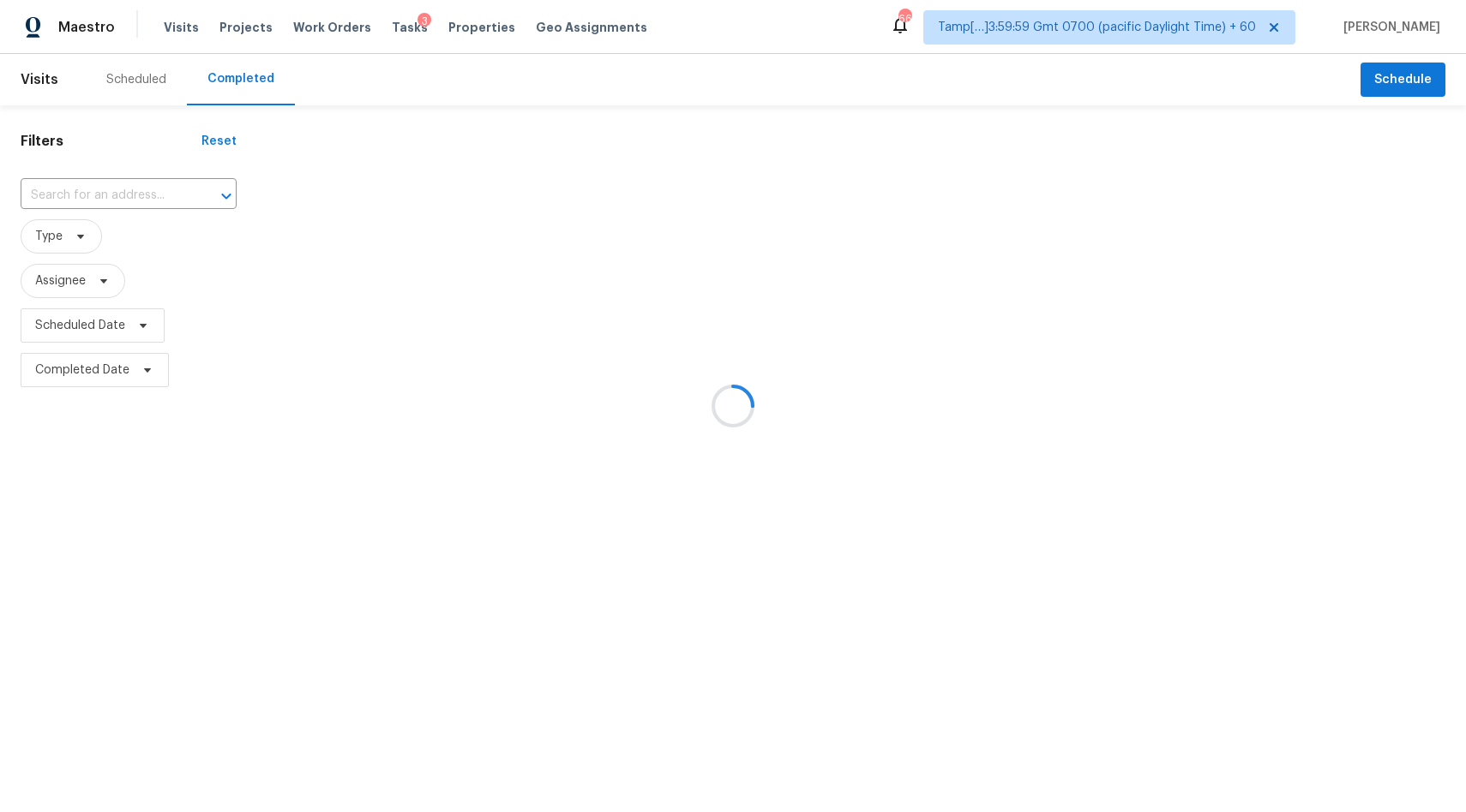
click at [124, 196] on div at bounding box center [733, 406] width 1466 height 812
click at [115, 196] on div at bounding box center [733, 406] width 1466 height 812
click at [69, 200] on div at bounding box center [733, 406] width 1466 height 812
click at [87, 191] on div at bounding box center [733, 406] width 1466 height 812
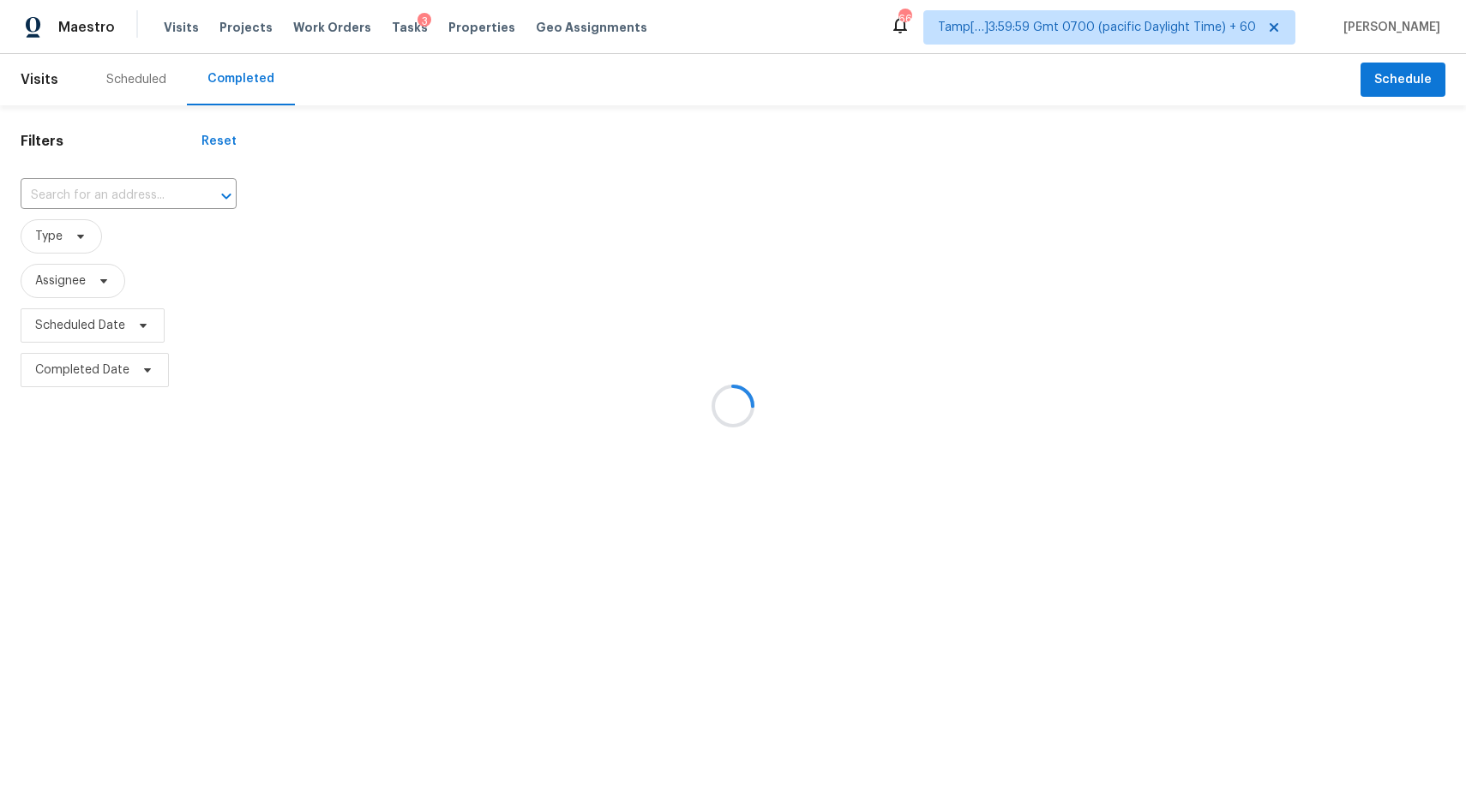
click at [76, 195] on div at bounding box center [733, 406] width 1466 height 812
click at [130, 185] on div at bounding box center [733, 406] width 1466 height 812
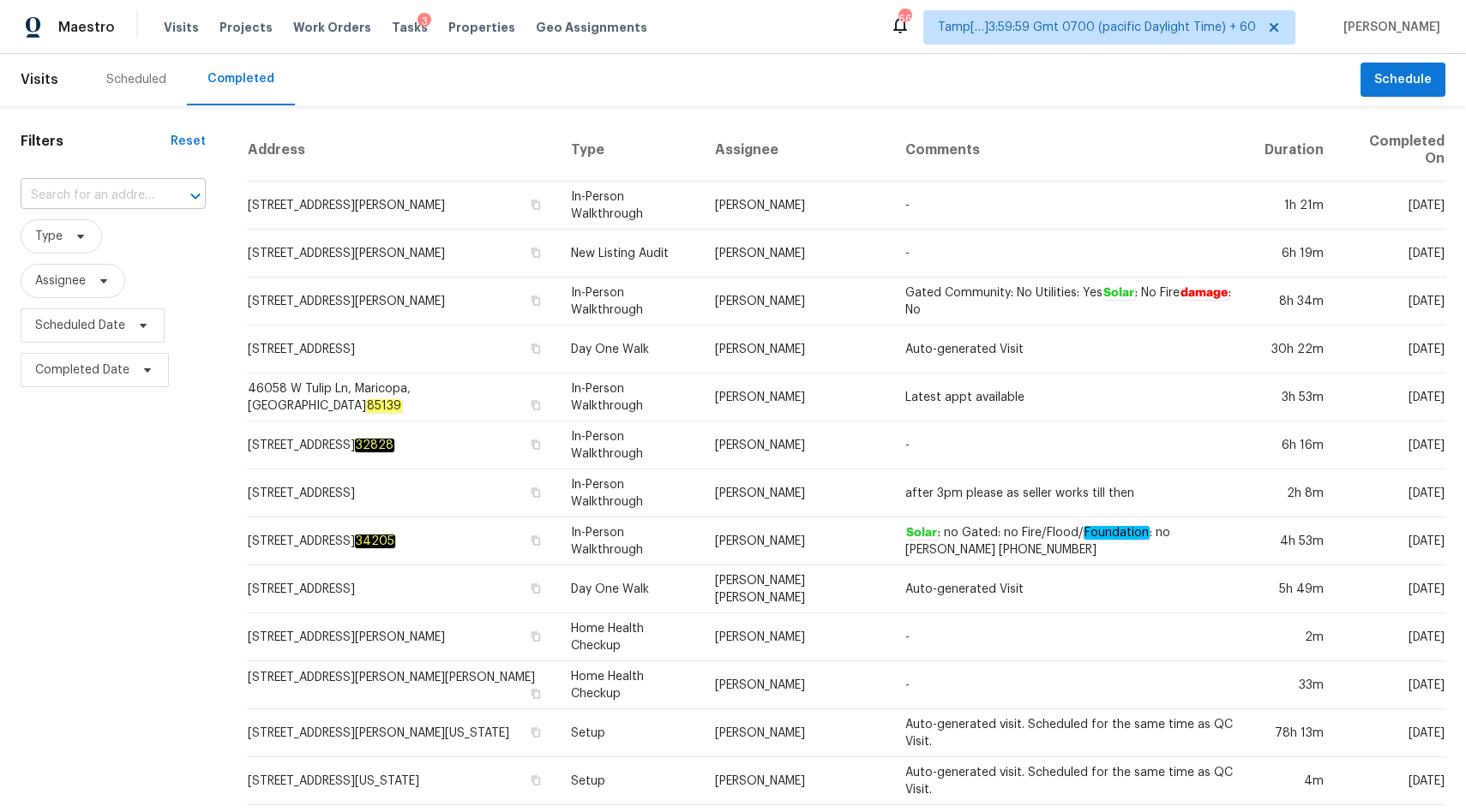
click at [94, 195] on input "text" at bounding box center [89, 195] width 137 height 27
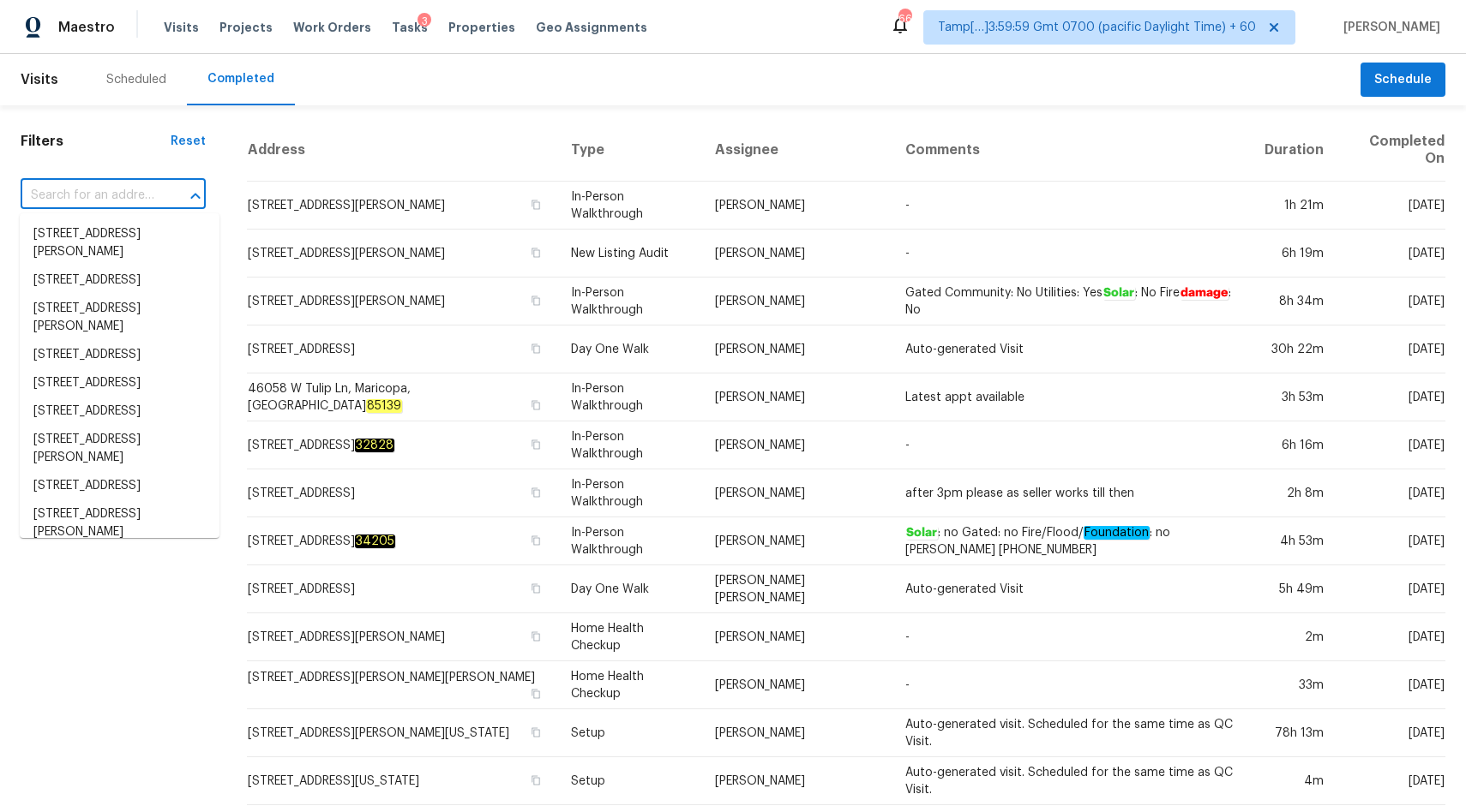
paste input "24203 Norwood Groves Dr, Richmond, TX 77469"
type input "24203 Norwood Groves Dr, Richmond, TX 77469"
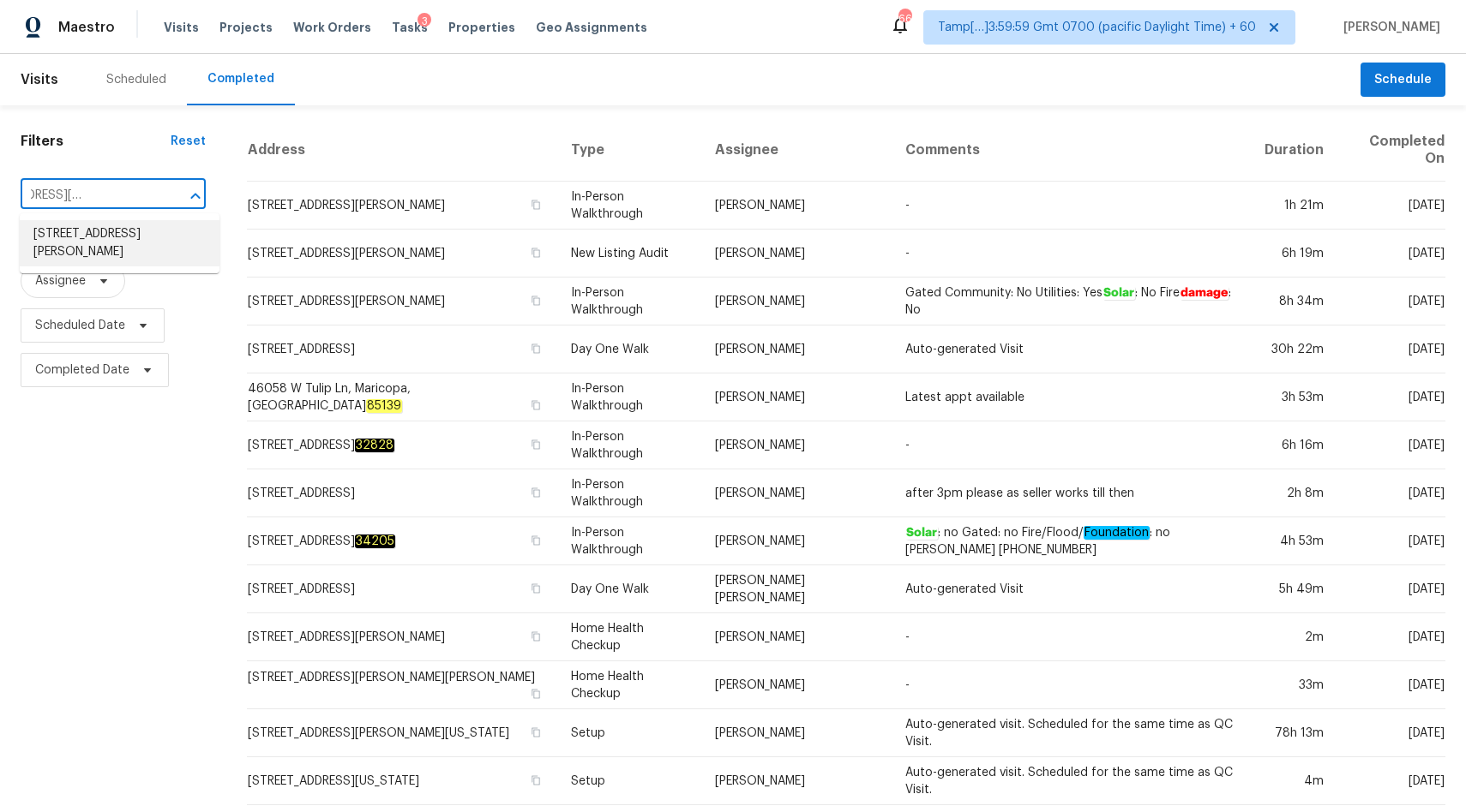
click at [70, 235] on li "24203 Norwood Groves Dr, Richmond, TX 77469" at bounding box center [119, 243] width 200 height 46
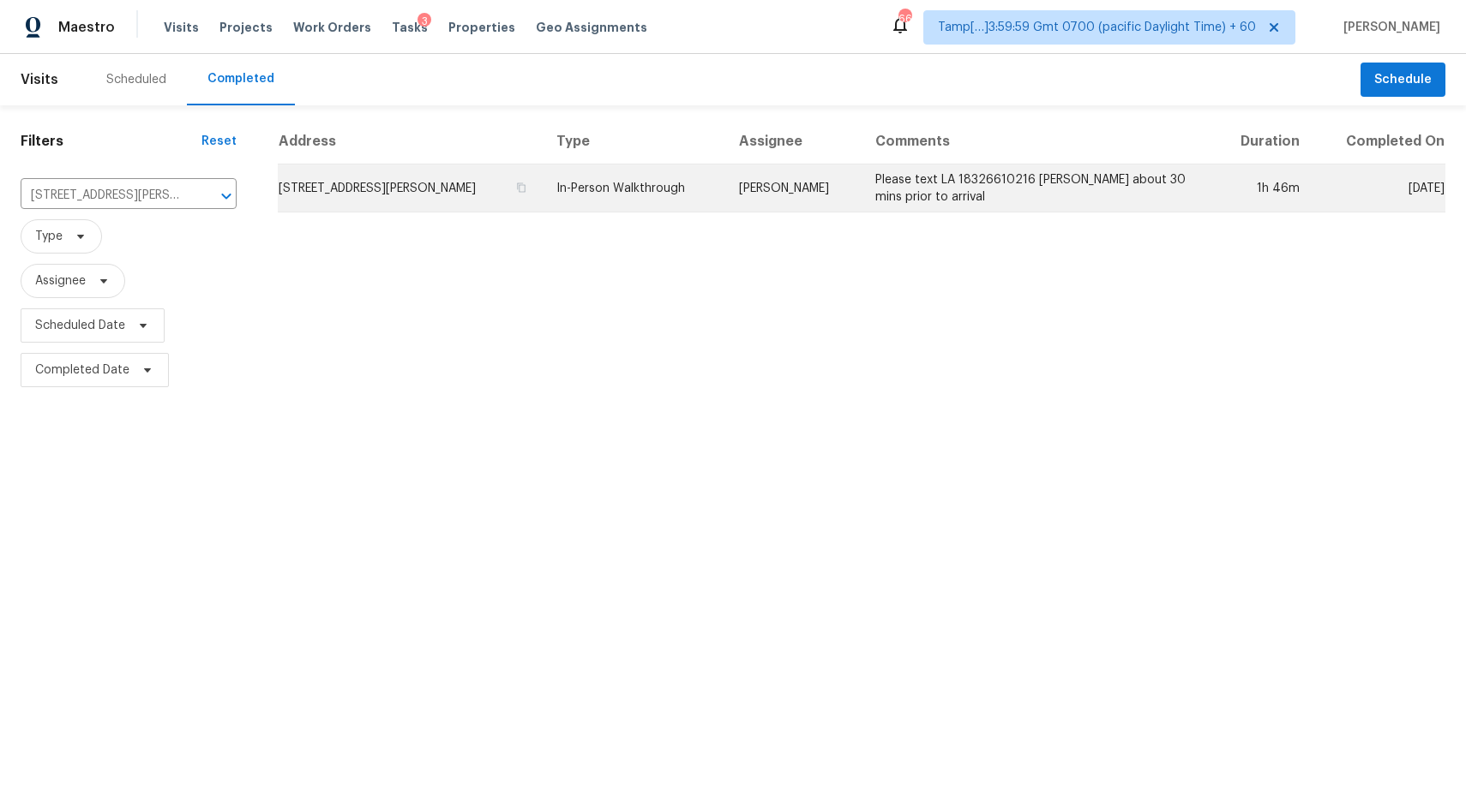
click at [725, 189] on td "In-Person Walkthrough" at bounding box center [633, 188] width 182 height 48
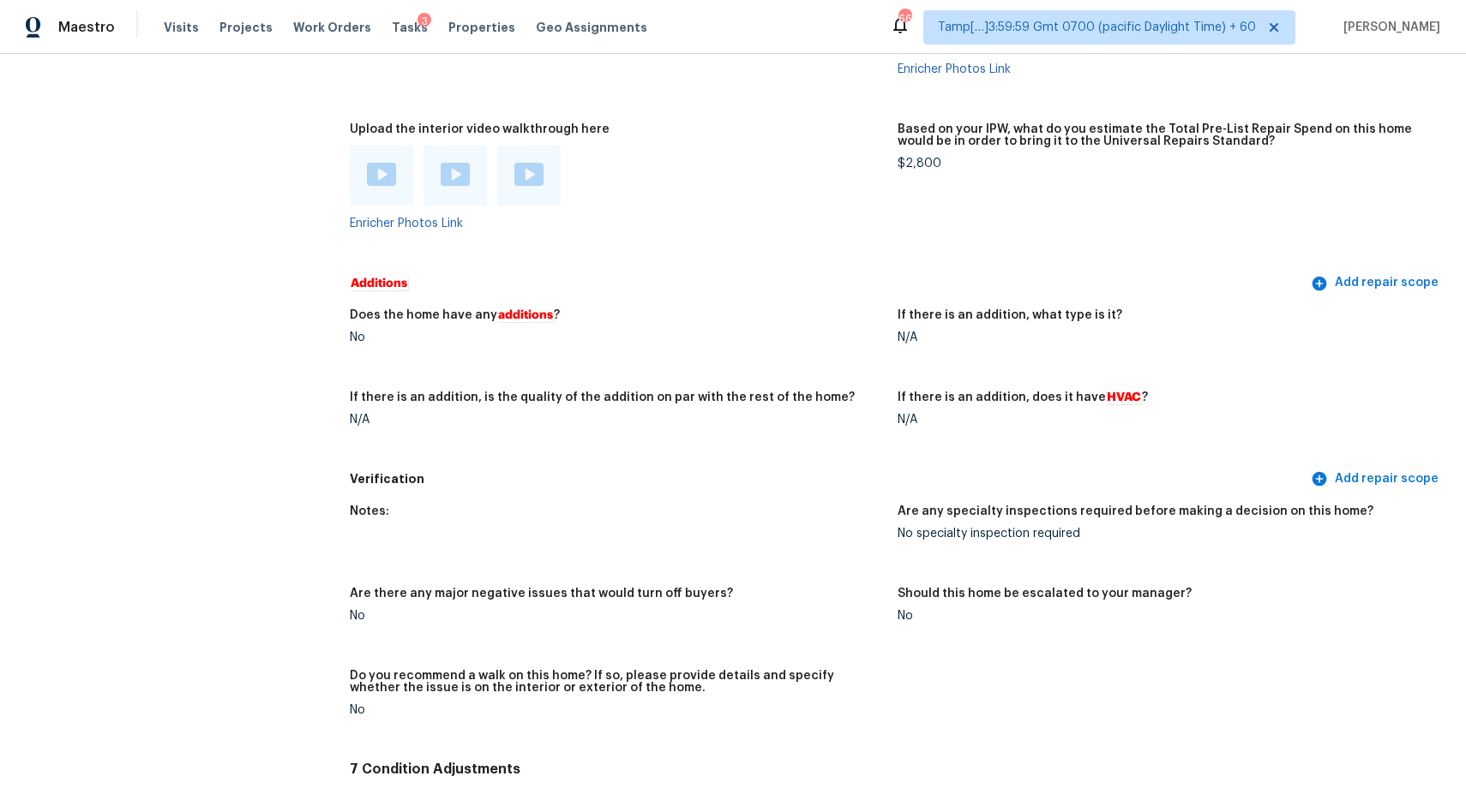
scroll to position [3392, 0]
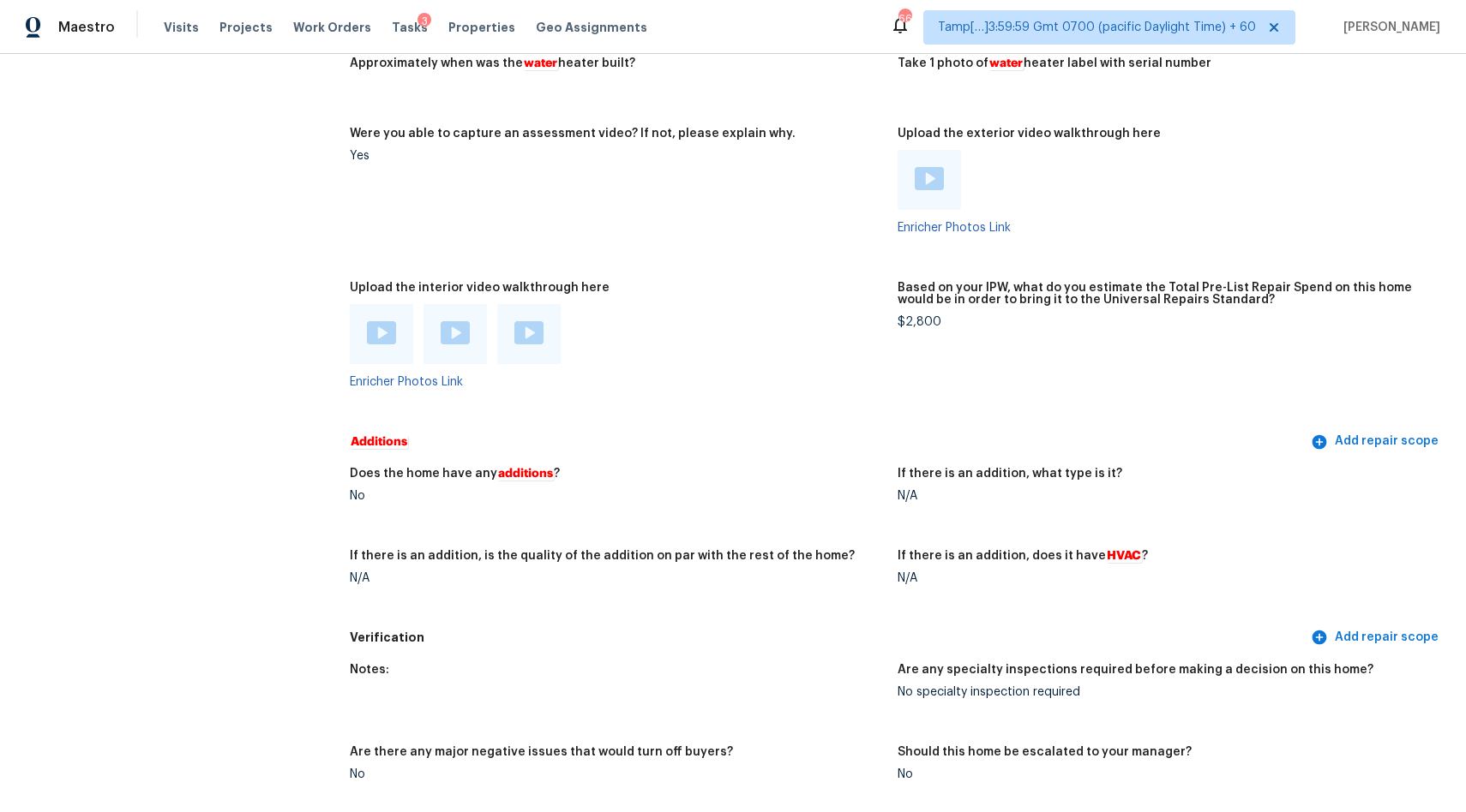
click at [378, 343] on img at bounding box center [382, 333] width 30 height 24
click at [455, 341] on img at bounding box center [455, 333] width 30 height 24
click at [520, 340] on img at bounding box center [529, 333] width 30 height 24
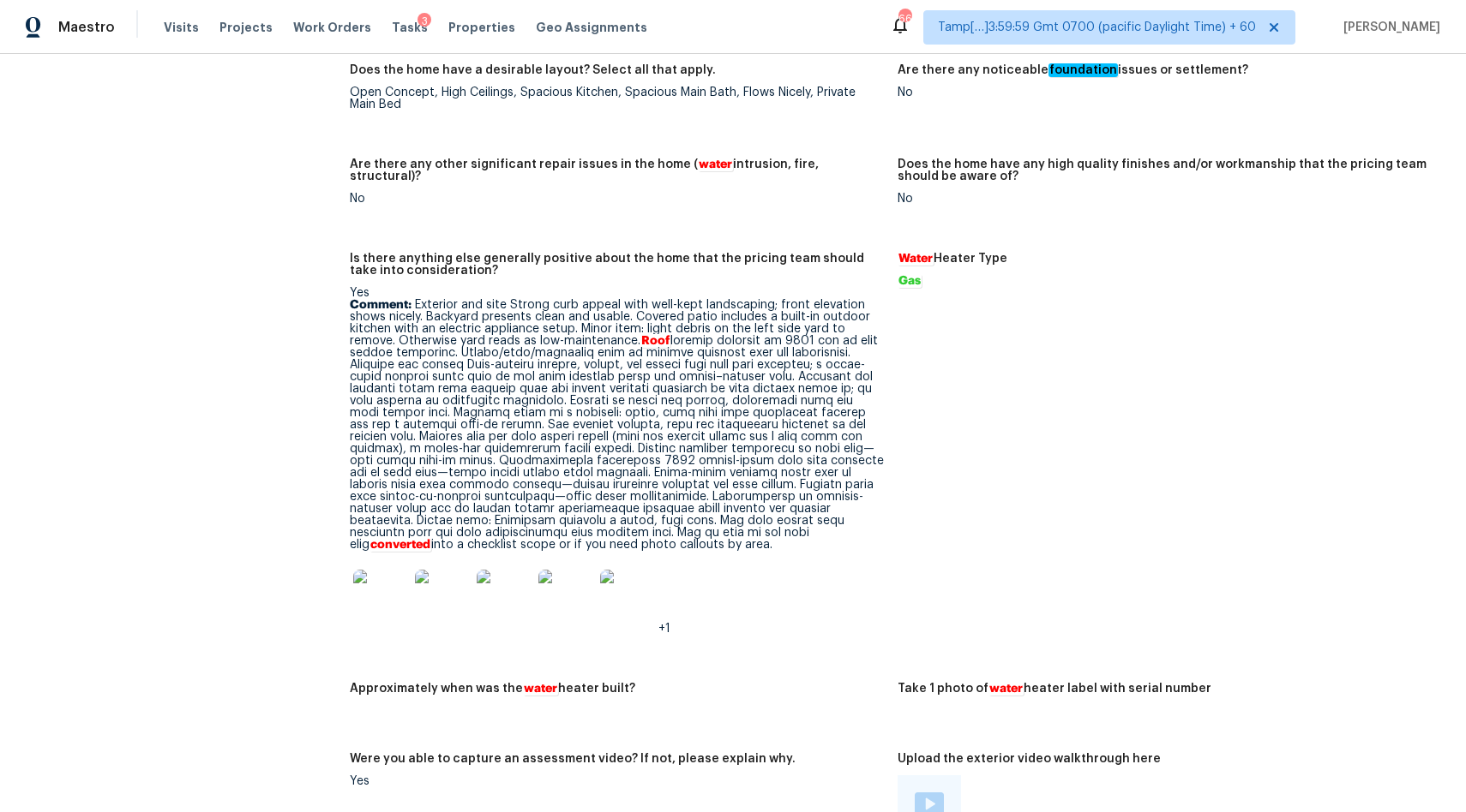
scroll to position [1999, 0]
